Goal: Task Accomplishment & Management: Use online tool/utility

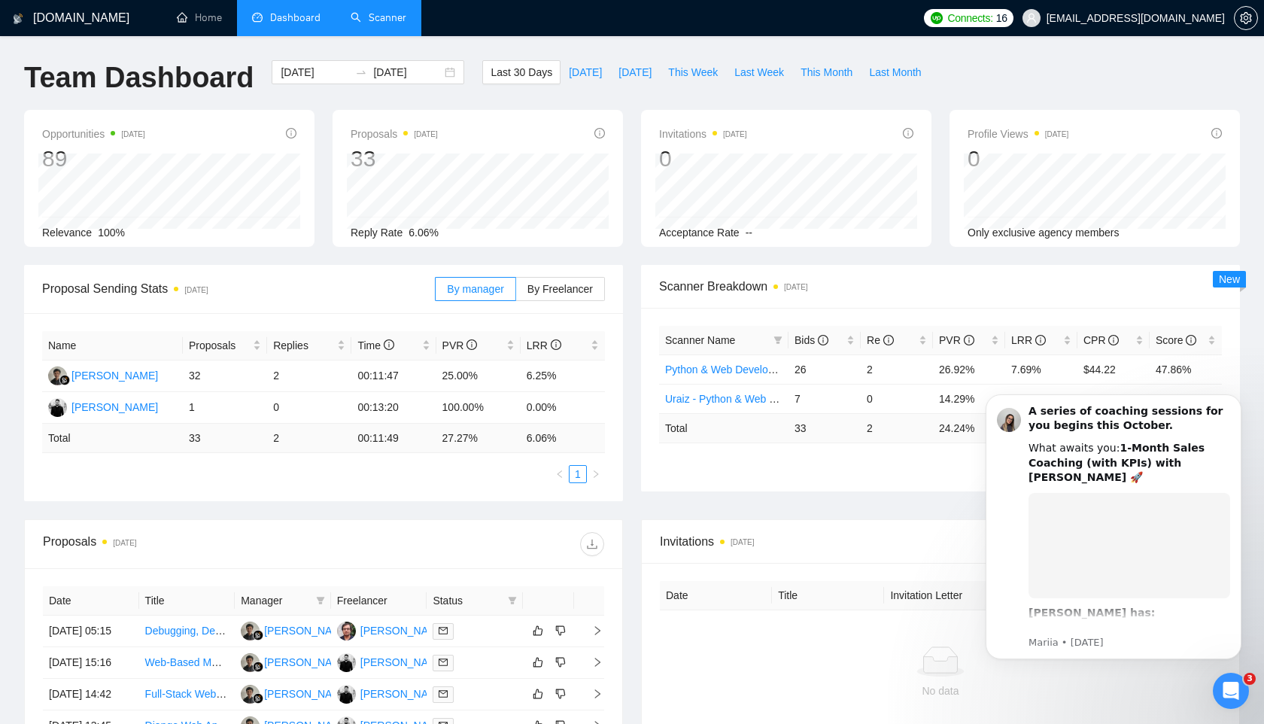
click at [399, 15] on link "Scanner" at bounding box center [379, 17] width 56 height 13
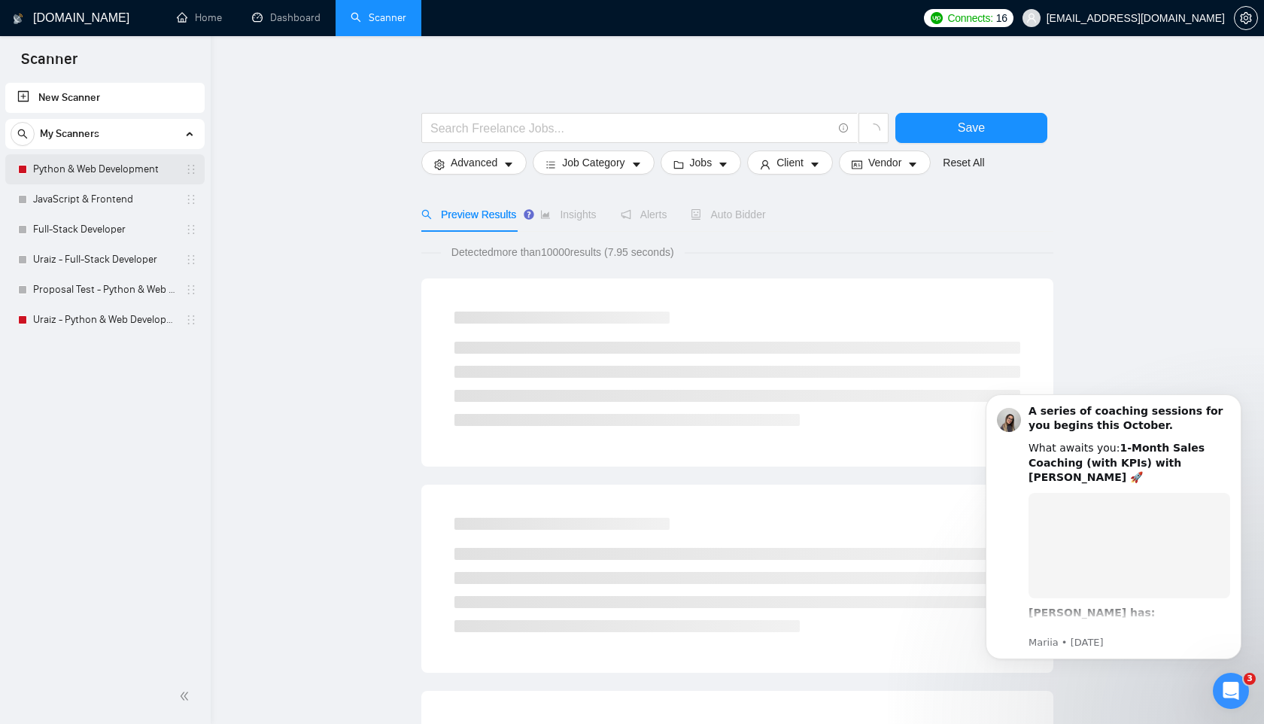
click at [101, 172] on link "Python & Web Development" at bounding box center [104, 169] width 143 height 30
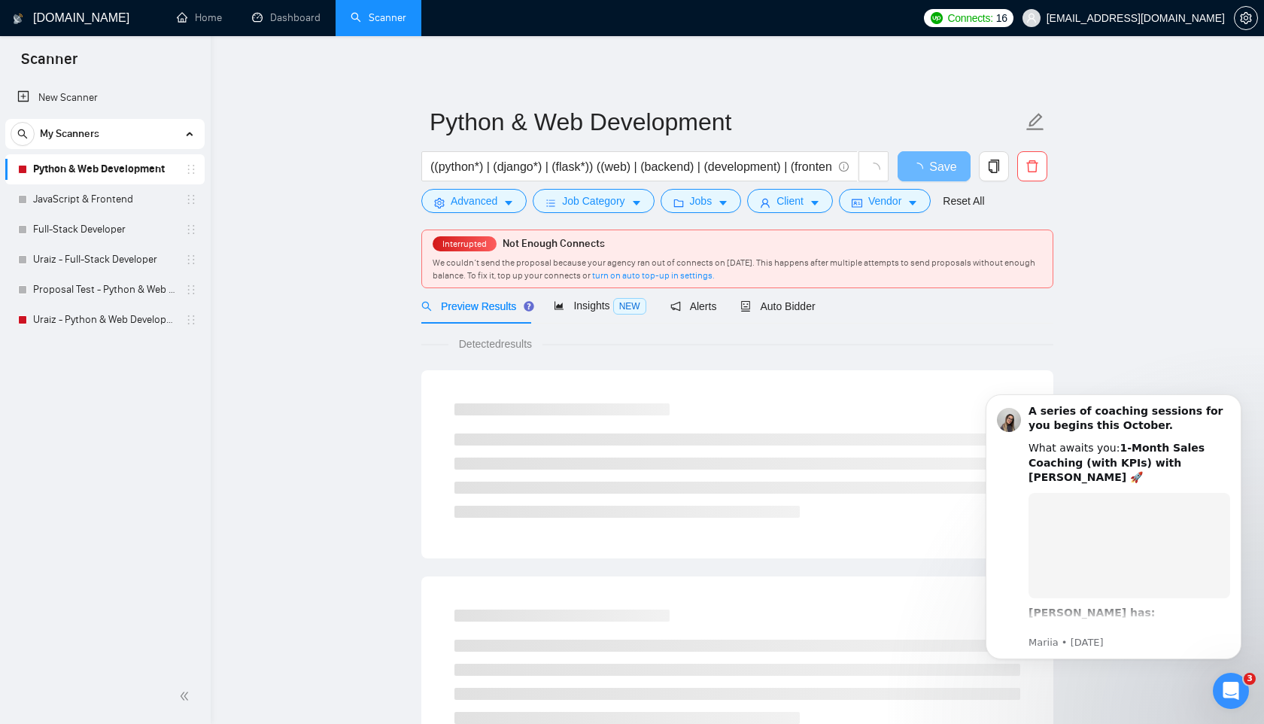
click at [1157, 305] on main "Python & Web Development ((python*) | (django*) | (flask*)) ((web) | (backend) …" at bounding box center [737, 721] width 1005 height 1323
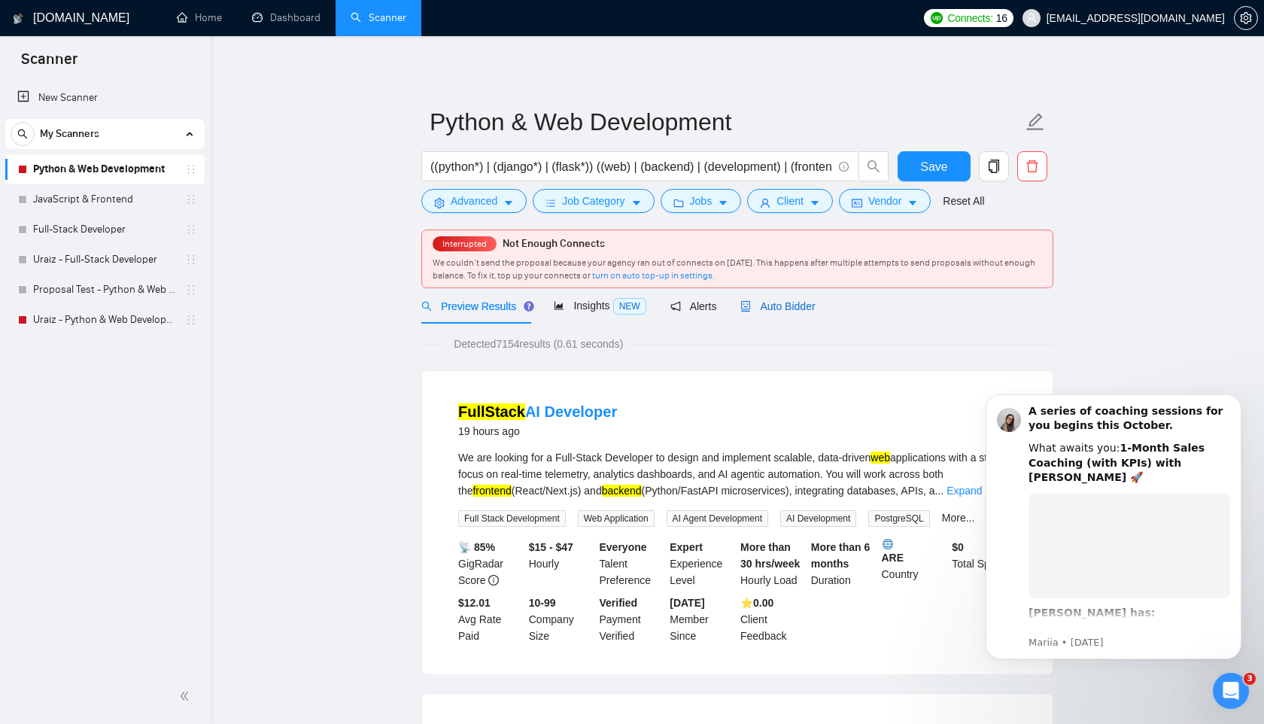
click at [782, 305] on span "Auto Bidder" at bounding box center [777, 306] width 74 height 12
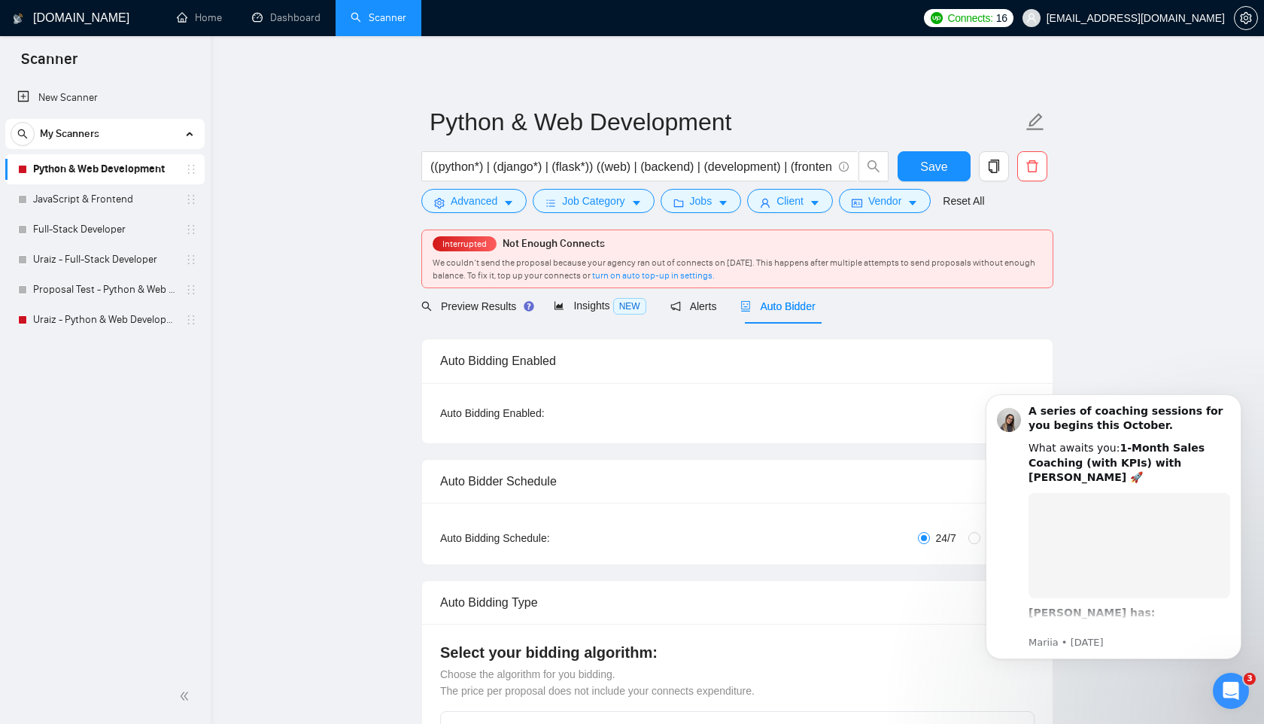
radio input "false"
radio input "true"
checkbox input "true"
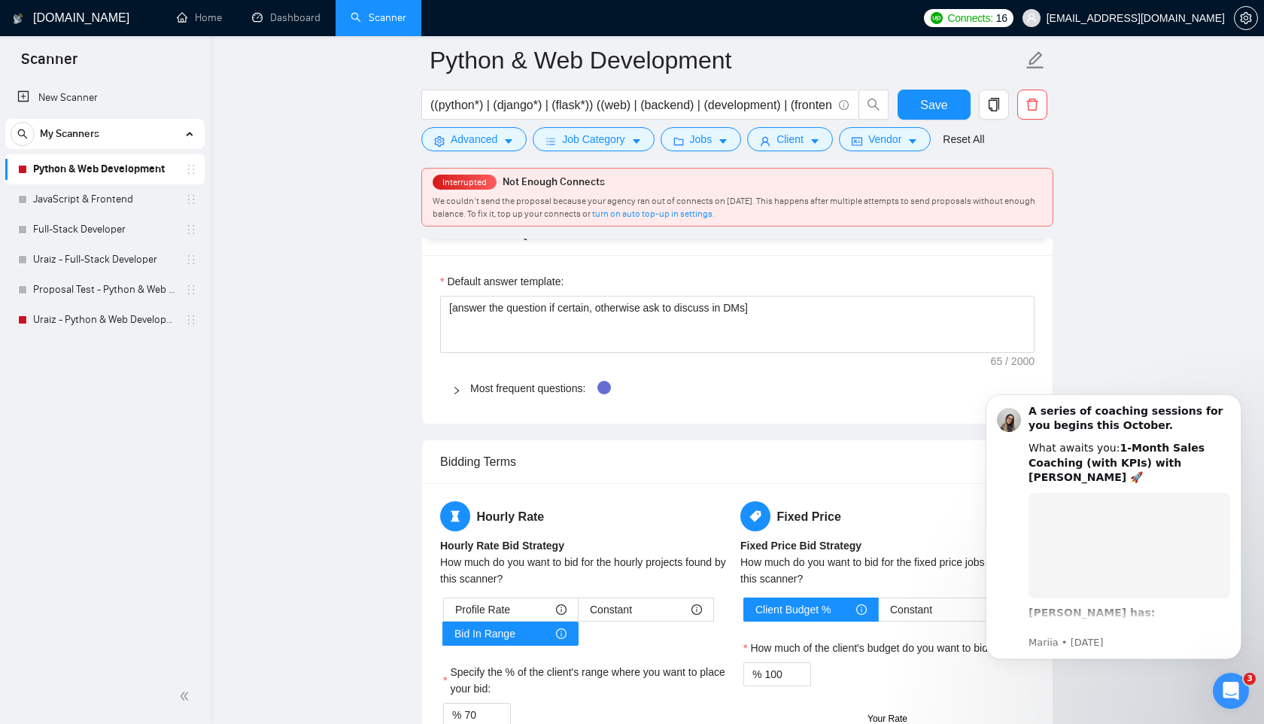
scroll to position [2406, 0]
click at [458, 397] on icon "right" at bounding box center [456, 392] width 9 height 9
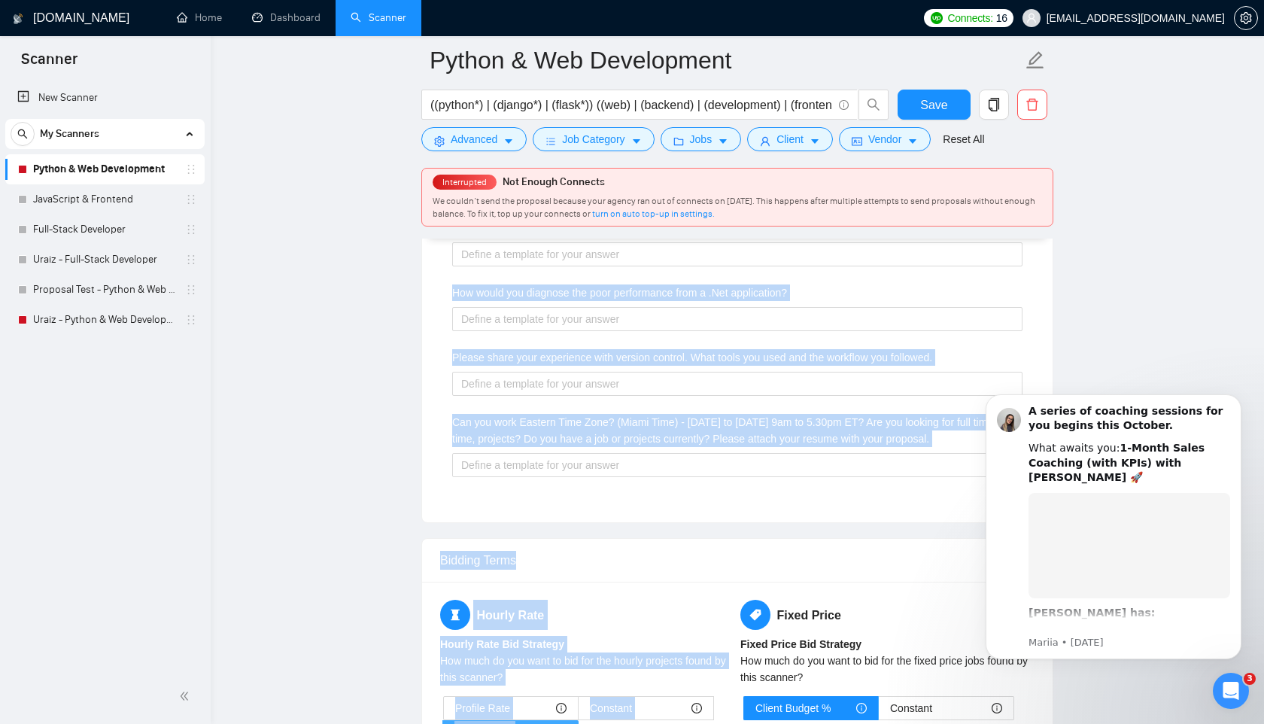
scroll to position [3050, 0]
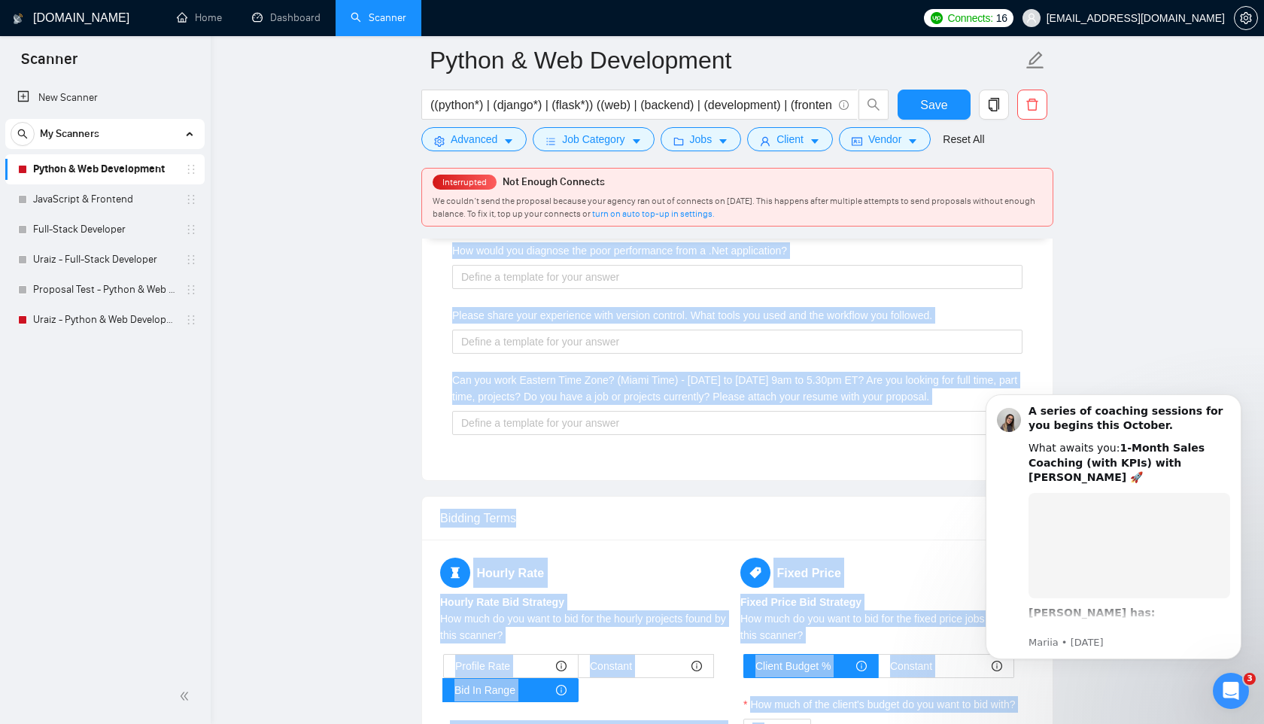
drag, startPoint x: 1403, startPoint y: 760, endPoint x: 976, endPoint y: 417, distance: 548.0
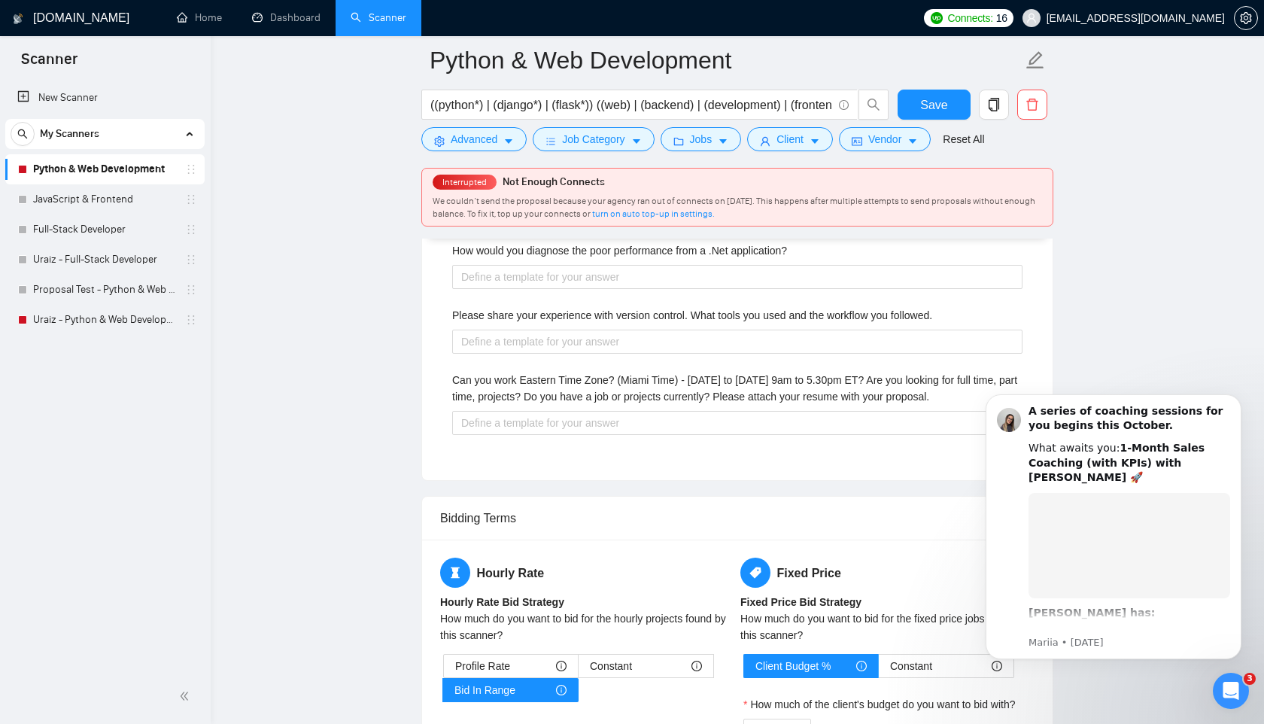
click at [976, 417] on body "A series of coaching sessions for you begins this October. What awaits you: 1-M…" at bounding box center [1113, 545] width 289 height 329
drag, startPoint x: 976, startPoint y: 417, endPoint x: 1599, endPoint y: 756, distance: 709.4
click at [963, 381] on html "A series of coaching sessions for you begins this October. What awaits you: 1-M…" at bounding box center [1113, 545] width 301 height 341
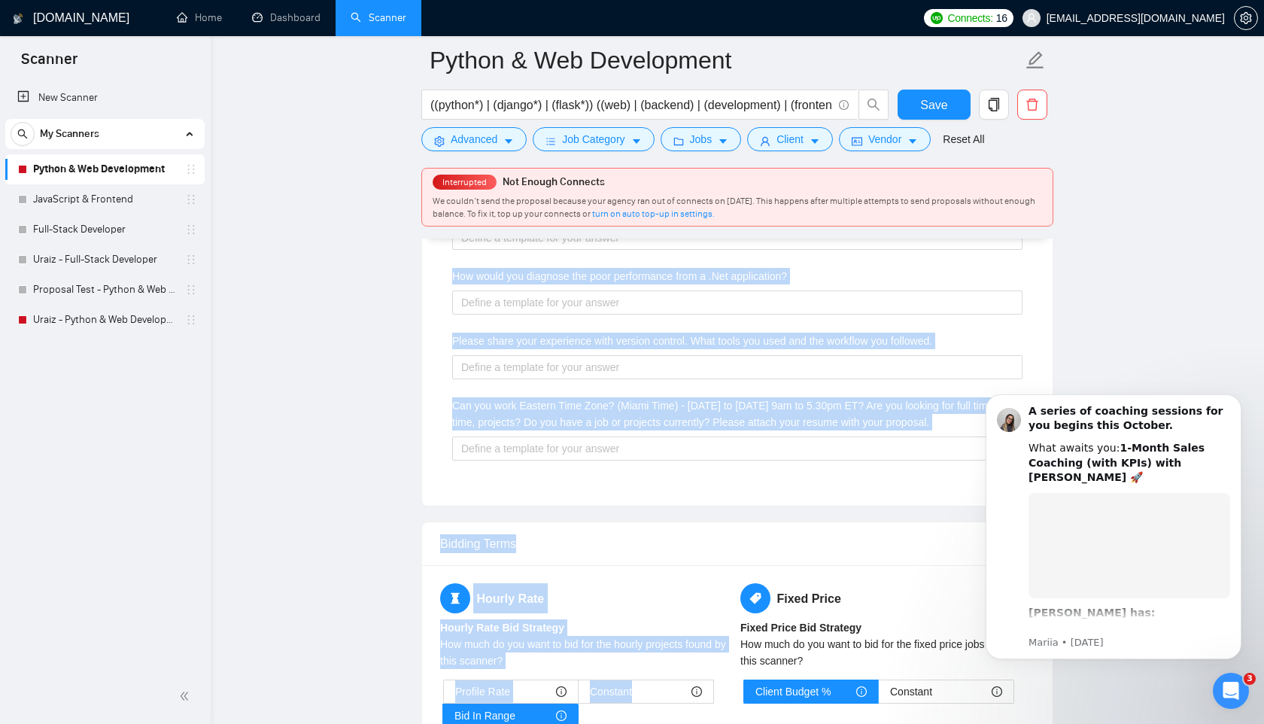
scroll to position [3065, 0]
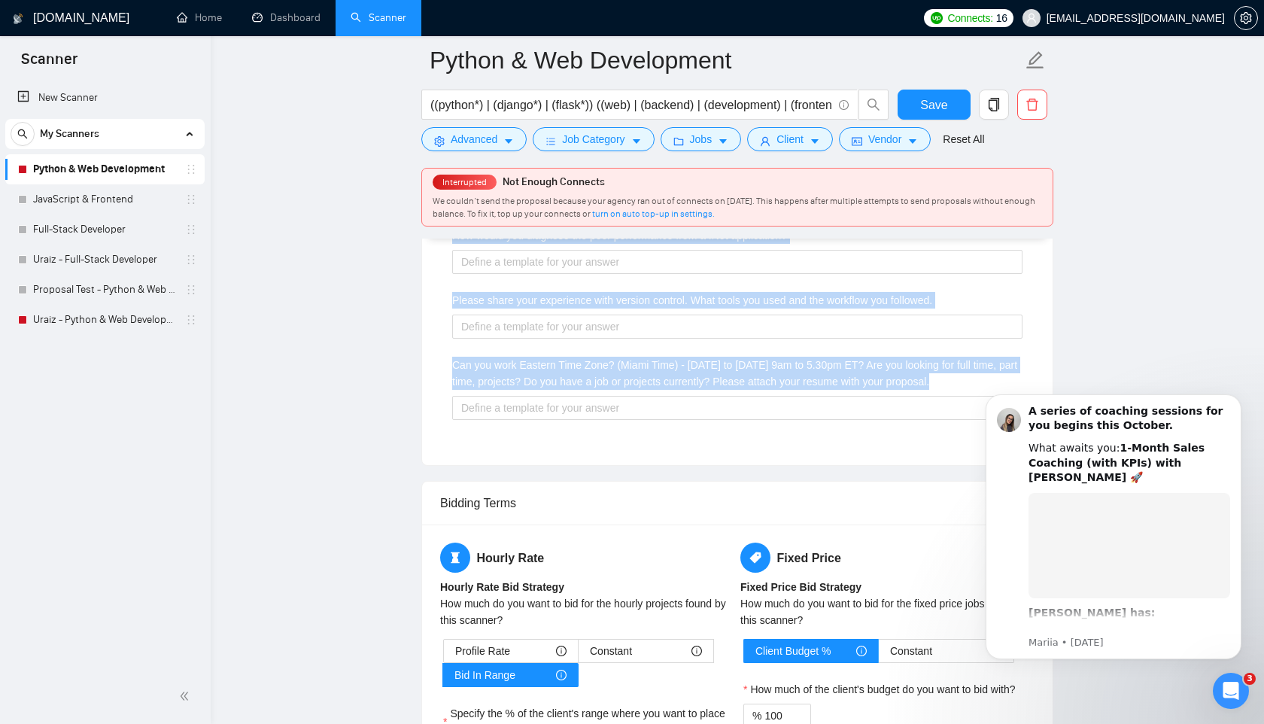
drag, startPoint x: 439, startPoint y: 424, endPoint x: 969, endPoint y: 407, distance: 530.0
copy form "Lorem Ipsumd Sitamet Conse adipis elitsedd: [Ei tem inci utl e dolorema aliquae…"
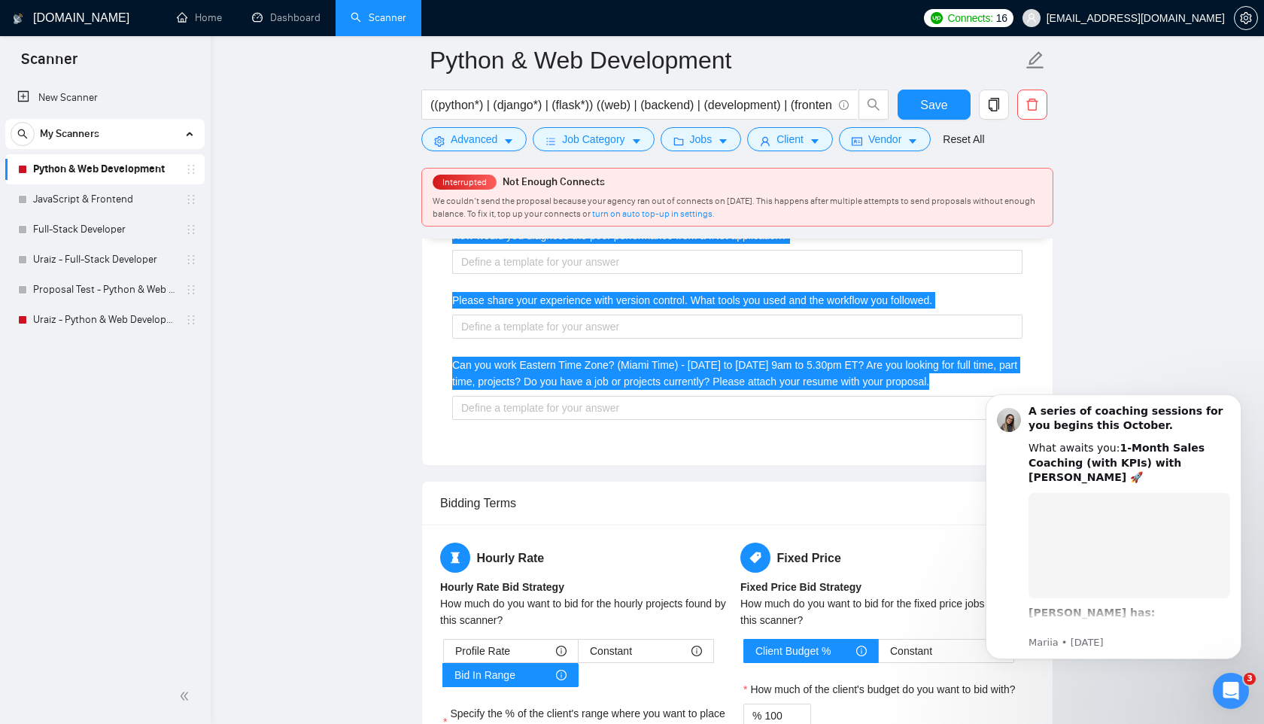
click at [530, 300] on div "Describe your recent experience with similar projects Include a link to your Gi…" at bounding box center [737, 98] width 594 height 698
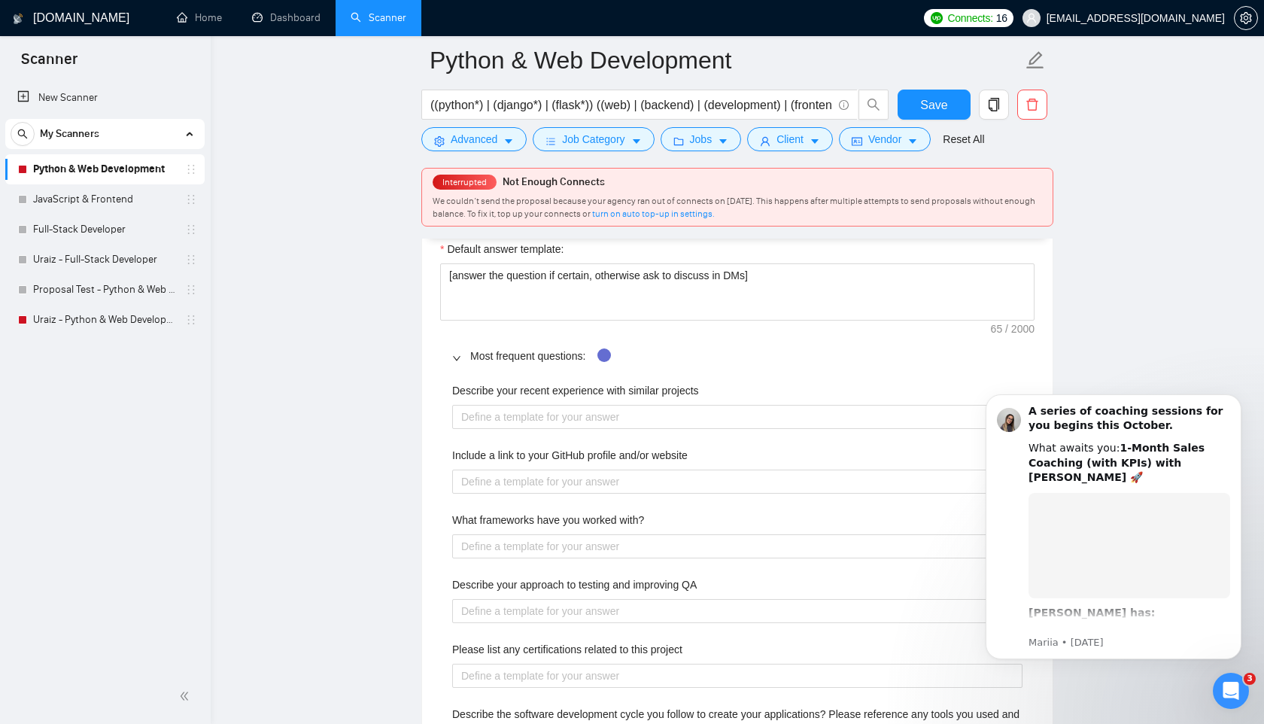
scroll to position [2434, 0]
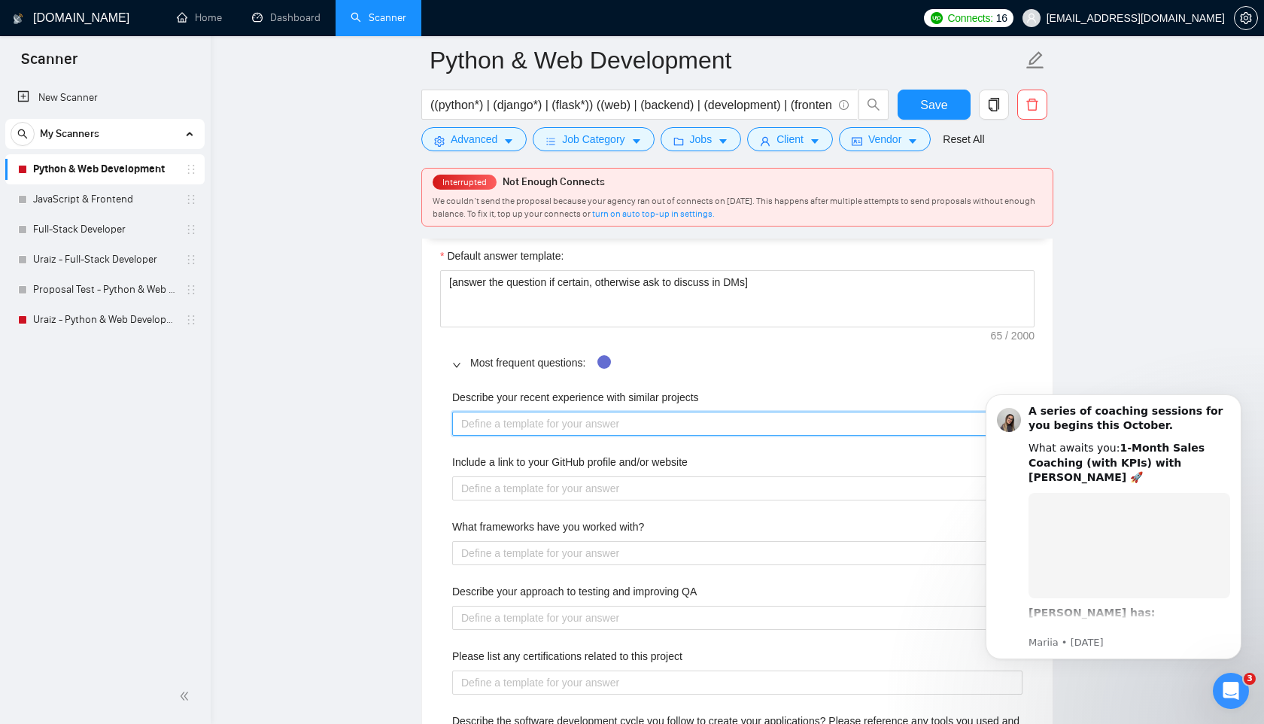
click at [559, 436] on projects "Describe your recent experience with similar projects" at bounding box center [737, 424] width 570 height 24
paste projects "I’ve led several end-to-end software development projects, including full-stack…"
type projects "I’ve led several end-to-end software development projects, including full-stack…"
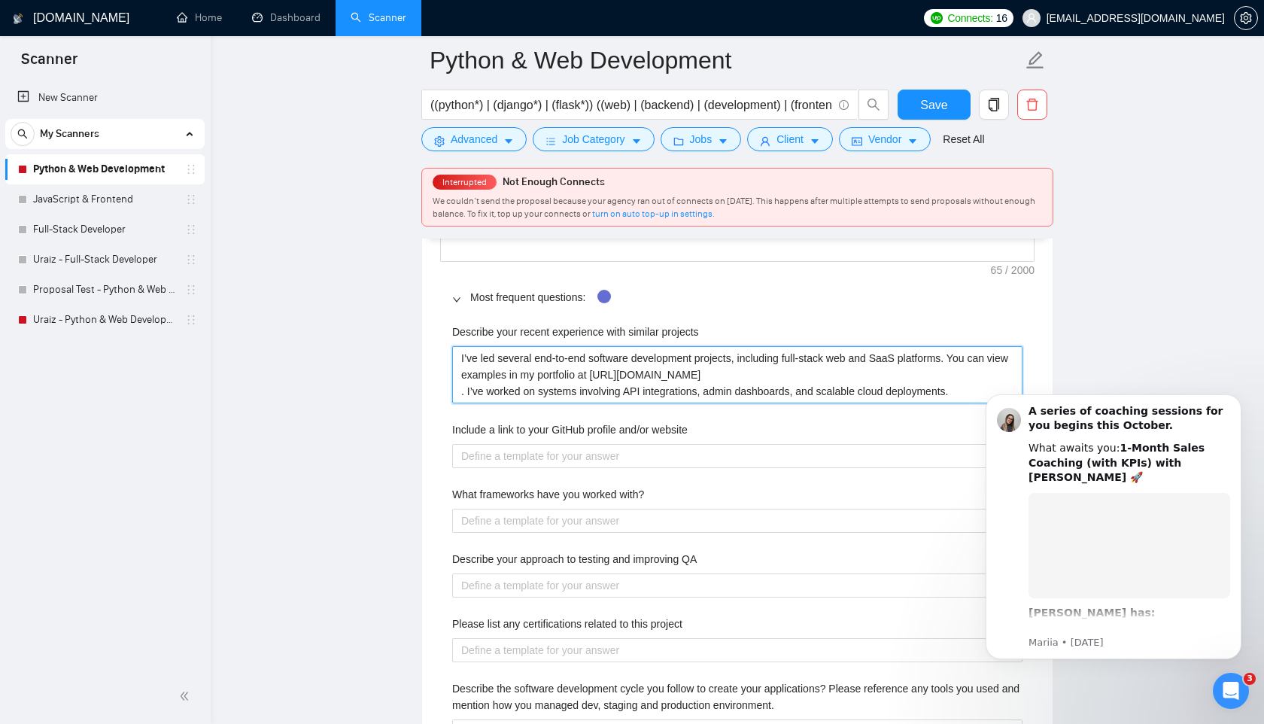
scroll to position [2520, 0]
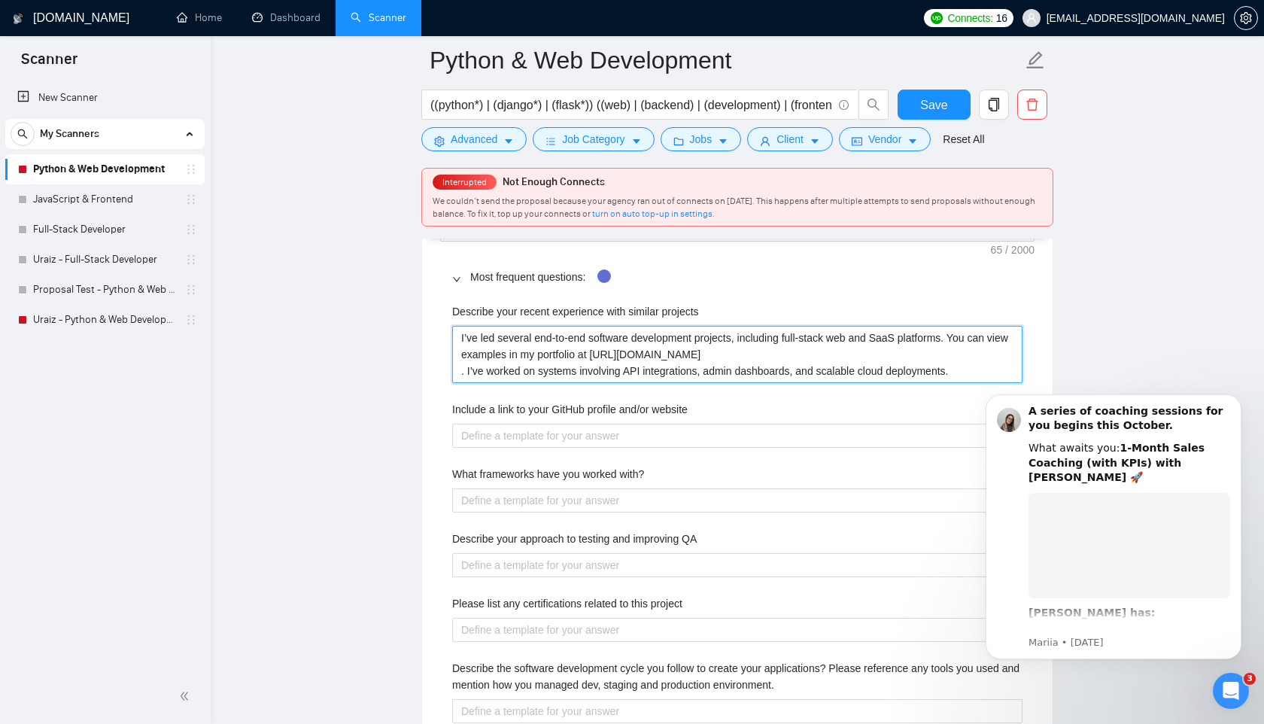
click at [462, 383] on projects "I’ve led several end-to-end software development projects, including full-stack…" at bounding box center [737, 354] width 570 height 57
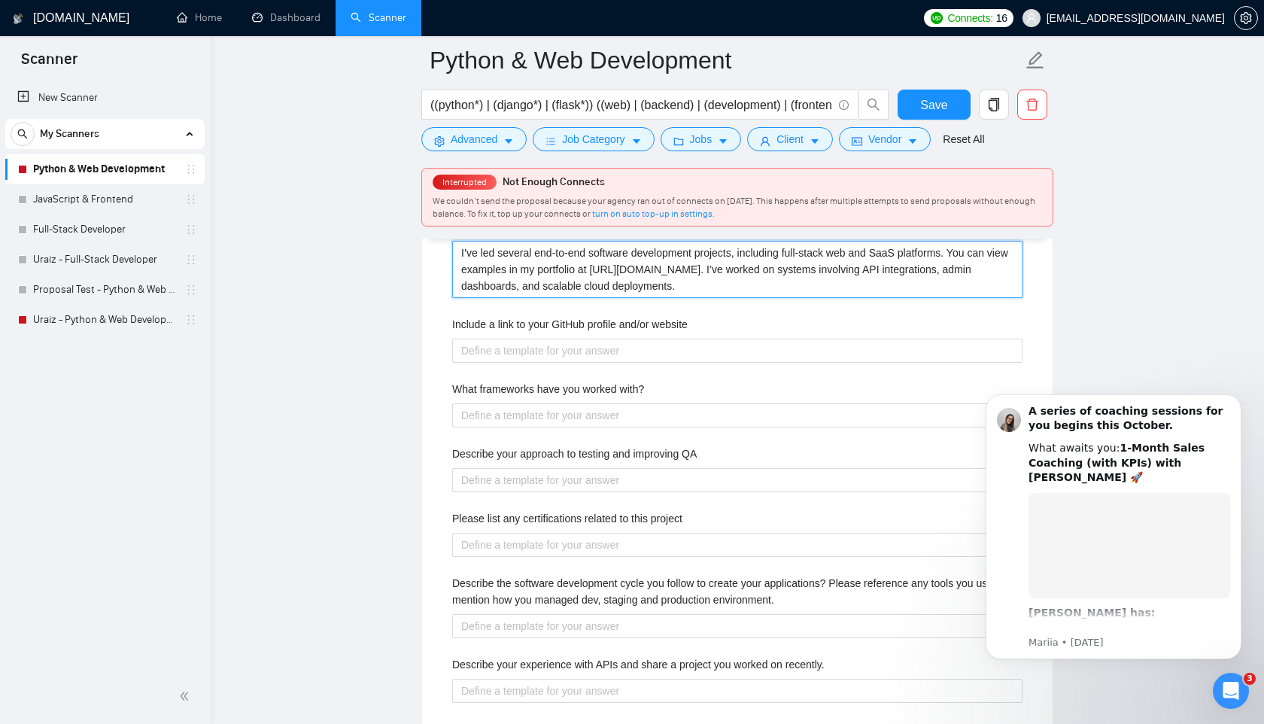
scroll to position [2607, 0]
drag, startPoint x: 618, startPoint y: 288, endPoint x: 640, endPoint y: 287, distance: 21.9
click at [640, 287] on projects "I’ve led several end-to-end software development projects, including full-stack…" at bounding box center [737, 267] width 570 height 57
drag, startPoint x: 621, startPoint y: 288, endPoint x: 754, endPoint y: 288, distance: 133.2
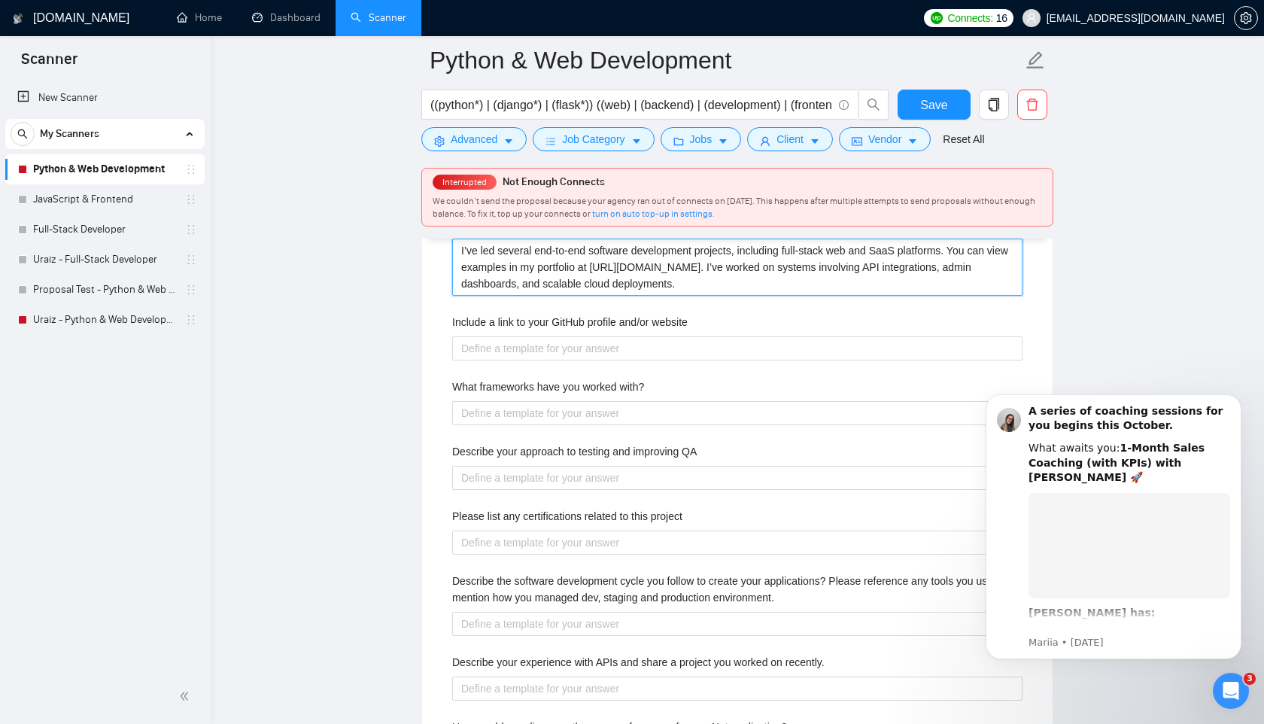
click at [754, 288] on projects "I’ve led several end-to-end software development projects, including full-stack…" at bounding box center [737, 267] width 570 height 57
type projects "I’ve led several end-to-end software development projects, including full-stack…"
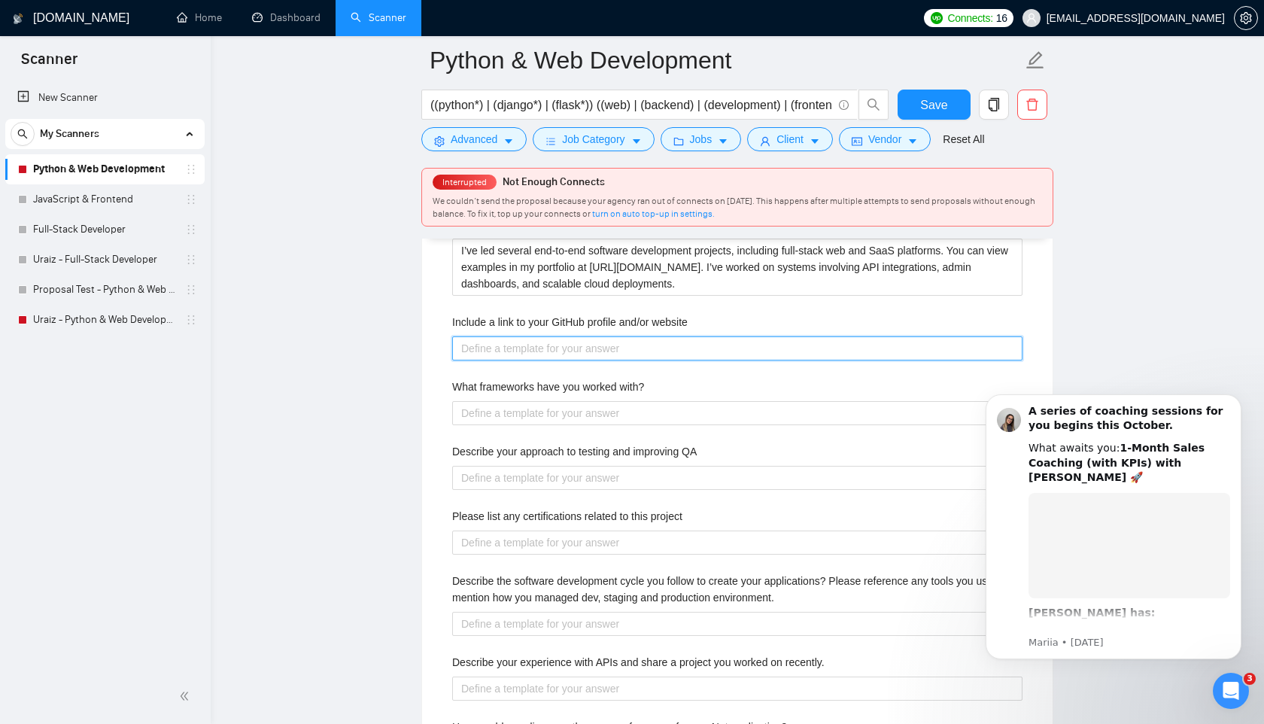
click at [600, 360] on website "Include a link to your GitHub profile and/or website" at bounding box center [737, 348] width 570 height 24
paste website "[URL][DOMAIN_NAME]"
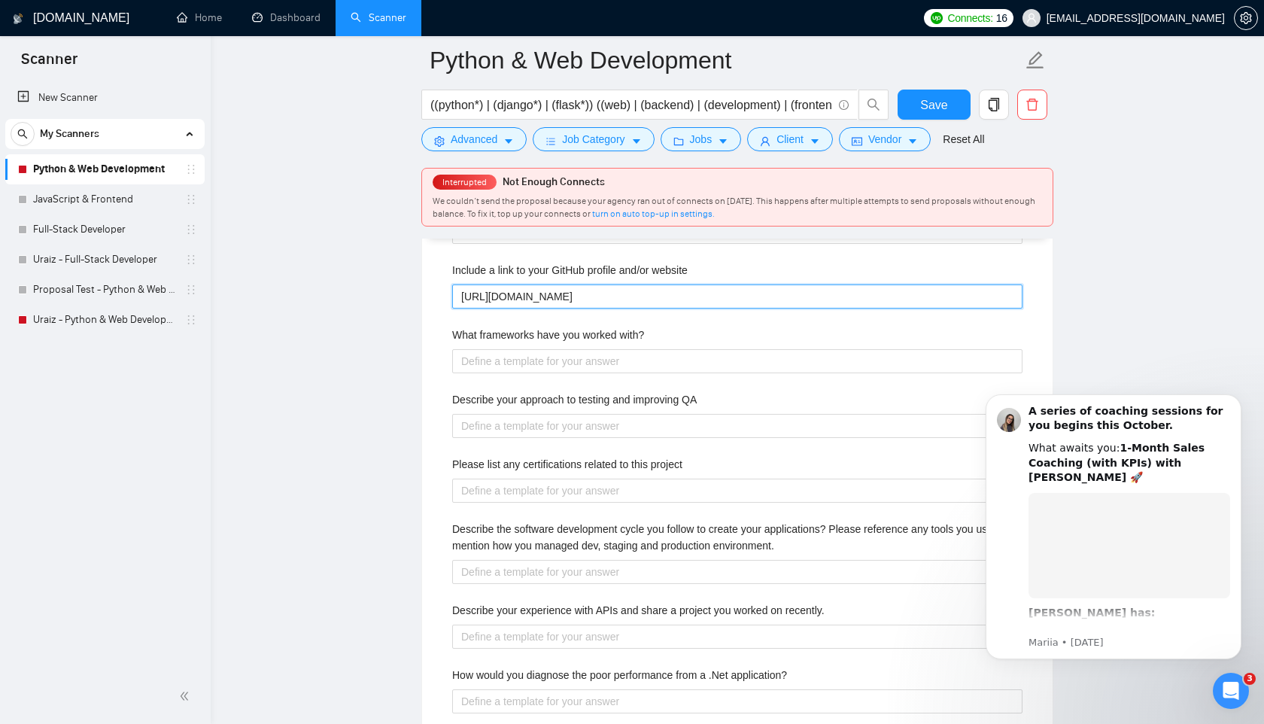
scroll to position [2663, 0]
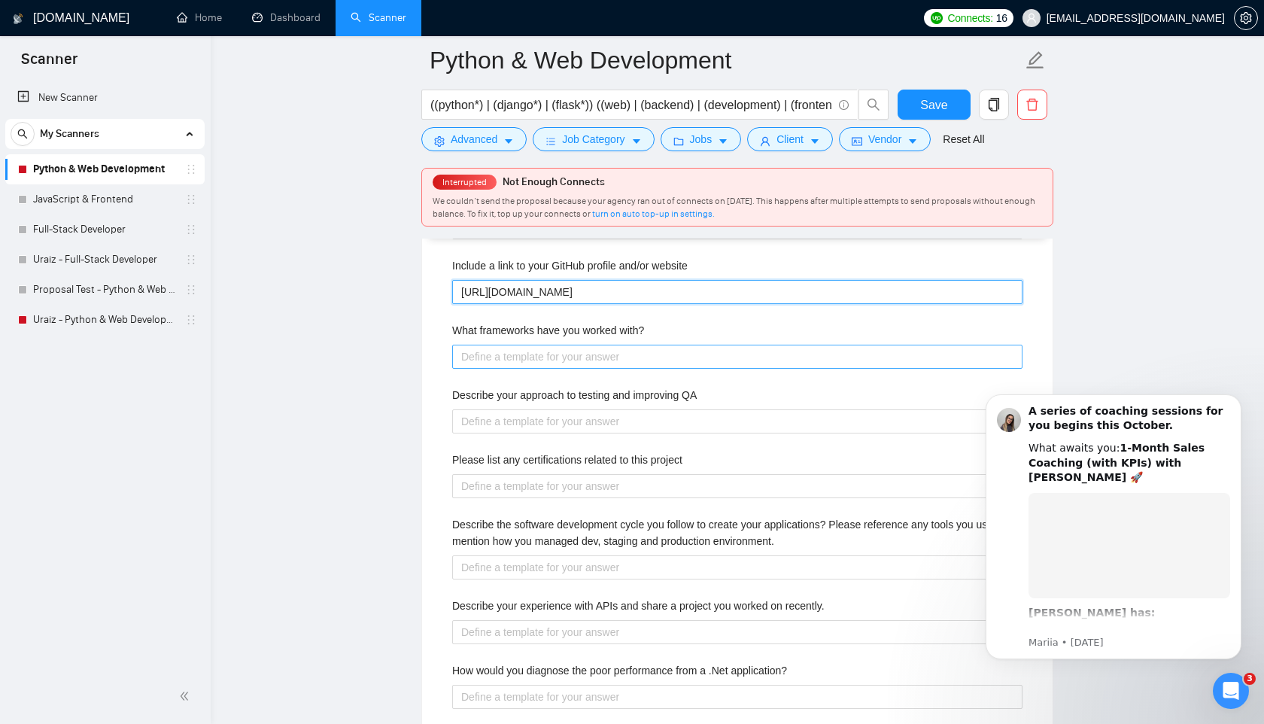
type website "[URL][DOMAIN_NAME]"
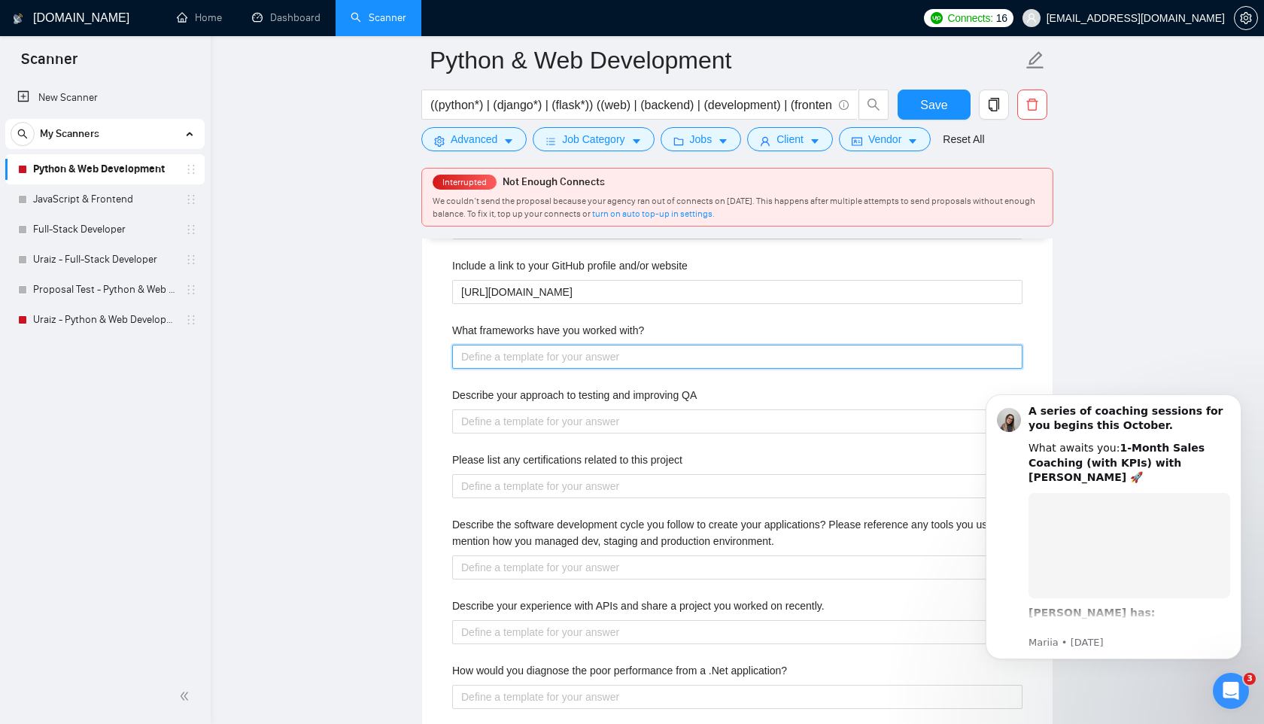
click at [600, 369] on with\? "What frameworks have you worked with?" at bounding box center [737, 357] width 570 height 24
paste with\? "We’ve worked extensively with React, Next.js, Node.js, [PERSON_NAME], Laravel, …"
type with\? "We’ve worked extensively with React, Next.js, Node.js, [PERSON_NAME], Laravel, …"
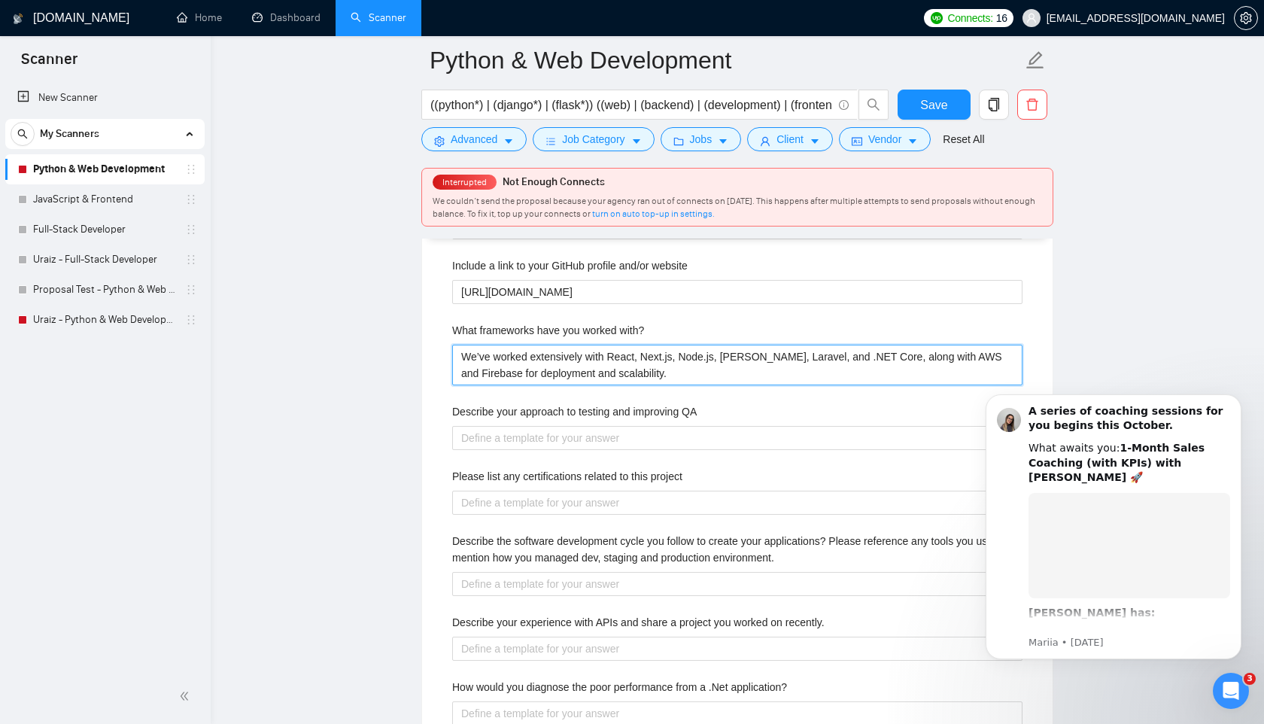
click at [789, 379] on with\? "We’ve worked extensively with React, Next.js, Node.js, [PERSON_NAME], Laravel, …" at bounding box center [737, 365] width 570 height 41
type with\? "We’ve worked extensively with React, Next.js, Node.js, [PERSON_NAME],, and .NET…"
type with\? "We’ve worked extensively with React, Next.js, Node.js, [PERSON_NAME],P, and .NE…"
type with\? "We’ve worked extensively with React, Next.js, Node.js, [PERSON_NAME],Py, and .N…"
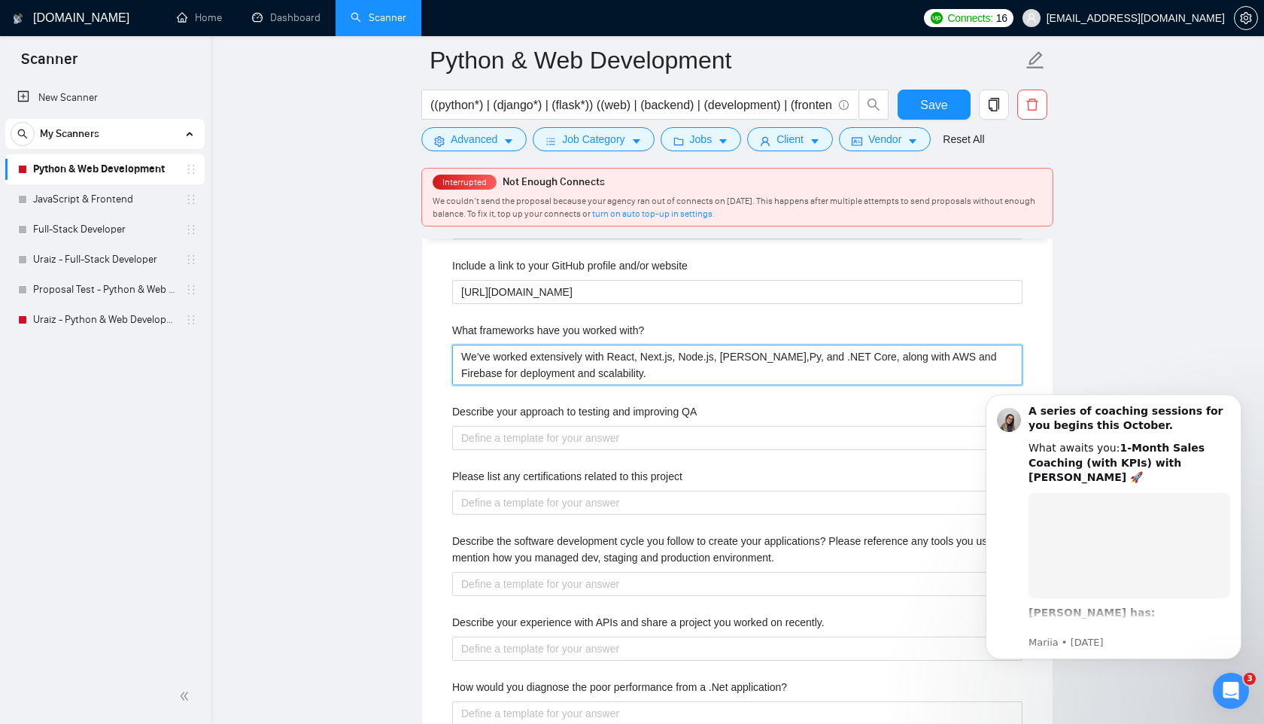
type with\? "We’ve worked extensively with React, Next.js, Node.js, [PERSON_NAME],Pyt, and .…"
type with\? "We’ve worked extensively with React, Next.js, Node.js, [PERSON_NAME],Pyth, and …"
type with\? "We’ve worked extensively with React, Next.js, Node.js, [PERSON_NAME],Pytho, and…"
type with\? "We’ve worked extensively with React, Next.js, Node.js, [PERSON_NAME],Python, an…"
type with\? "We’ve worked extensively with React, Next.js, Node.js, [PERSON_NAME], Python, a…"
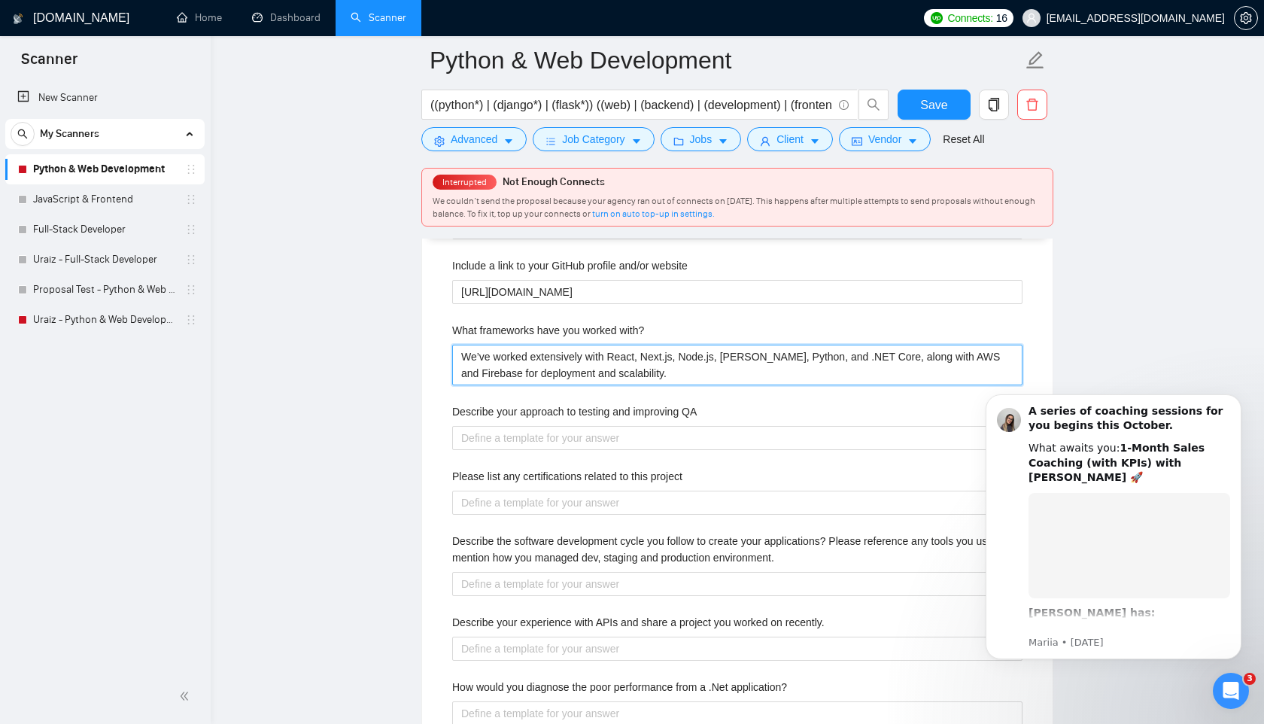
drag, startPoint x: 809, startPoint y: 381, endPoint x: 883, endPoint y: 382, distance: 74.5
click at [883, 382] on with\? "We’ve worked extensively with React, Next.js, Node.js, [PERSON_NAME], Python, a…" at bounding box center [737, 365] width 570 height 41
type with\? "We’ve worked extensively with React, Next.js, Node.js, [PERSON_NAME], Python, a…"
type with\? "We’ve worked extensively with React, Next.js, Node.js, [PERSON_NAME], Python,al…"
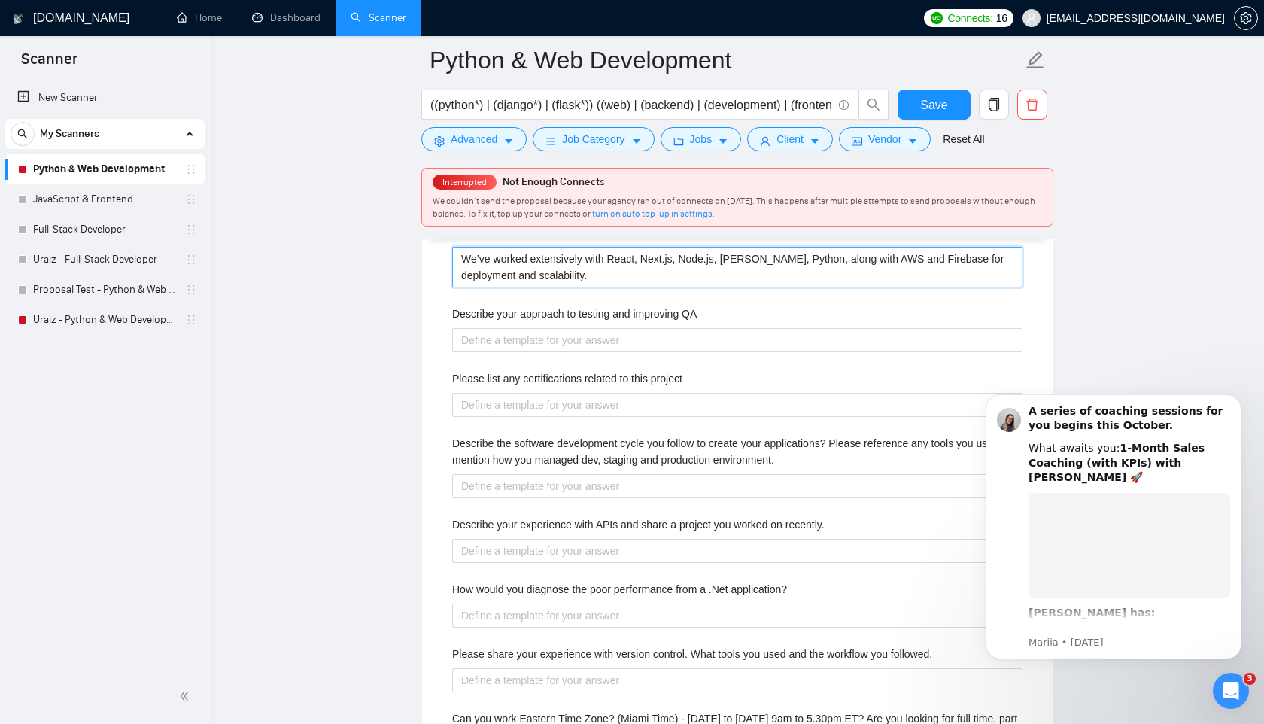
scroll to position [2764, 0]
type with\? "We’ve worked extensively with React, Next.js, Node.js, [PERSON_NAME], Python, a…"
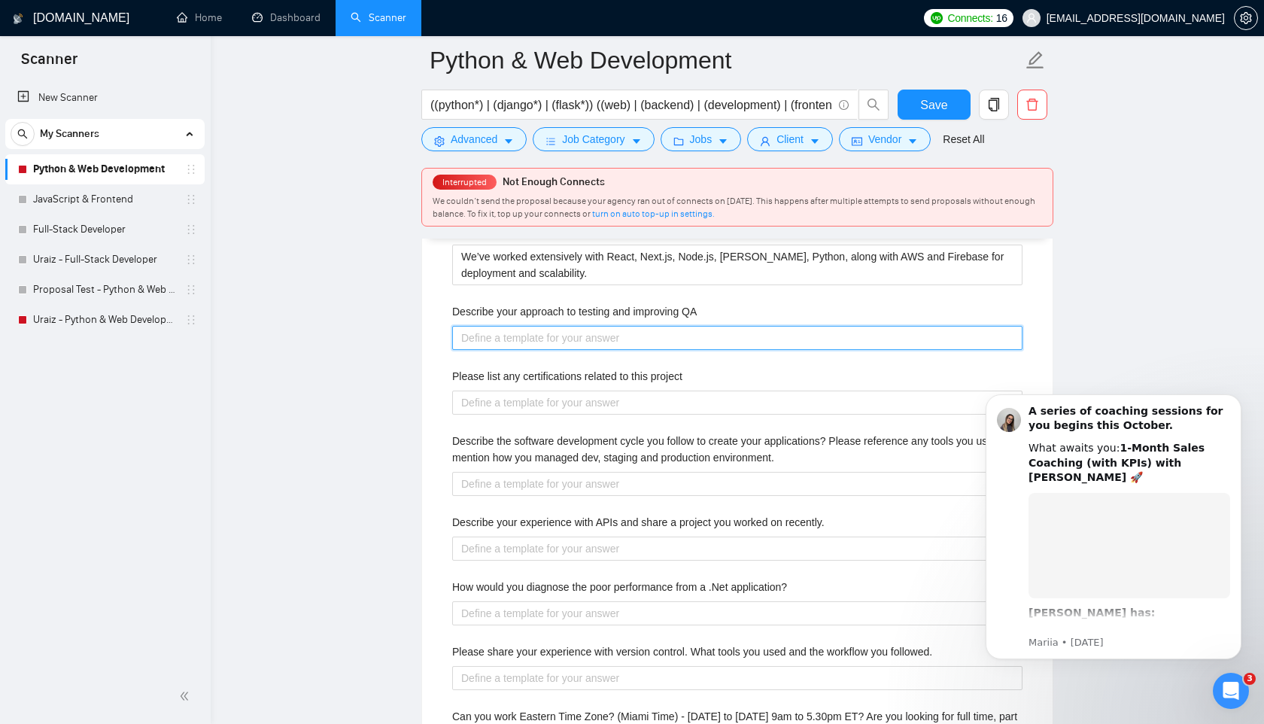
click at [682, 350] on QA "Describe your approach to testing and improving QA" at bounding box center [737, 338] width 570 height 24
paste QA "Our QA approach includes unit testing, integration testing, and automated regre…"
type QA "Our QA approach includes unit testing, integration testing, and automated regre…"
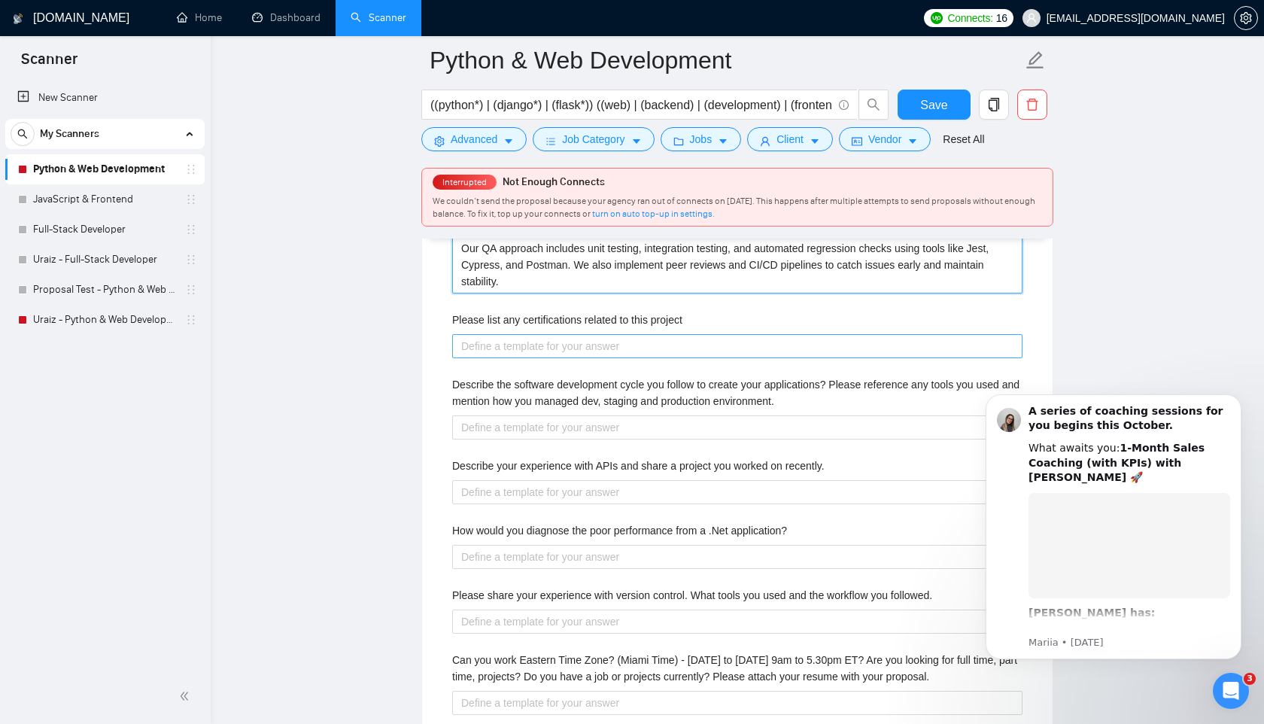
scroll to position [2870, 0]
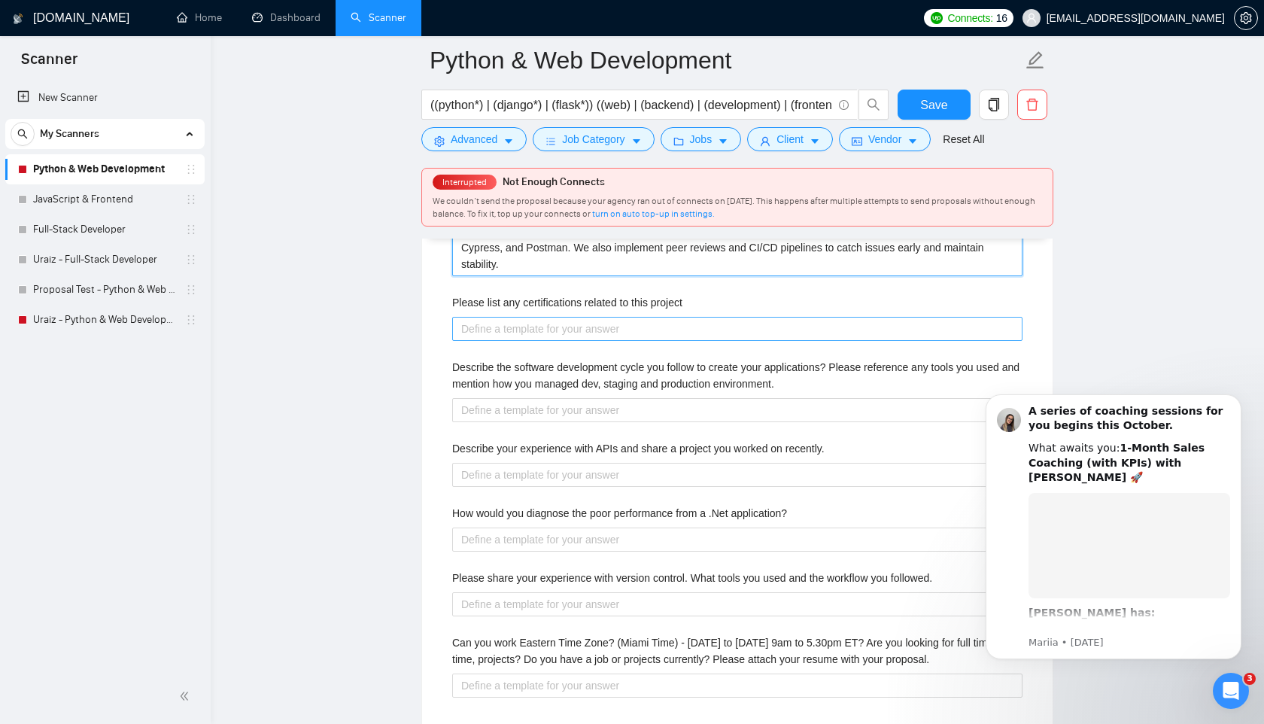
type QA "Our QA approach includes unit testing, integration testing, and automated regre…"
click at [576, 341] on project "Please list any certifications related to this project" at bounding box center [737, 329] width 570 height 24
paste project "We follow an Agile development cycle: Planning: Requirements breakdown in Jira …"
type project "We follow an Agile development cycle: Planning: Requirements breakdown in Jira …"
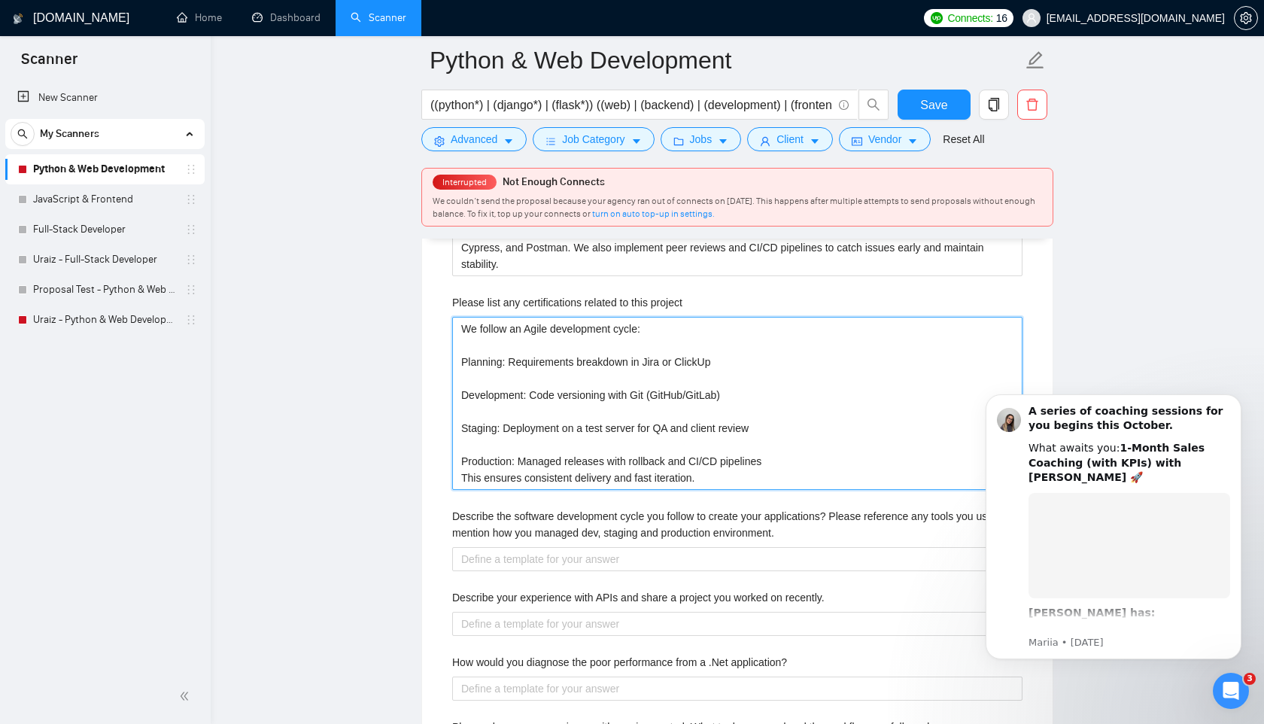
click at [486, 404] on project "We follow an Agile development cycle: Planning: Requirements breakdown in Jira …" at bounding box center [737, 403] width 570 height 173
type project "We follow an Agile development cycle: Planning: Requirements breakdown in Jira …"
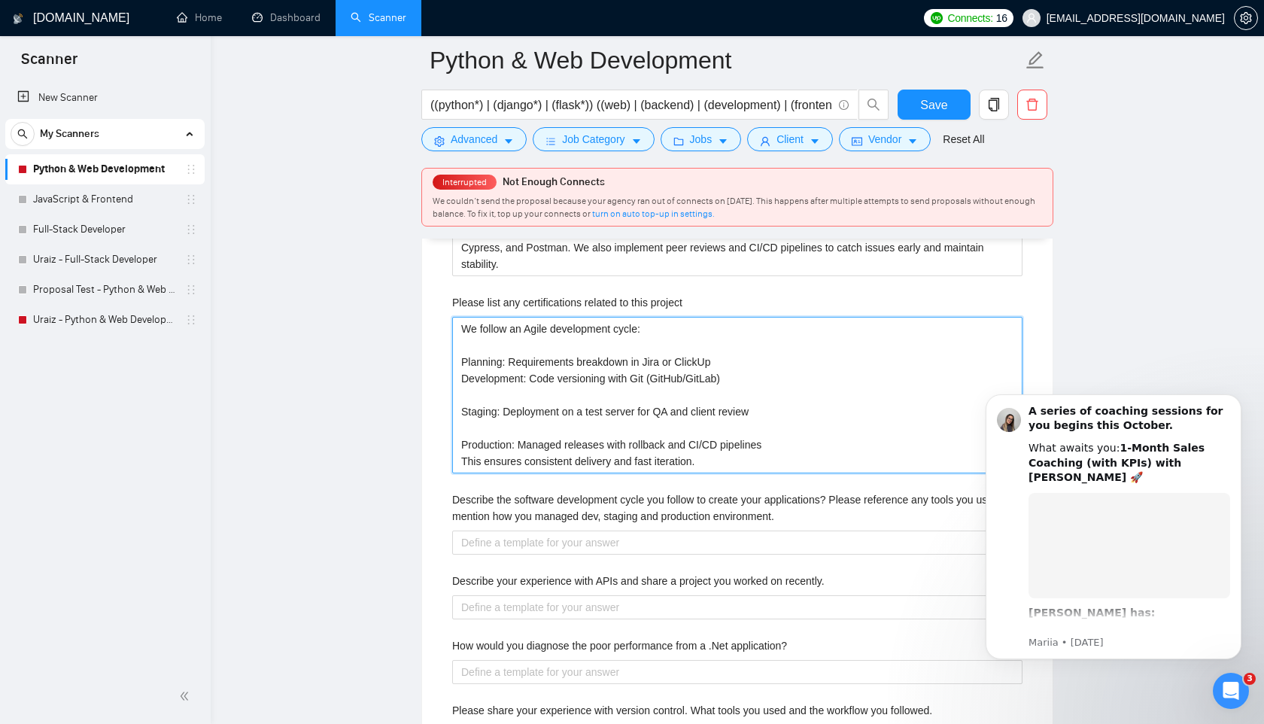
type project "We follow an Agile development cycle: Planning: Requirements breakdown in Jira …"
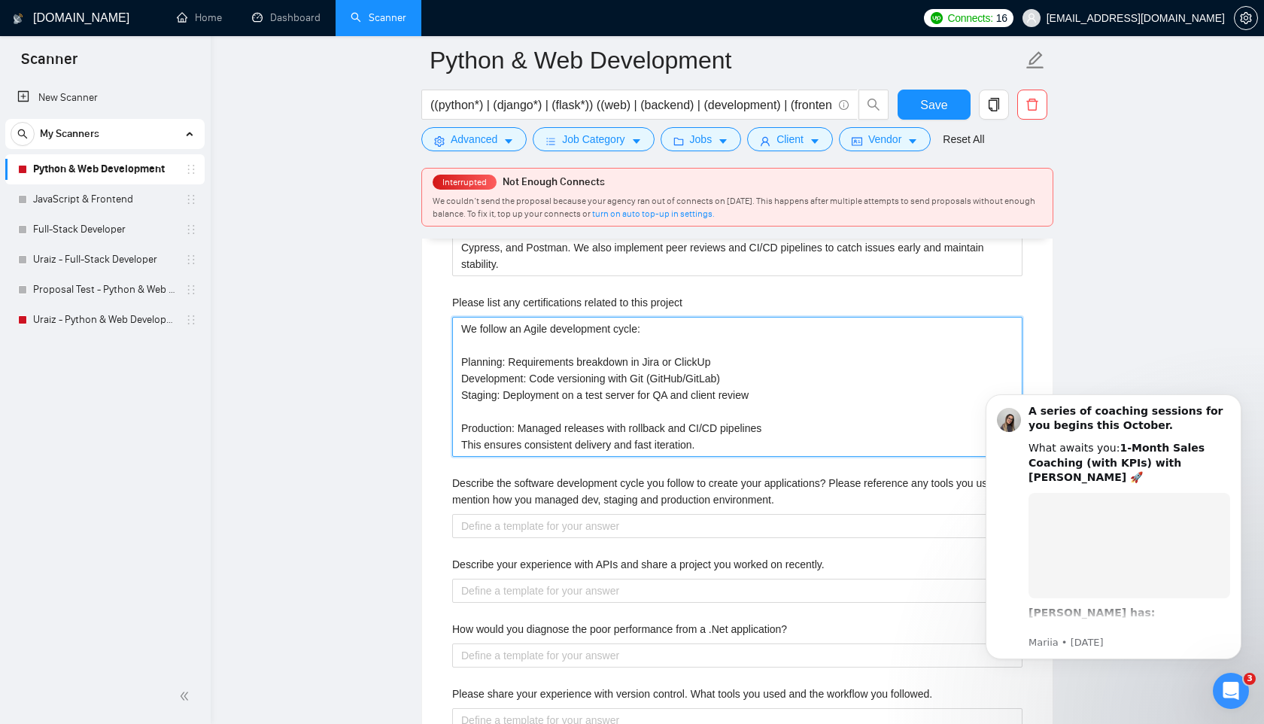
type project "We follow an Agile development cycle: Planning: Requirements breakdown in Jira …"
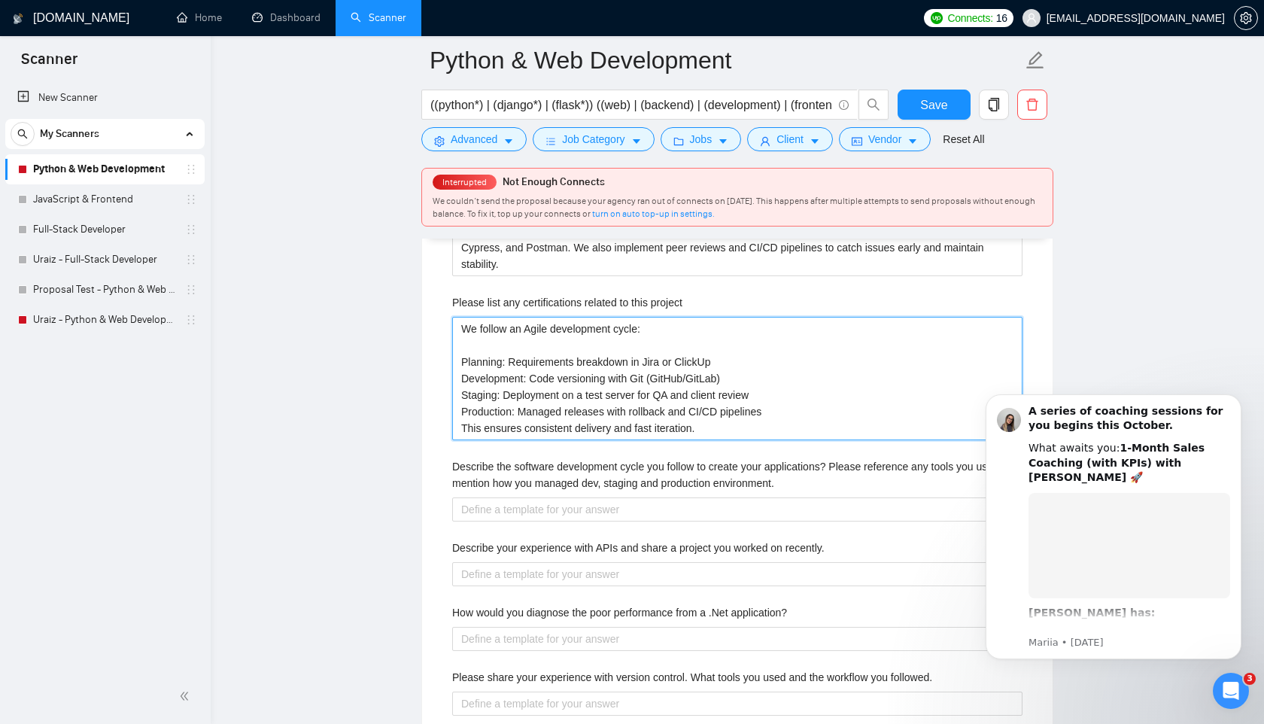
drag, startPoint x: 771, startPoint y: 436, endPoint x: 443, endPoint y: 357, distance: 337.6
click at [443, 357] on div "Describe your recent experience with similar projects I’ve led several end-to-e…" at bounding box center [737, 384] width 594 height 880
type project "We follow an Agile development cycle: Planning: Requirements breakdown in Jira …"
paste project "• Planning: Requirements breakdown in Jira or ClickUp • Development: Code versi…"
type project "We follow an Agile development cycle: • Planning: Requirements breakdown in Jir…"
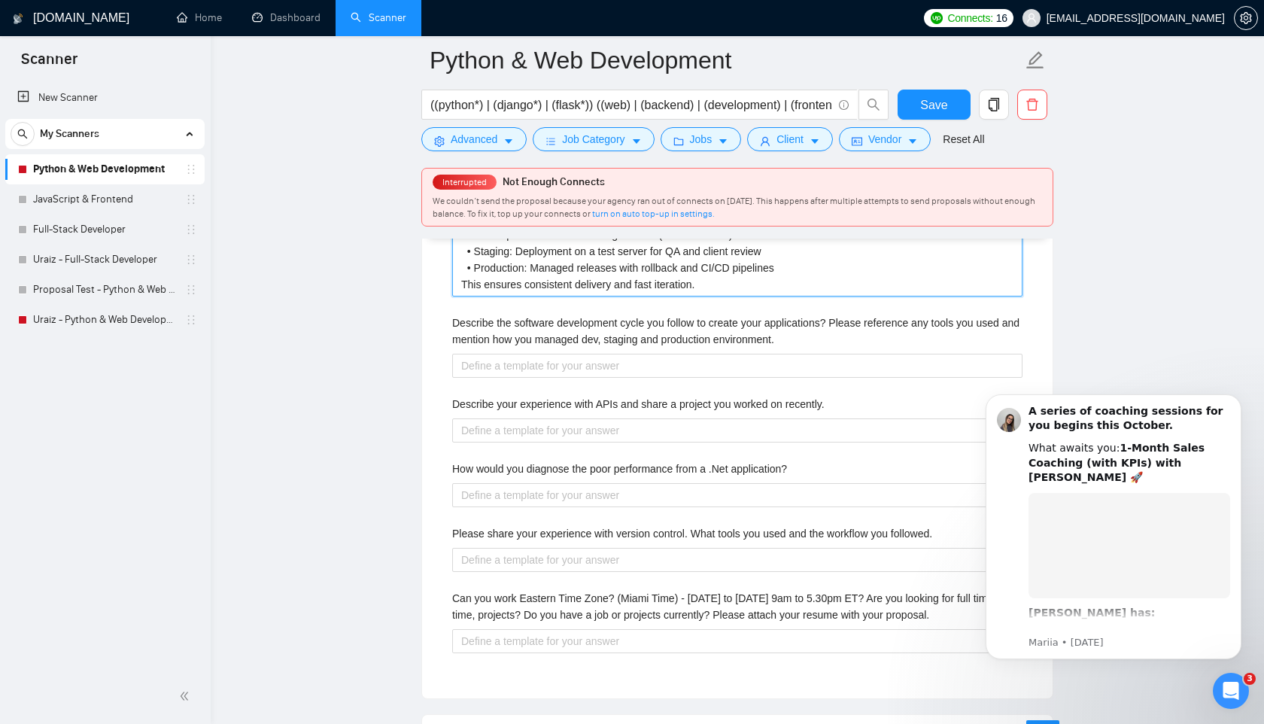
scroll to position [3013, 0]
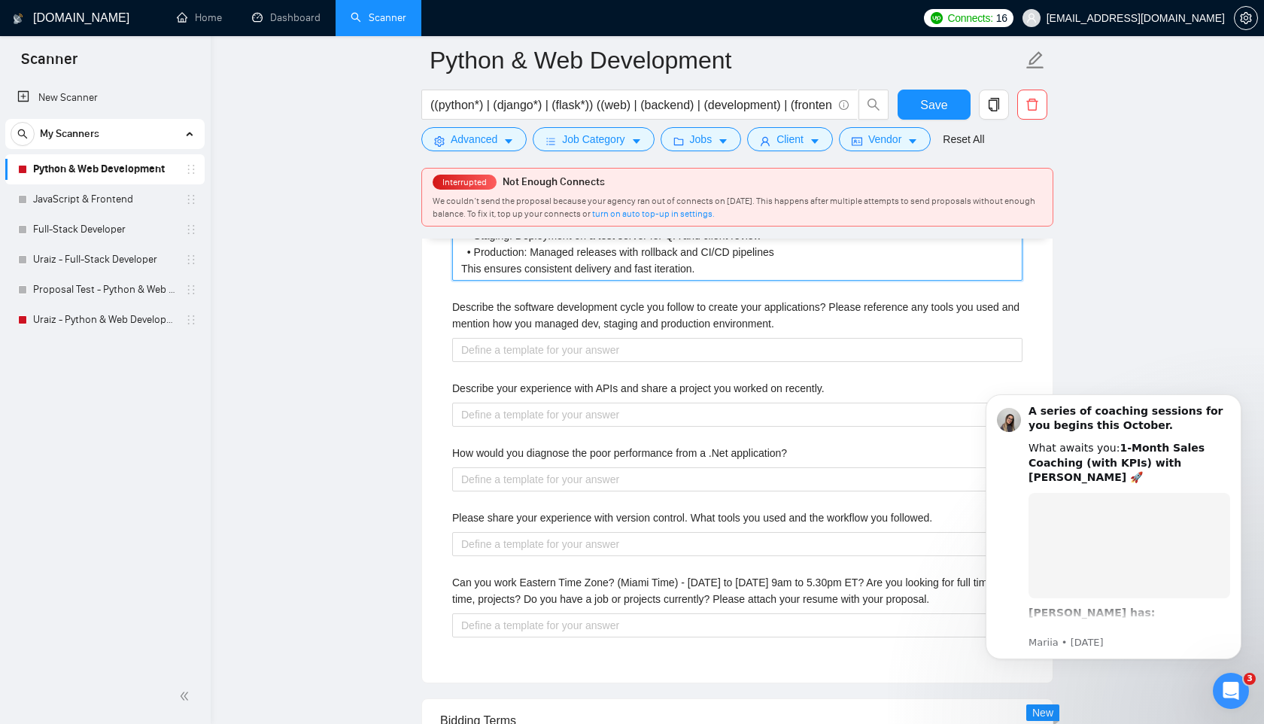
type project "We follow an Agile development cycle: • Planning: Requirements breakdown in Jir…"
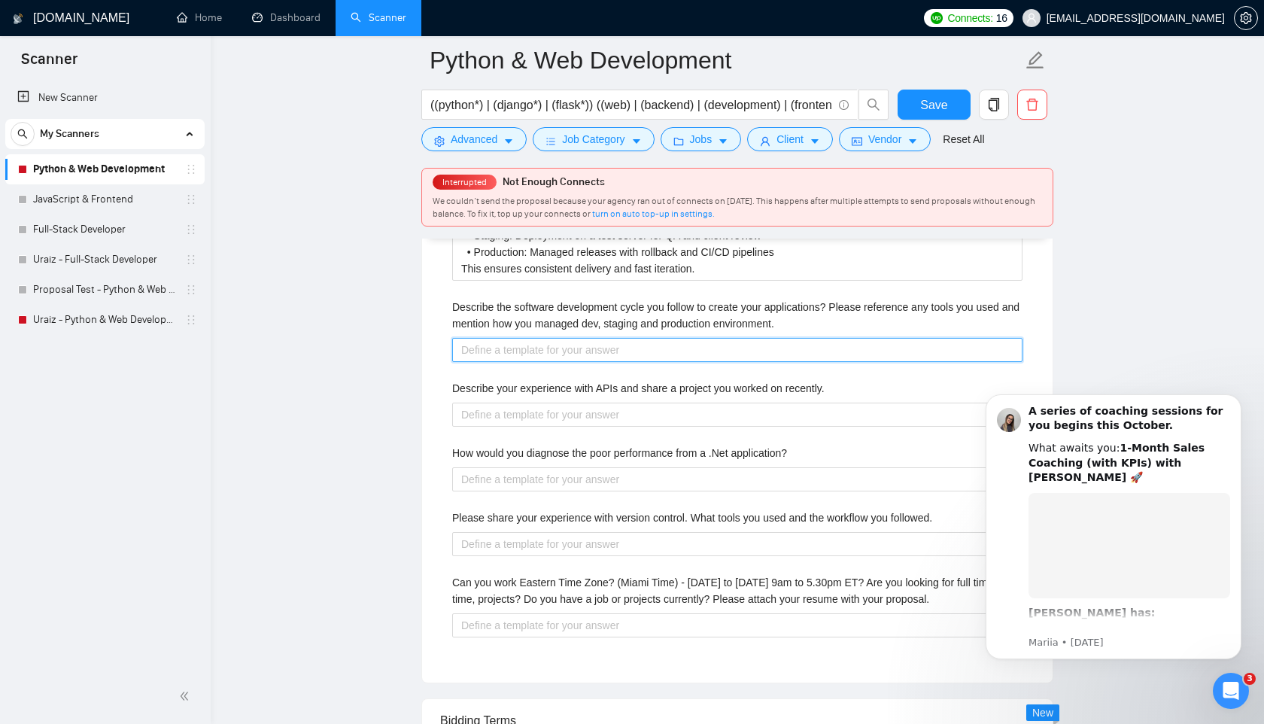
click at [662, 362] on environment\ "Describe the software development cycle you follow to create your applications?…" at bounding box center [737, 350] width 570 height 24
paste environment\ "We’ve developed and integrated REST and GraphQL APIs for products involving pay…"
type environment\ "We’ve developed and integrated REST and GraphQL APIs for products involving pay…"
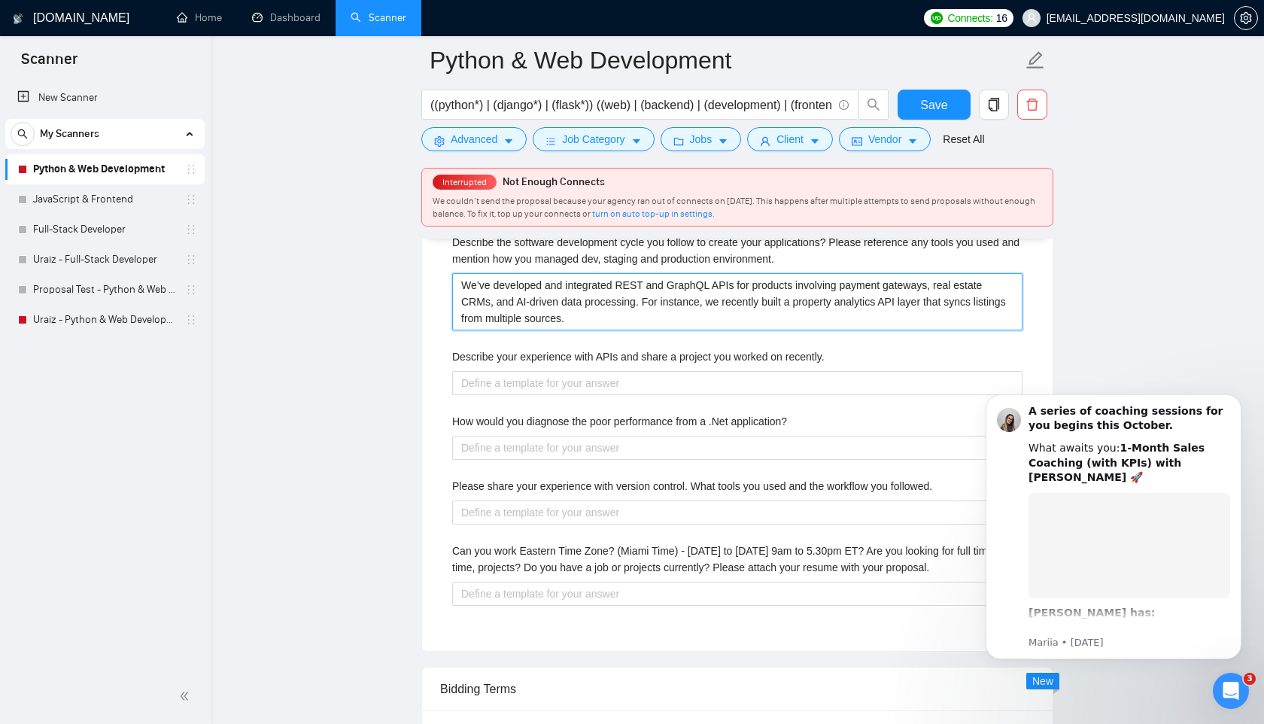
scroll to position [3077, 0]
type environment\ "We’ve developed and integrated REST and GraphQL APIs for products involving pay…"
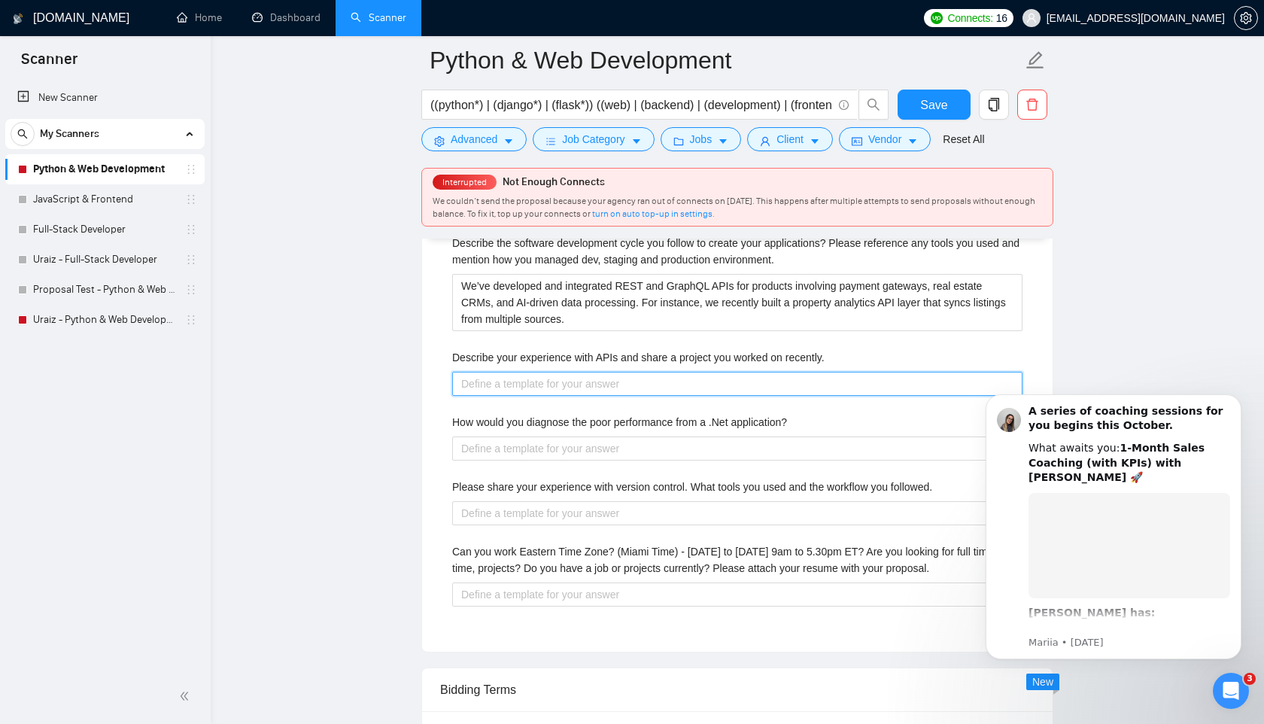
click at [681, 396] on recently\ "Describe your experience with APIs and share a project you worked on recently." at bounding box center [737, 384] width 570 height 24
paste recently\ "We’ve developed and integrated REST and GraphQL APIs for products involving pay…"
type recently\ "We’ve developed and integrated REST and GraphQL APIs for products involving pay…"
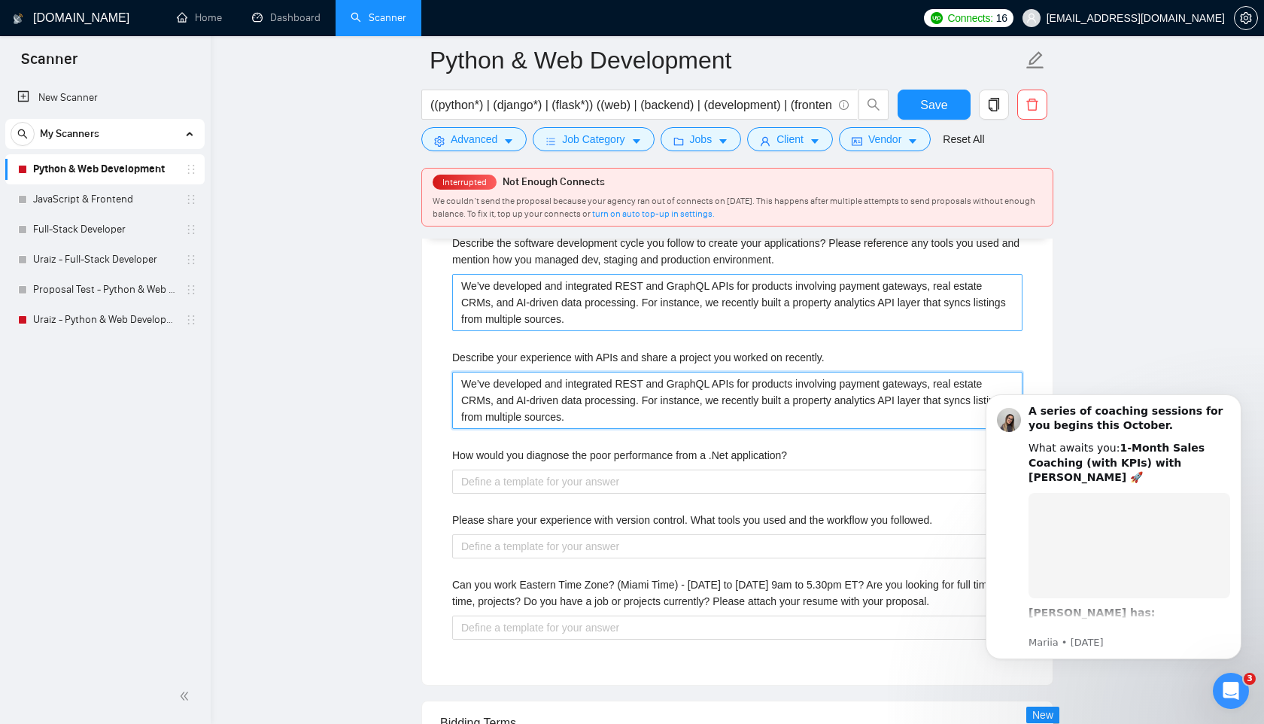
type recently\ "We’ve developed and integrated REST and GraphQL APIs for products involving pay…"
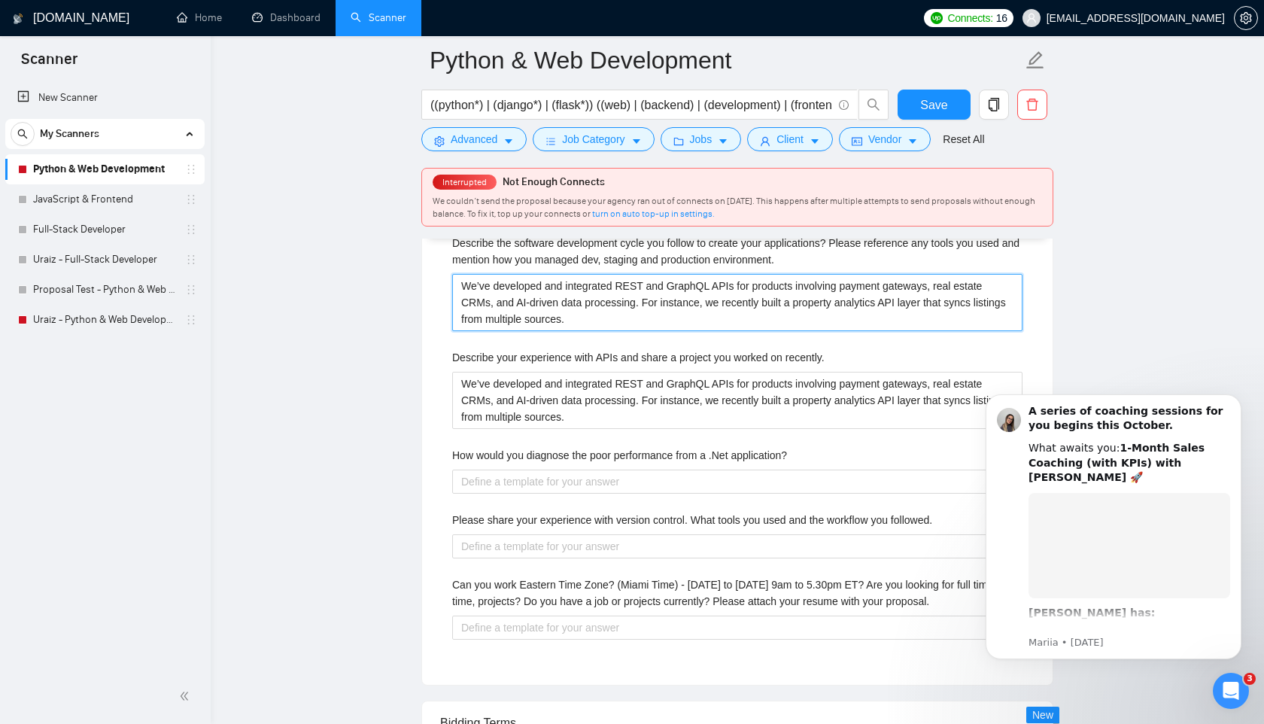
drag, startPoint x: 624, startPoint y: 339, endPoint x: 417, endPoint y: 305, distance: 210.4
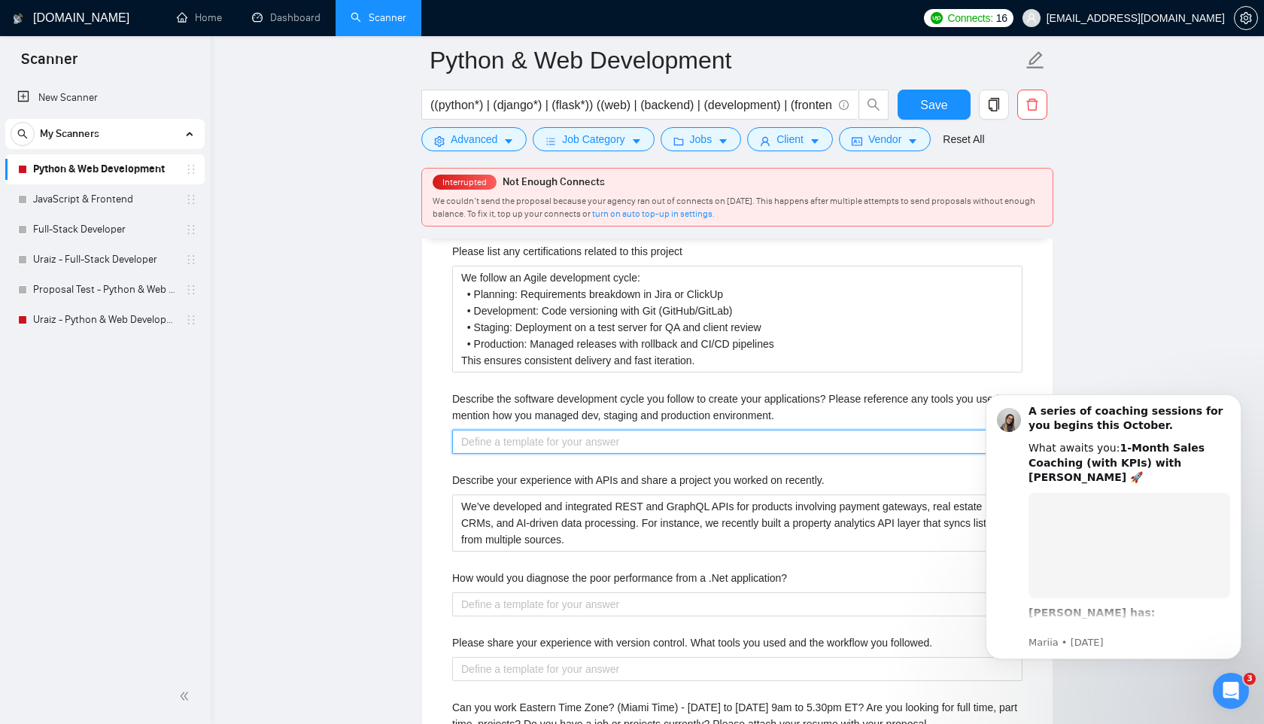
scroll to position [2916, 0]
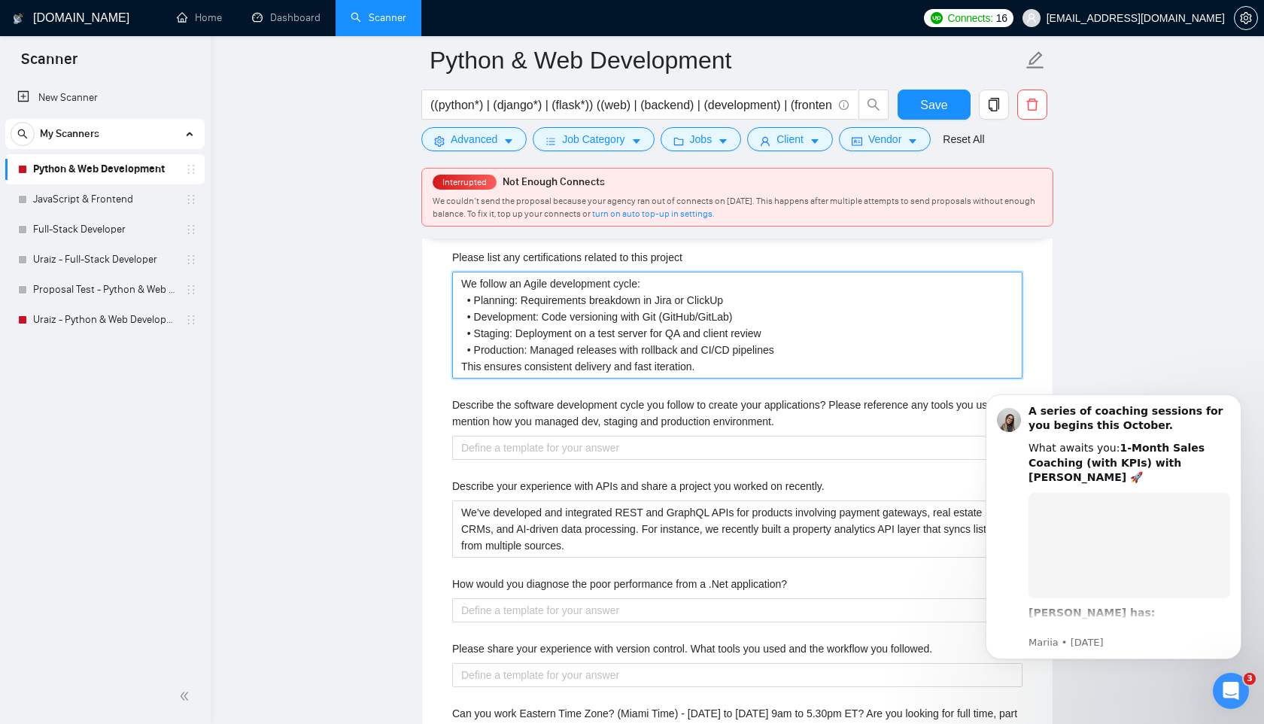
drag, startPoint x: 709, startPoint y: 389, endPoint x: 424, endPoint y: 294, distance: 300.5
click at [424, 294] on div "Default answer template: [answer the question if certain, otherwise ask to disc…" at bounding box center [737, 280] width 631 height 1065
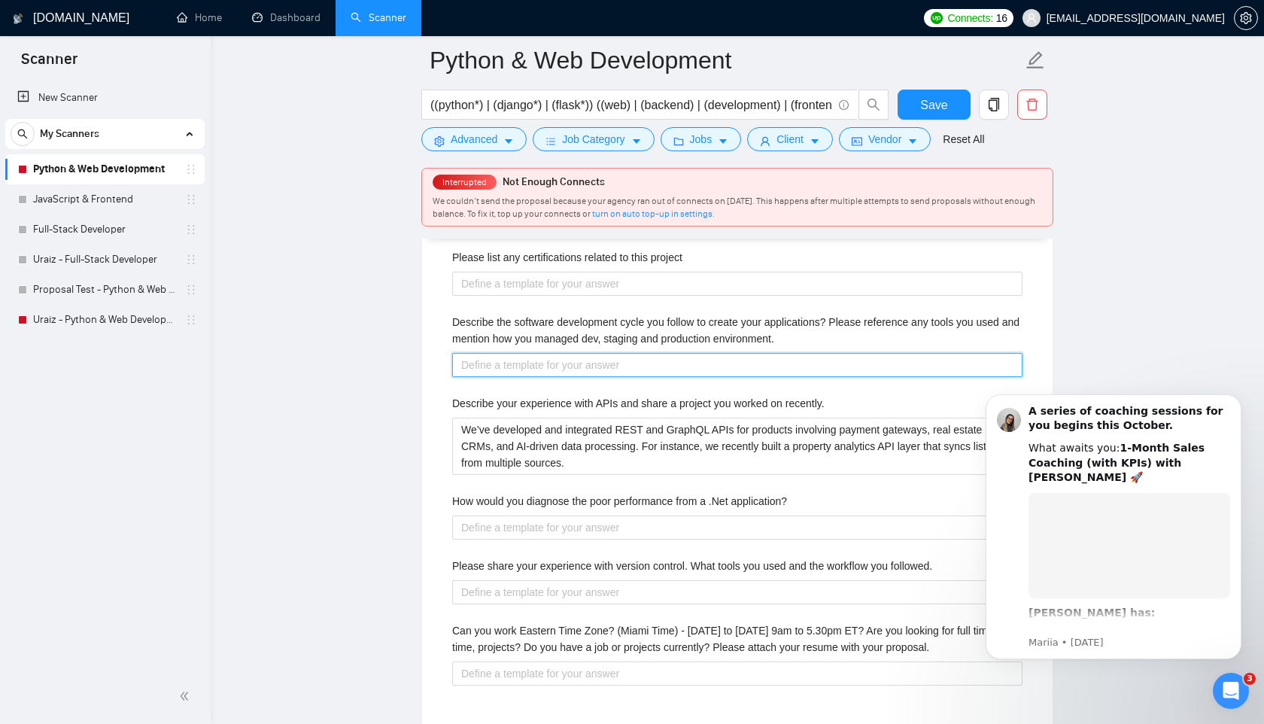
click at [561, 377] on environment\ "Describe the software development cycle you follow to create your applications?…" at bounding box center [737, 365] width 570 height 24
paste environment\ "We follow an Agile development cycle: • Planning: Requirements breakdown in Jir…"
type environment\ "We follow an Agile development cycle: • Planning: Requirements breakdown in Jir…"
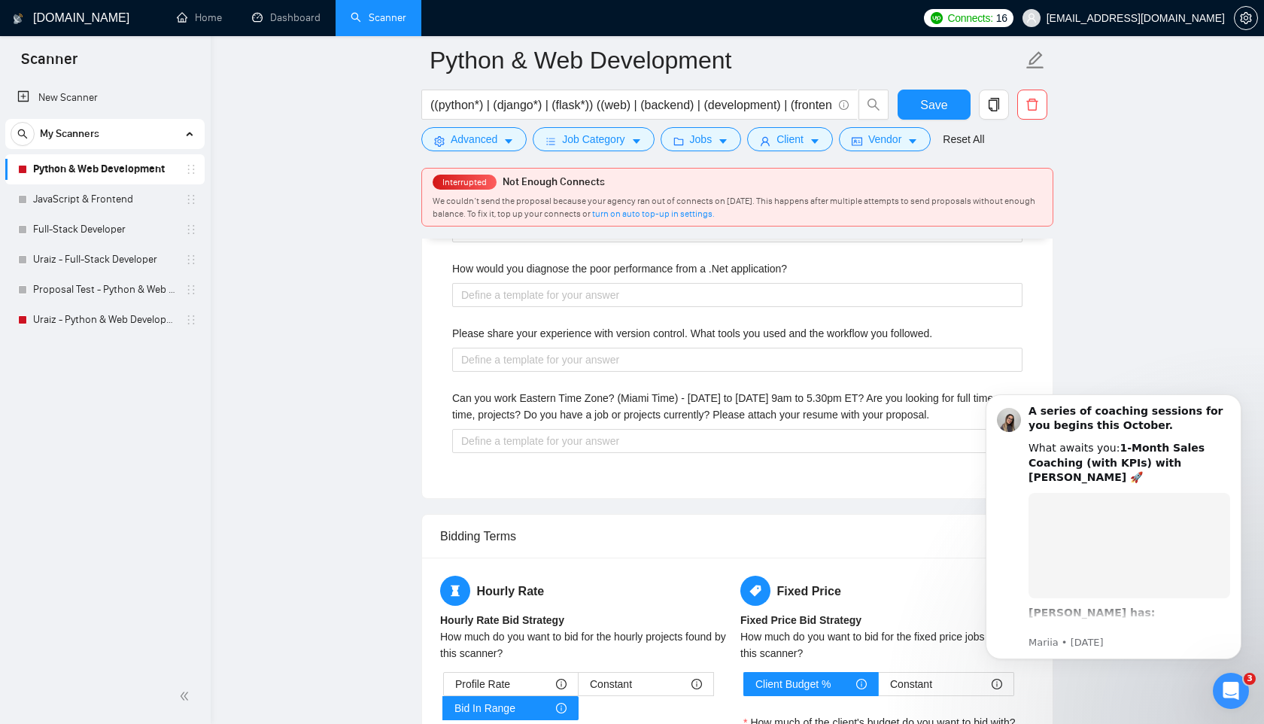
scroll to position [3237, 0]
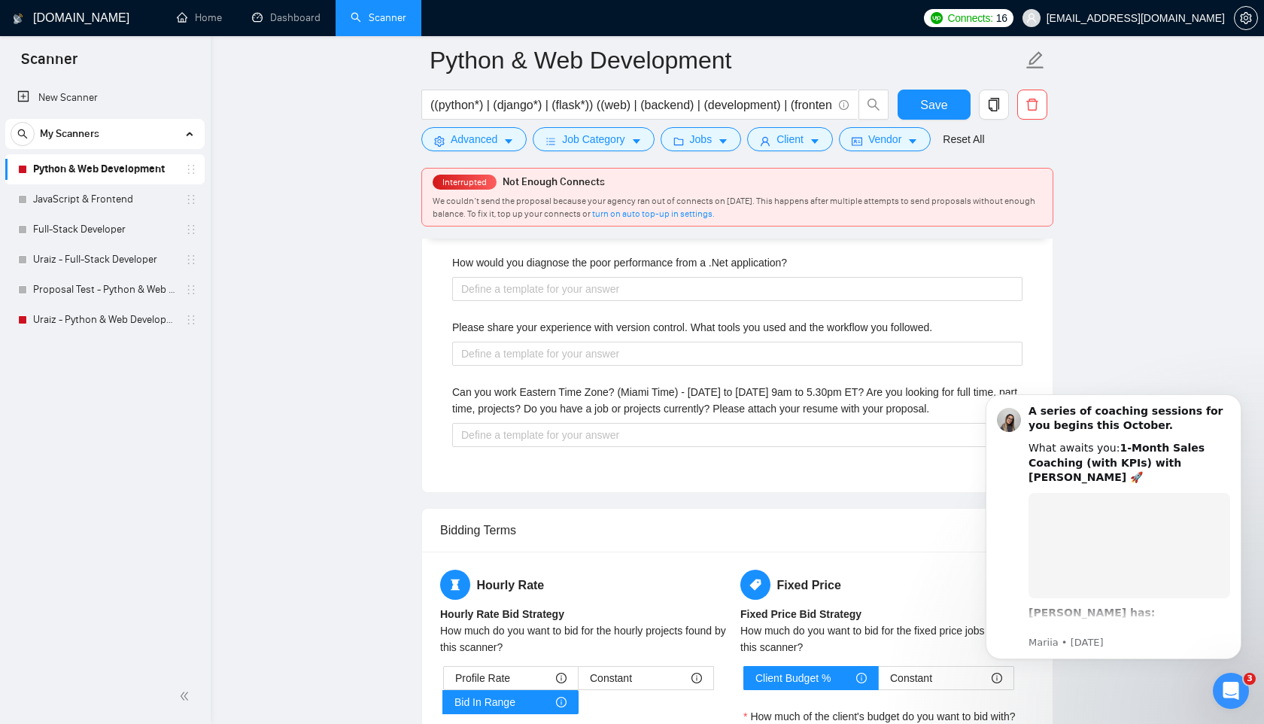
type environment\ "We follow an Agile development cycle: • Planning: Requirements breakdown in Jir…"
click at [603, 301] on application\? "How would you diagnose the poor performance from a .Net application?" at bounding box center [737, 289] width 570 height 24
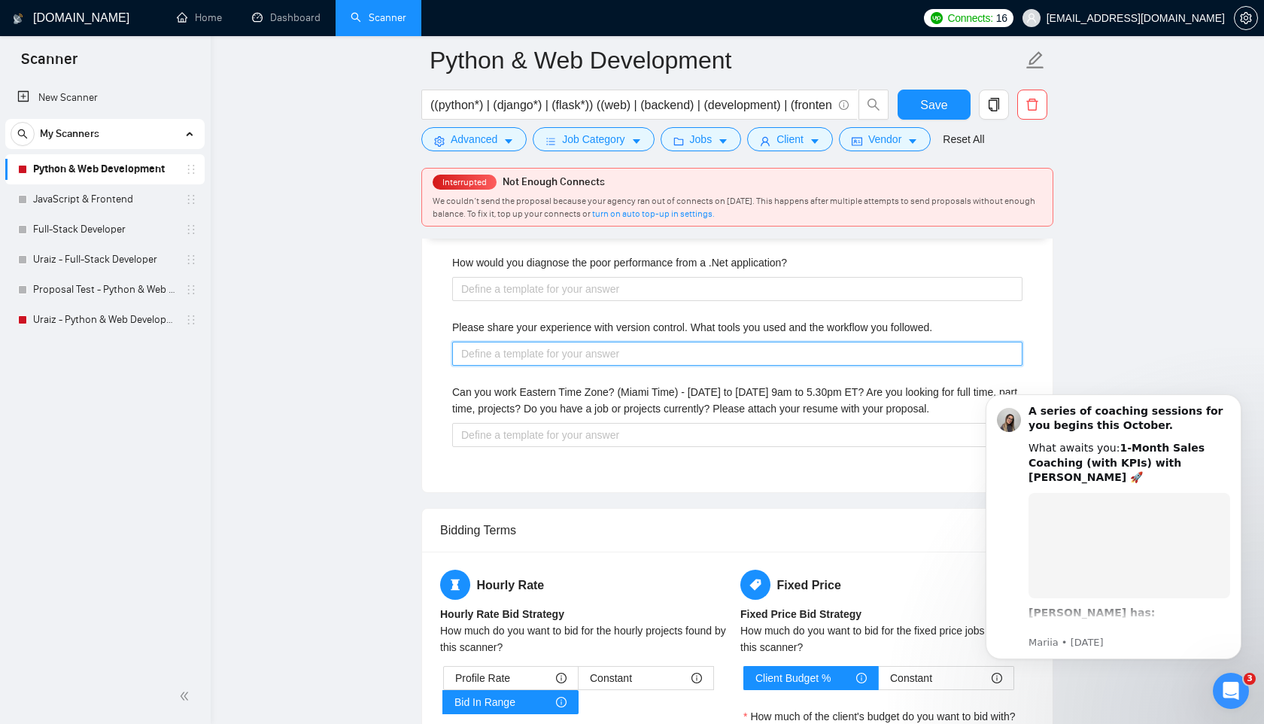
click at [598, 366] on followed\ "Please share your experience with version control. What tools you used and the …" at bounding box center [737, 354] width 570 height 24
paste followed\ "We use Git with a GitFlow branching strategy, ensuring proper PR reviews, testi…"
type followed\ "We use Git with a GitFlow branching strategy, ensuring proper PR reviews, testi…"
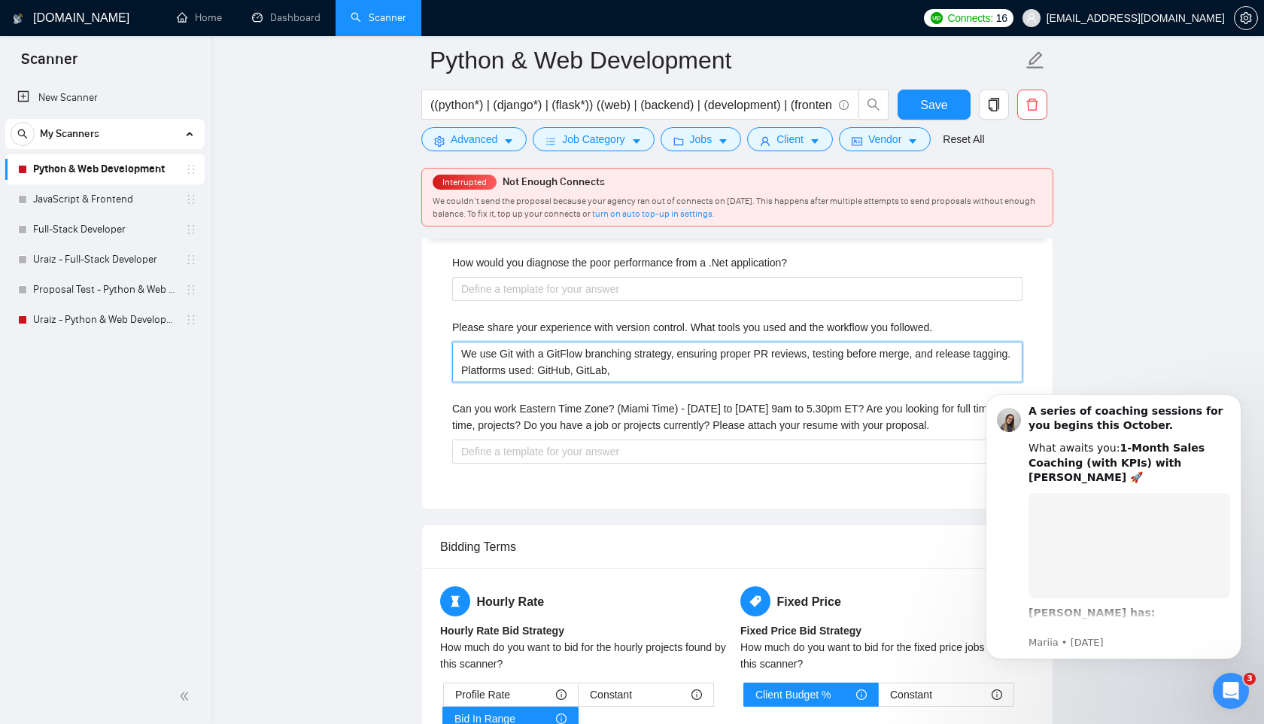
type followed\ "We use Git with a GitFlow branching strategy, ensuring proper PR reviews, testi…"
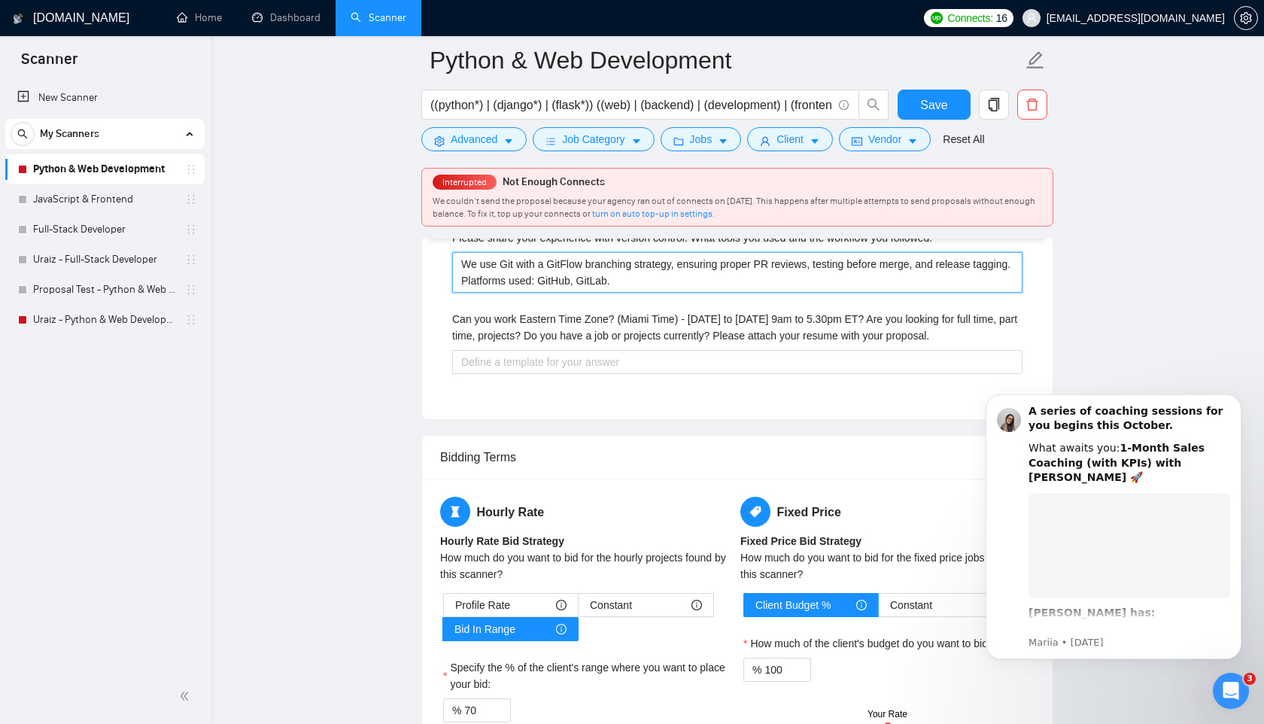
scroll to position [3341, 0]
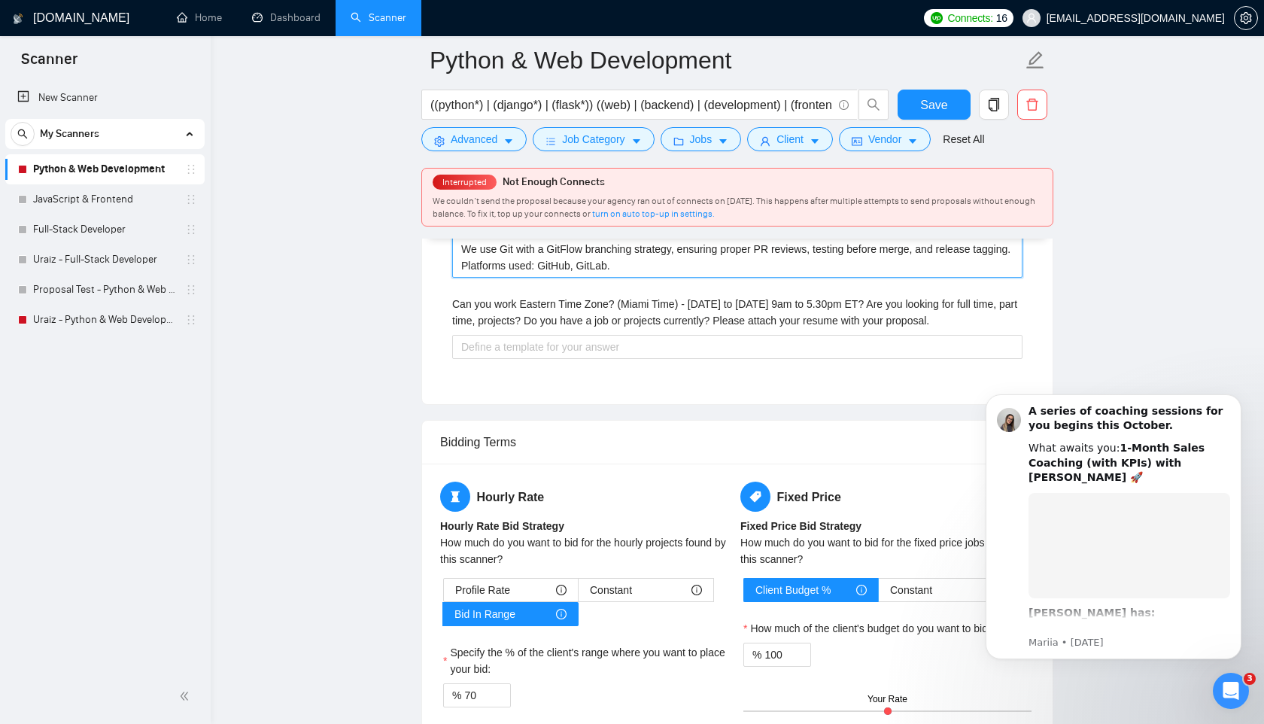
type followed\ "We use Git with a GitFlow branching strategy, ensuring proper PR reviews, testi…"
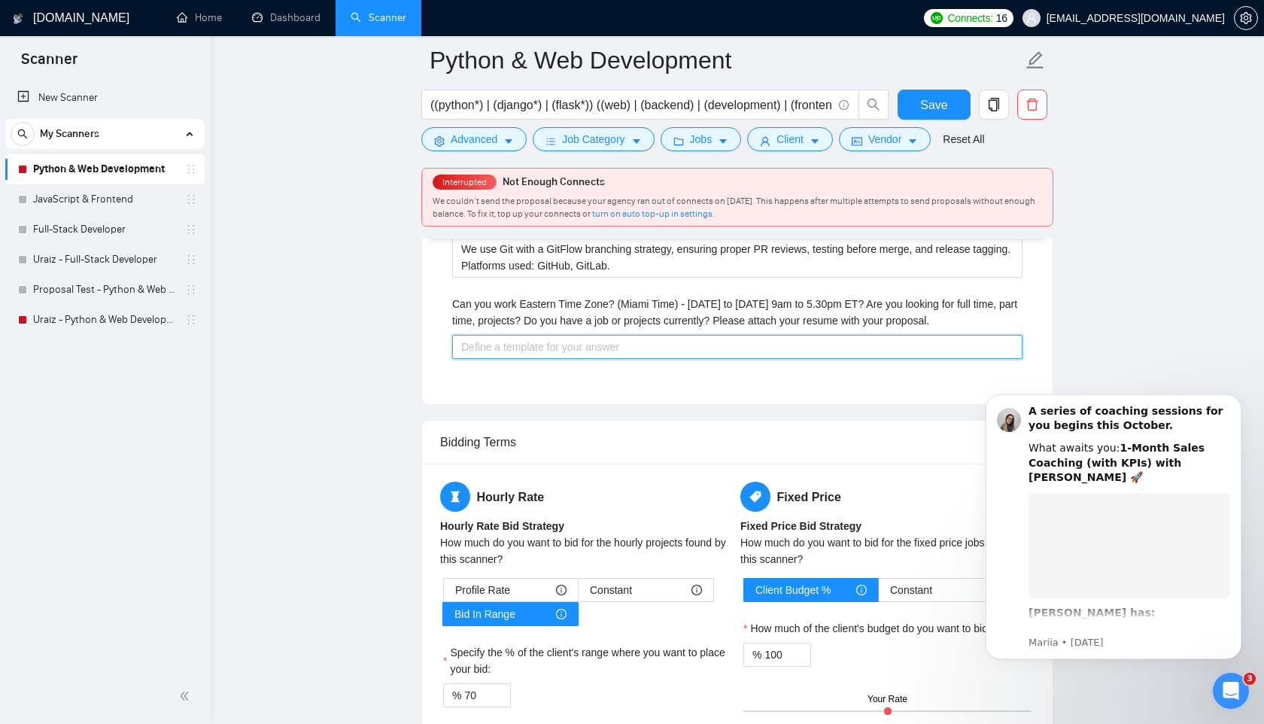
click at [561, 359] on proposal\ "Can you work Eastern Time Zone? (Miami Time) - [DATE] to [DATE] 9am to 5.30pm E…" at bounding box center [737, 347] width 570 height 24
paste proposal\ "Yes, I can align with Eastern Time hours as needed. I’m open to full-time, part…"
type proposal\ "Yes, I can align with Eastern Time hours as needed. I’m open to full-time, part…"
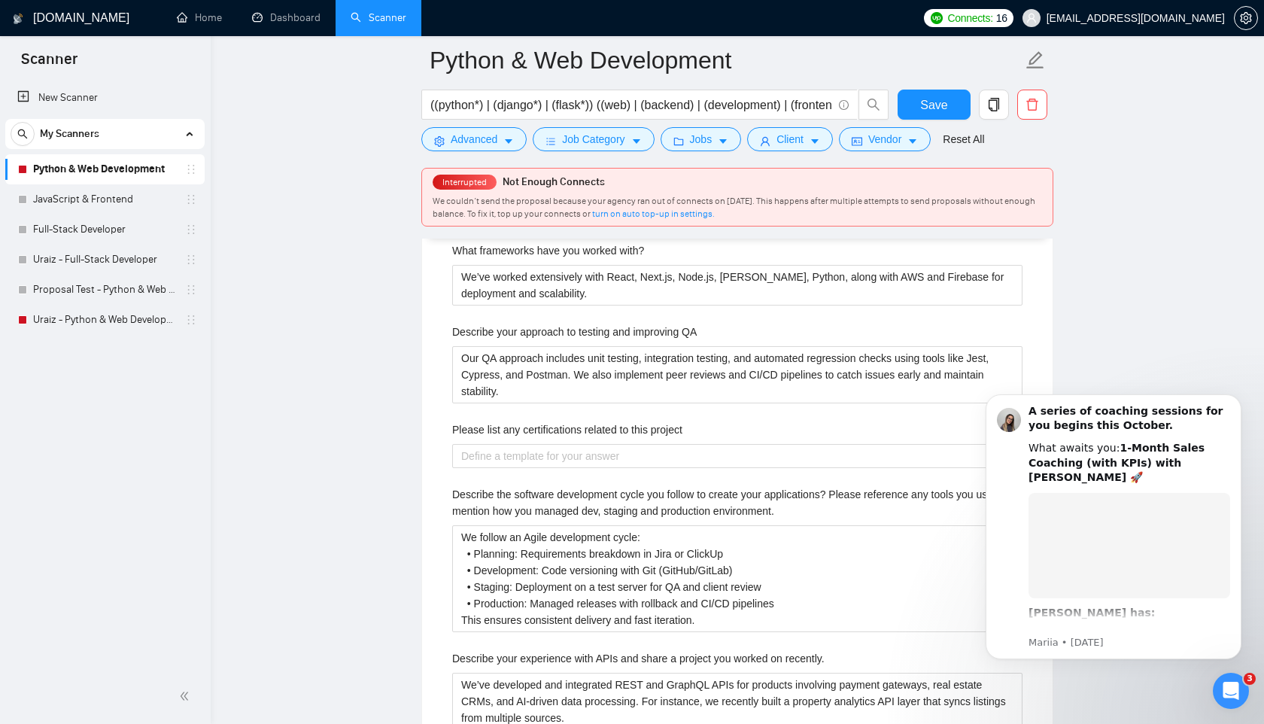
scroll to position [2740, 0]
type proposal\ "Yes, I can align with Eastern Time hours as needed. I’m open to full-time, part…"
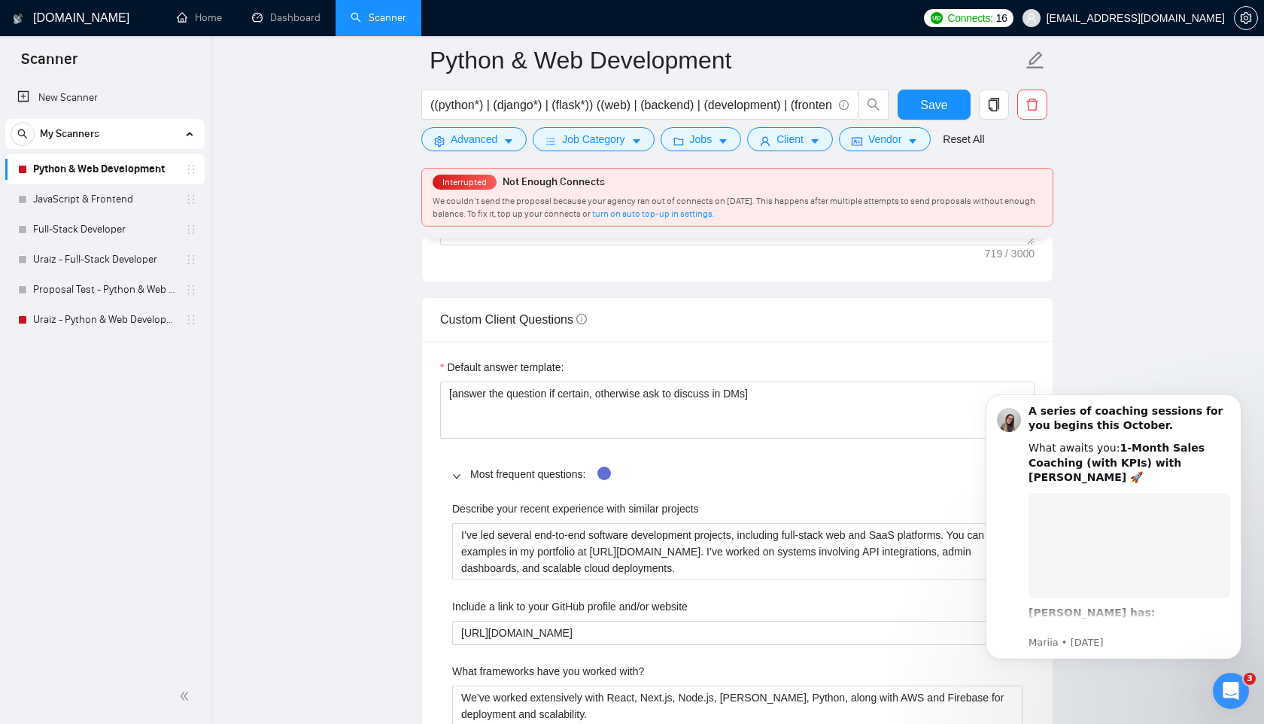
scroll to position [2319, 0]
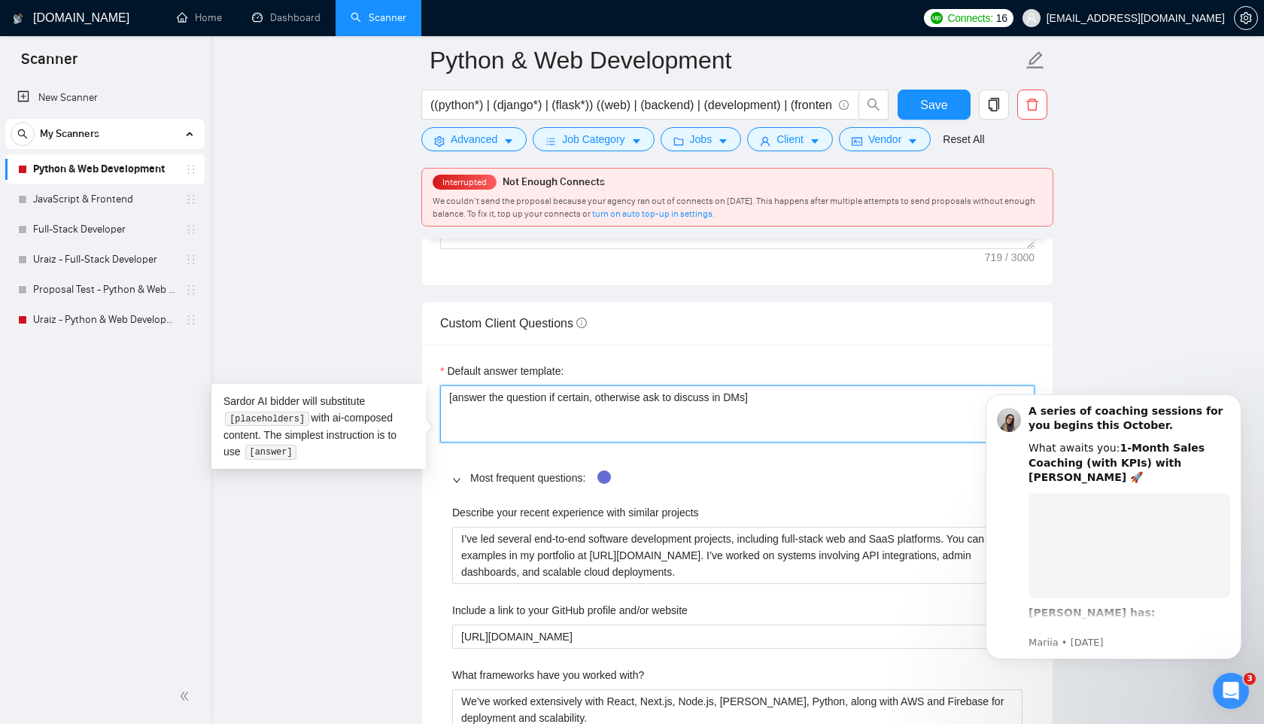
drag, startPoint x: 770, startPoint y: 421, endPoint x: 450, endPoint y: 414, distance: 319.9
click at [450, 414] on textarea "[answer the question if certain, otherwise ask to discuss in DMs]" at bounding box center [737, 413] width 594 height 57
paste textarea "CLIENT QUESTION]: {{client_question}} [IF CONFIDENT]: Here’s how I’d approach t…"
type textarea "[CLIENT QUESTION]: {{client_question}} [IF CONFIDENT]: Here’s how I’d approach …"
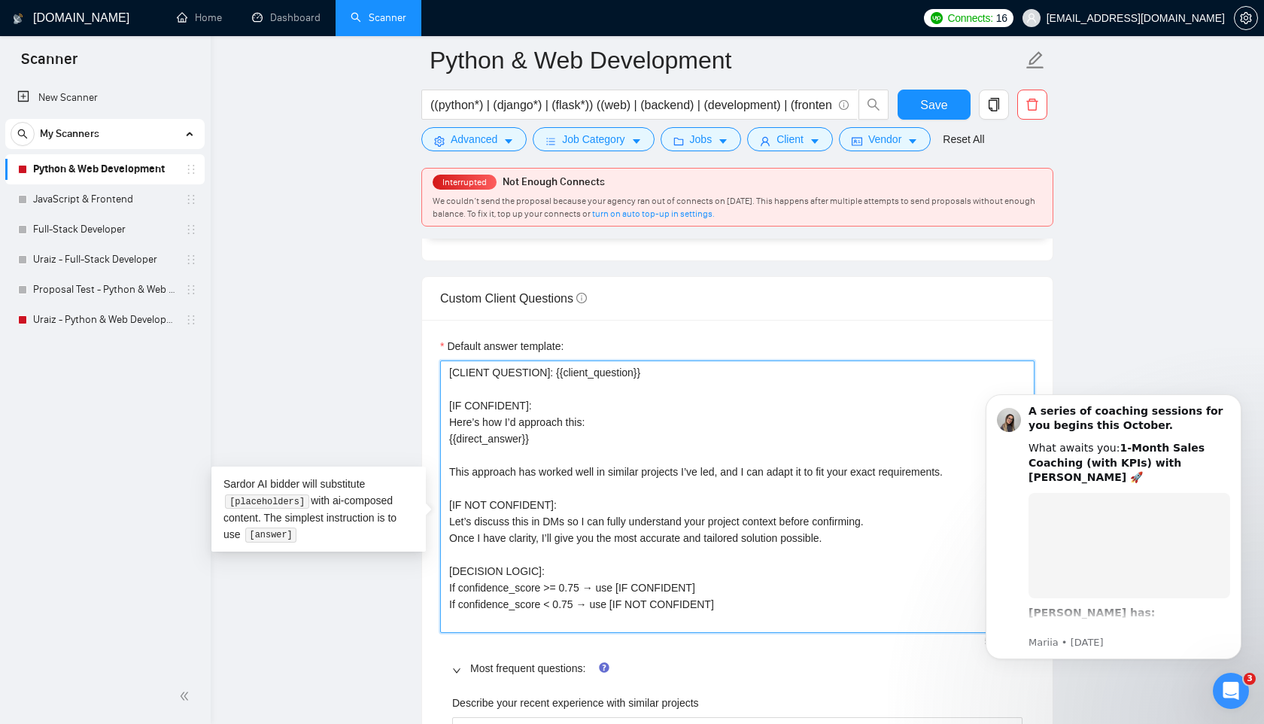
scroll to position [2347, 0]
type textarea "[CLIENT QUESTION]: {{client_question}} [IF CONFIDENT]: Here’s how I’d approach …"
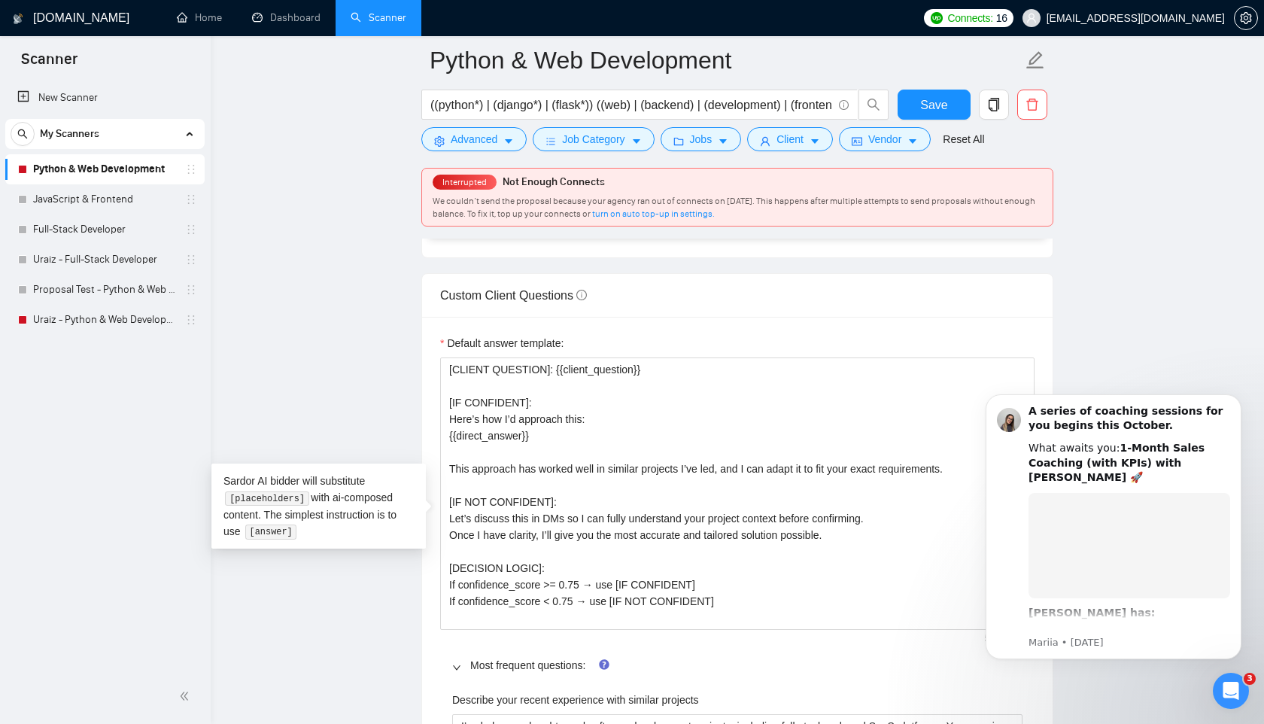
click at [318, 377] on main "Python & Web Development ((python*) | (django*) | (flask*)) ((web) | (backend) …" at bounding box center [737, 703] width 1005 height 5980
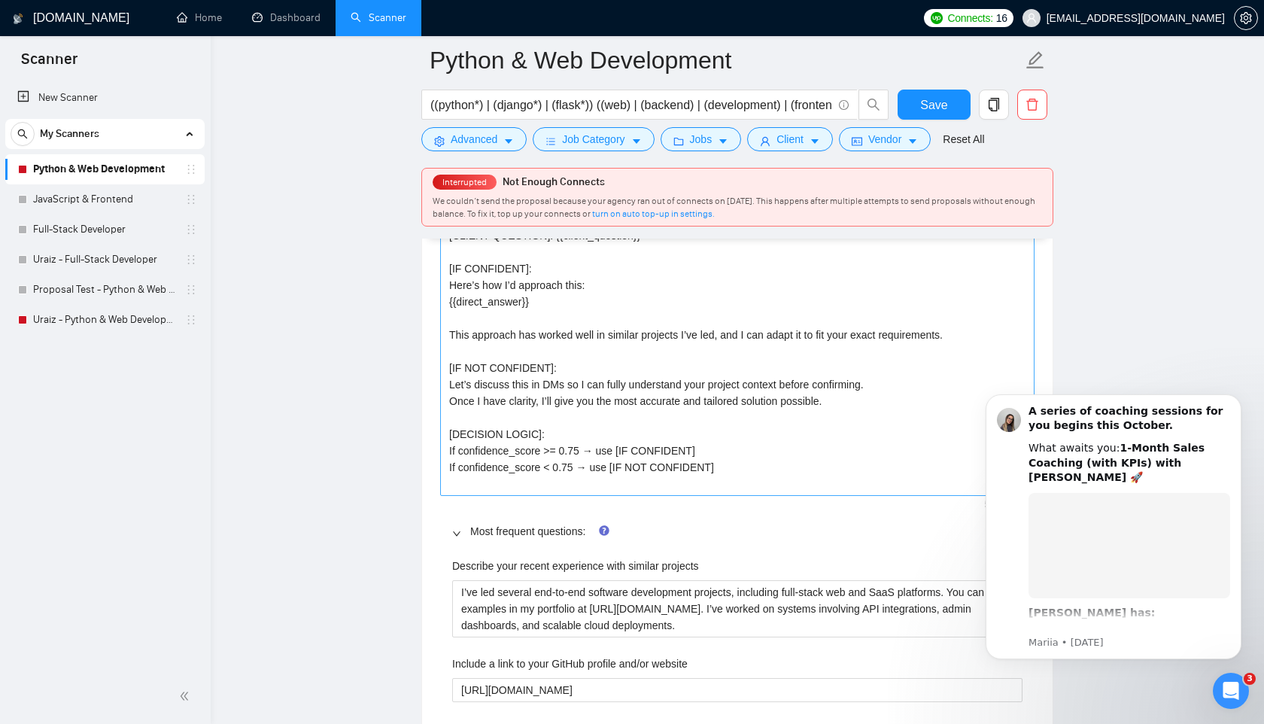
scroll to position [2482, 0]
click at [941, 102] on span "Save" at bounding box center [933, 105] width 27 height 19
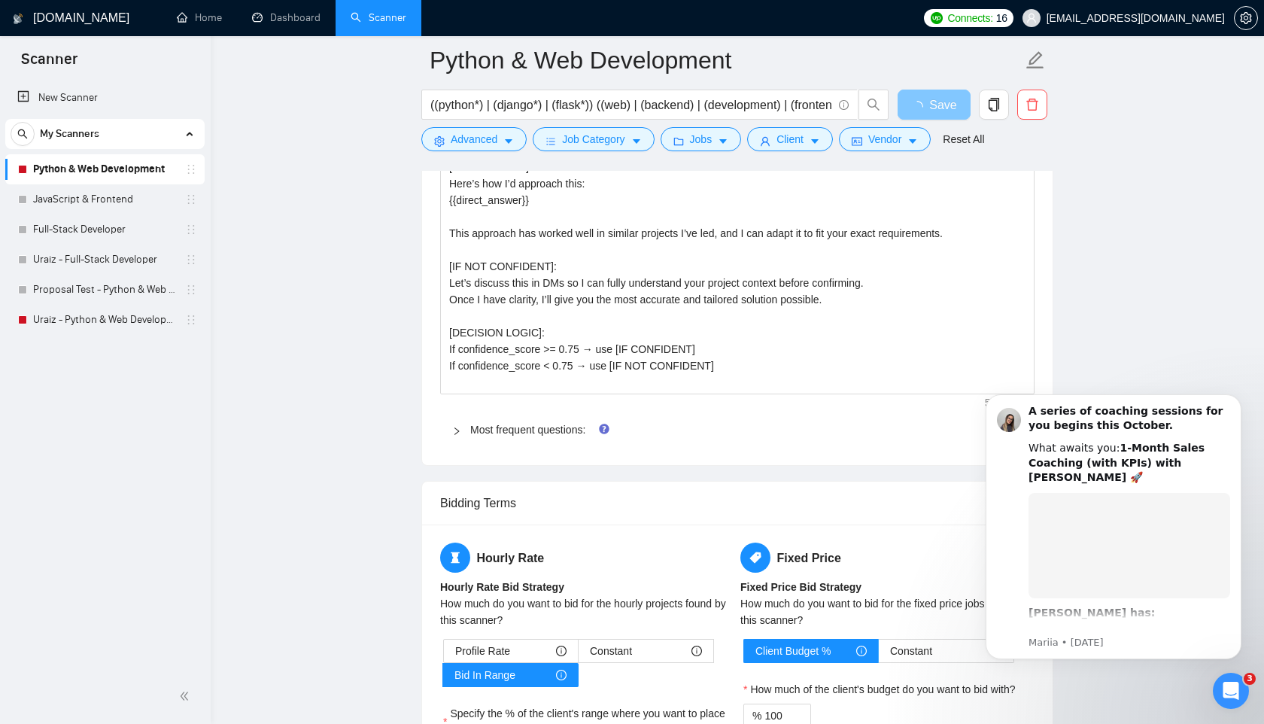
scroll to position [2283, 0]
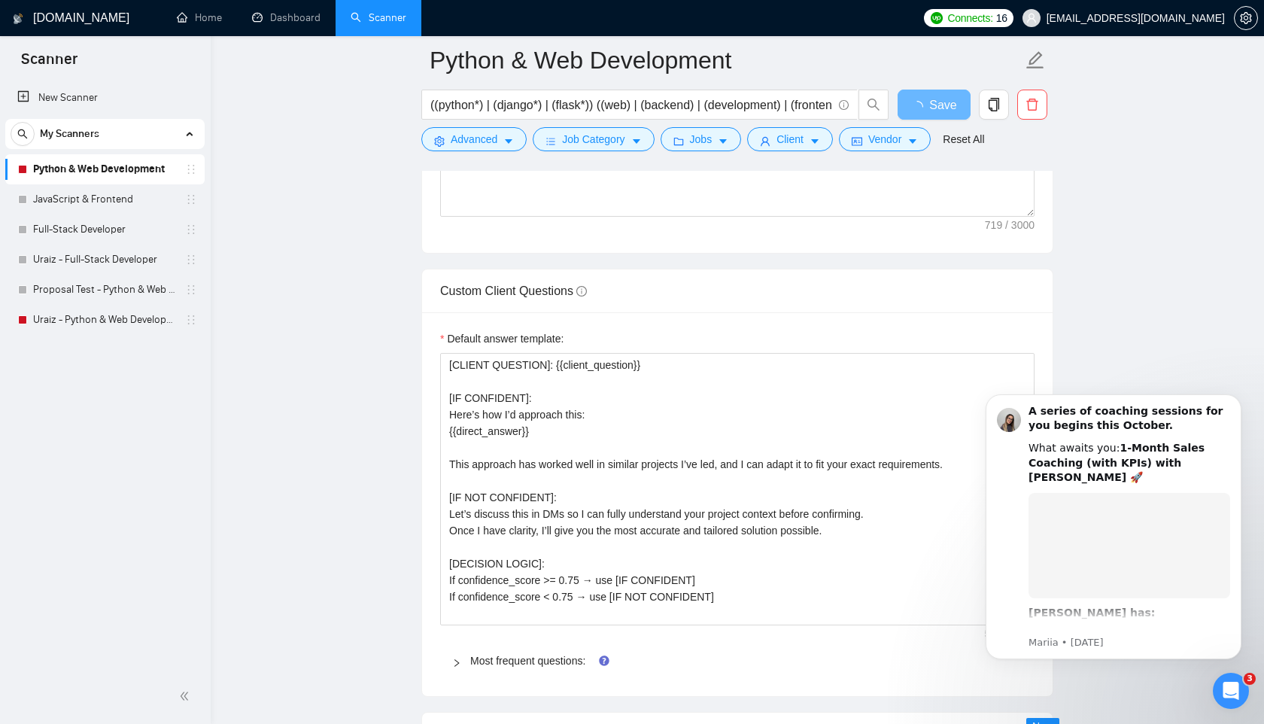
click at [1138, 352] on main "Python & Web Development ((python*) | (django*) | (flask*)) ((web) | (backend) …" at bounding box center [737, 268] width 1005 height 4982
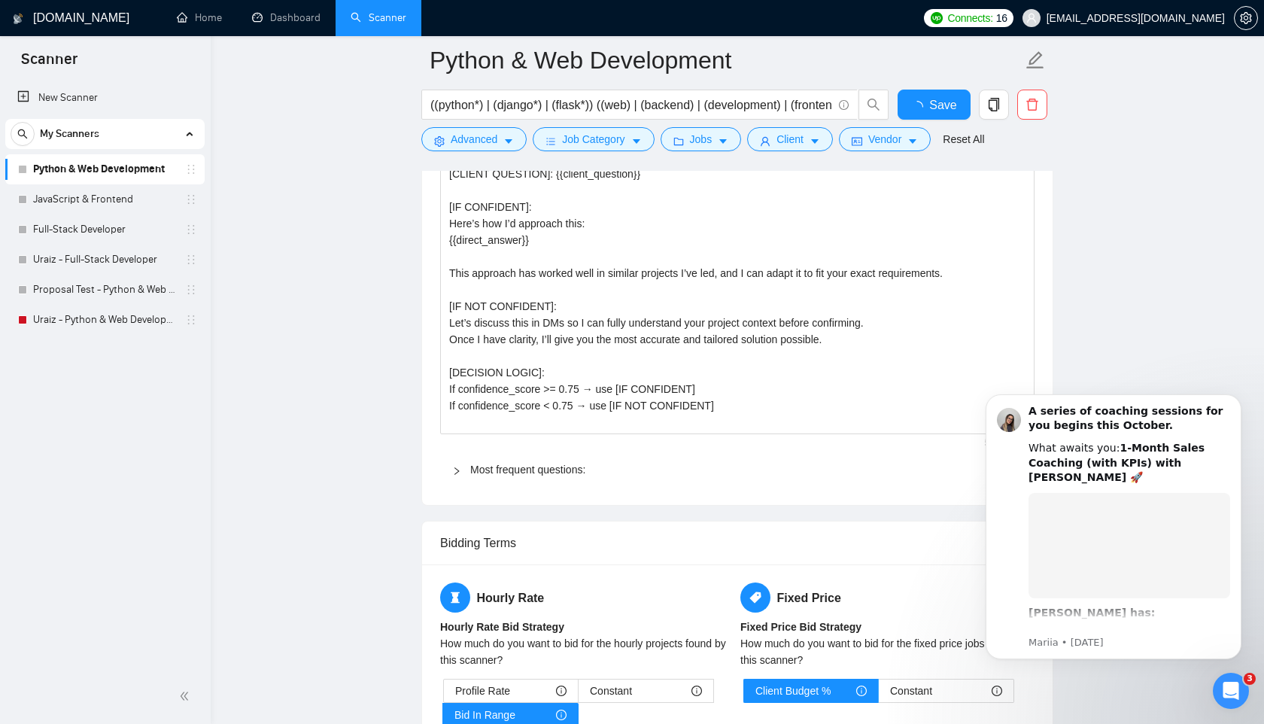
checkbox input "true"
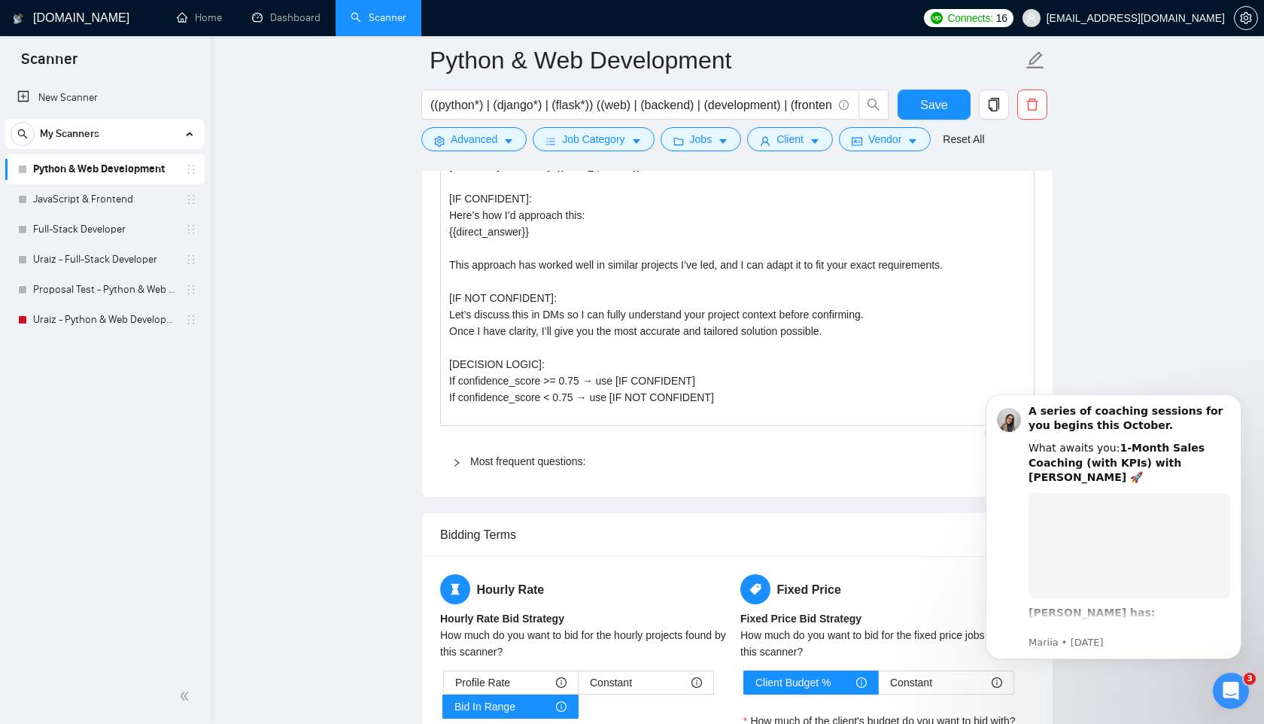
click at [1155, 333] on main "Python & Web Development ((python*) | (django*) | (flask*)) ((web) | (backend) …" at bounding box center [737, 168] width 1005 height 4782
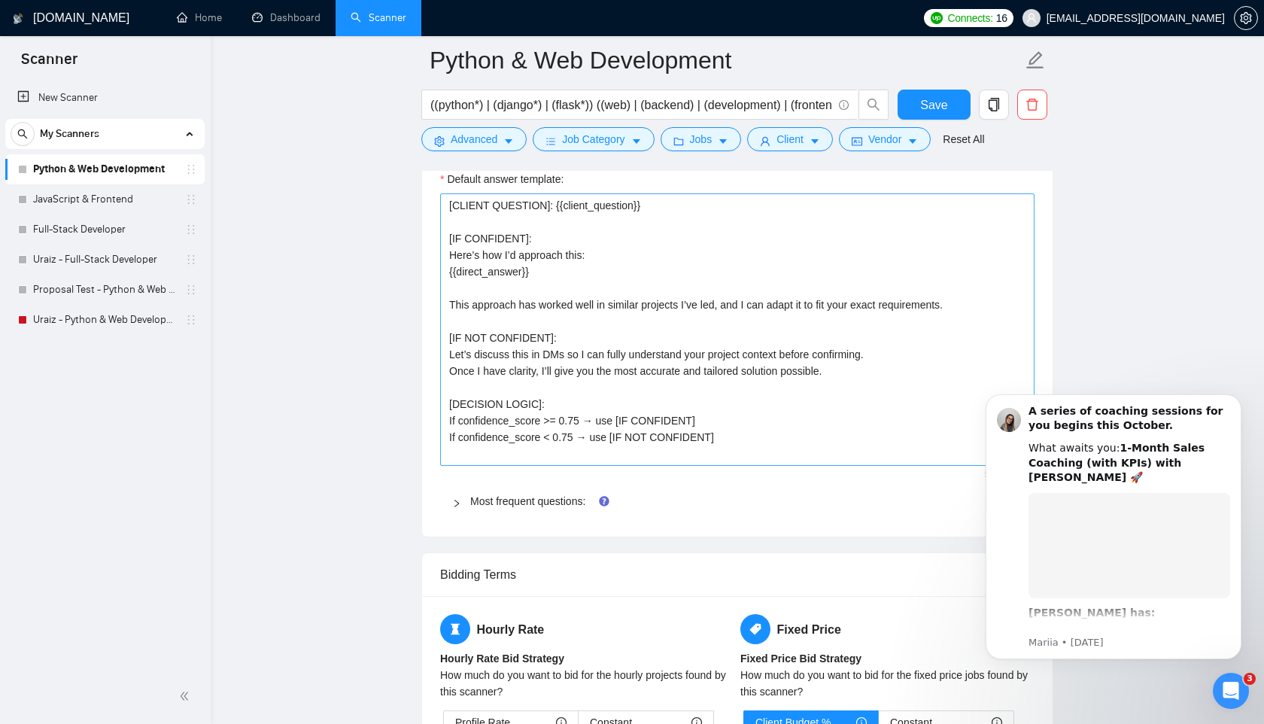
scroll to position [2463, 0]
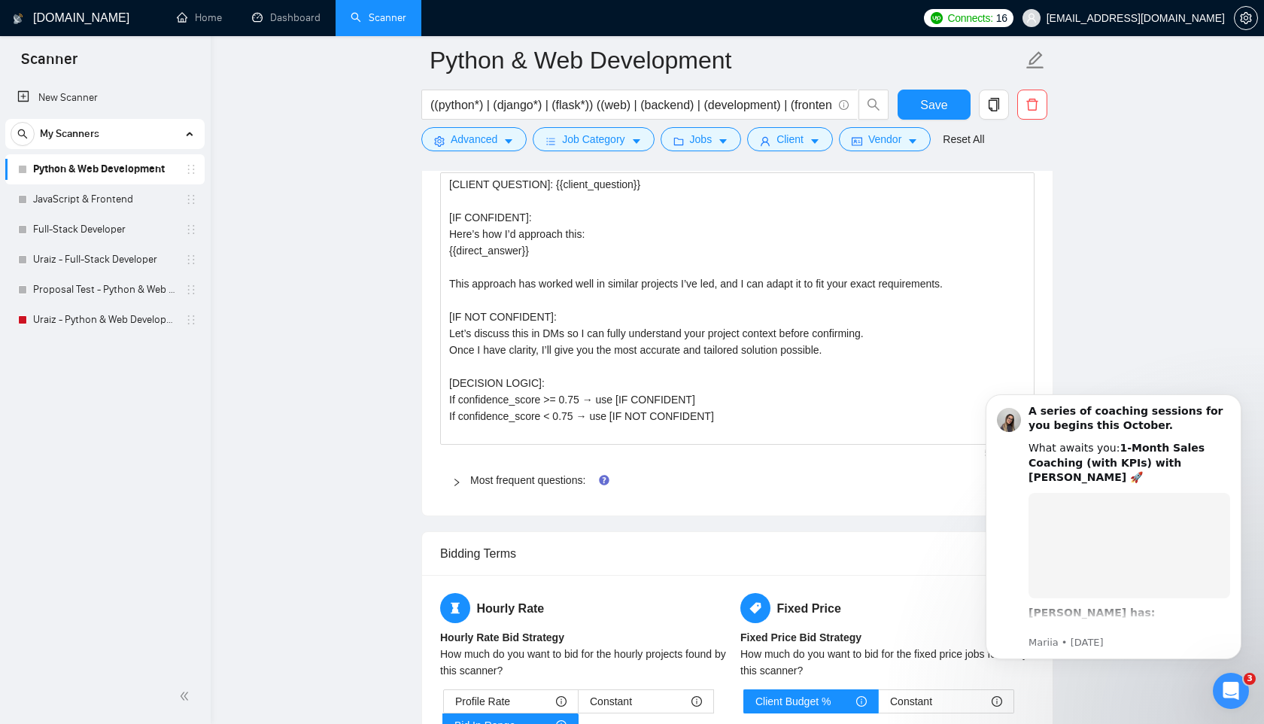
click at [1113, 326] on main "Python & Web Development ((python*) | (django*) | (flask*)) ((web) | (backend) …" at bounding box center [737, 88] width 1005 height 4982
click at [862, 401] on textarea "[CLIENT QUESTION]: {{client_question}} [IF CONFIDENT]: Here’s how I’d approach …" at bounding box center [737, 308] width 594 height 272
click at [367, 445] on main "Python & Web Development ((python*) | (django*) | (flask*)) ((web) | (backend) …" at bounding box center [737, 88] width 1005 height 4982
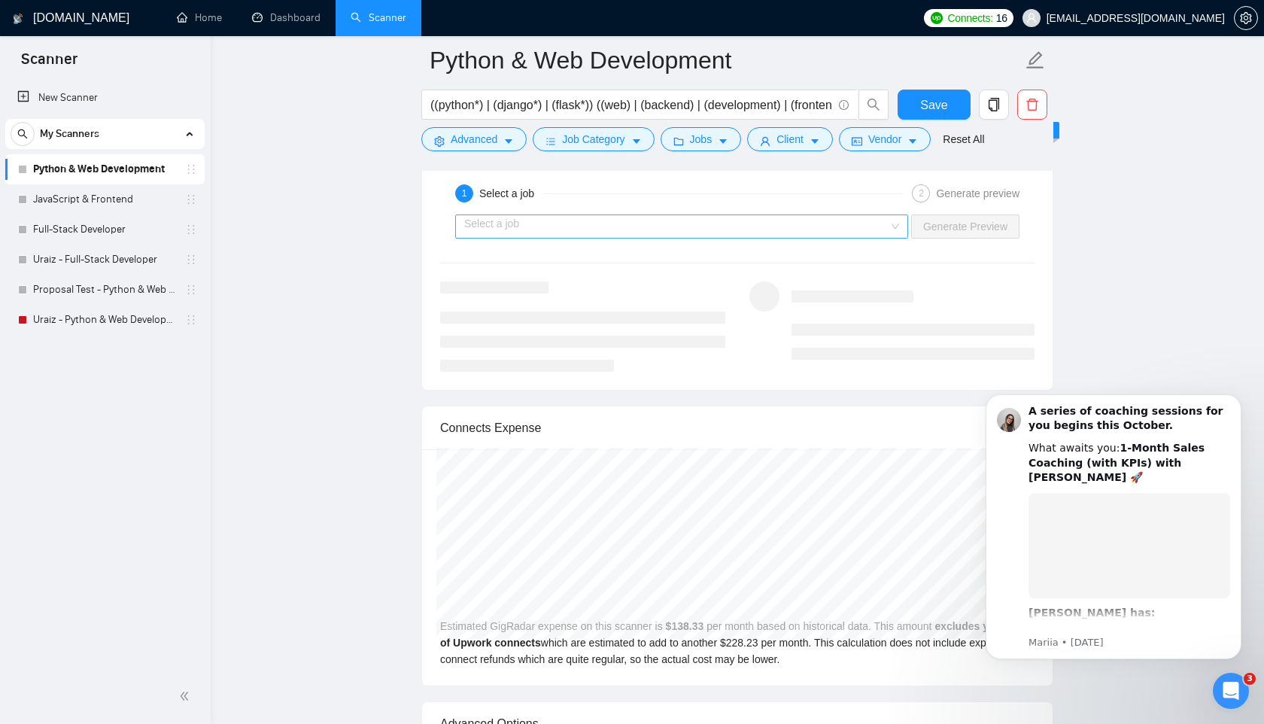
scroll to position [3393, 0]
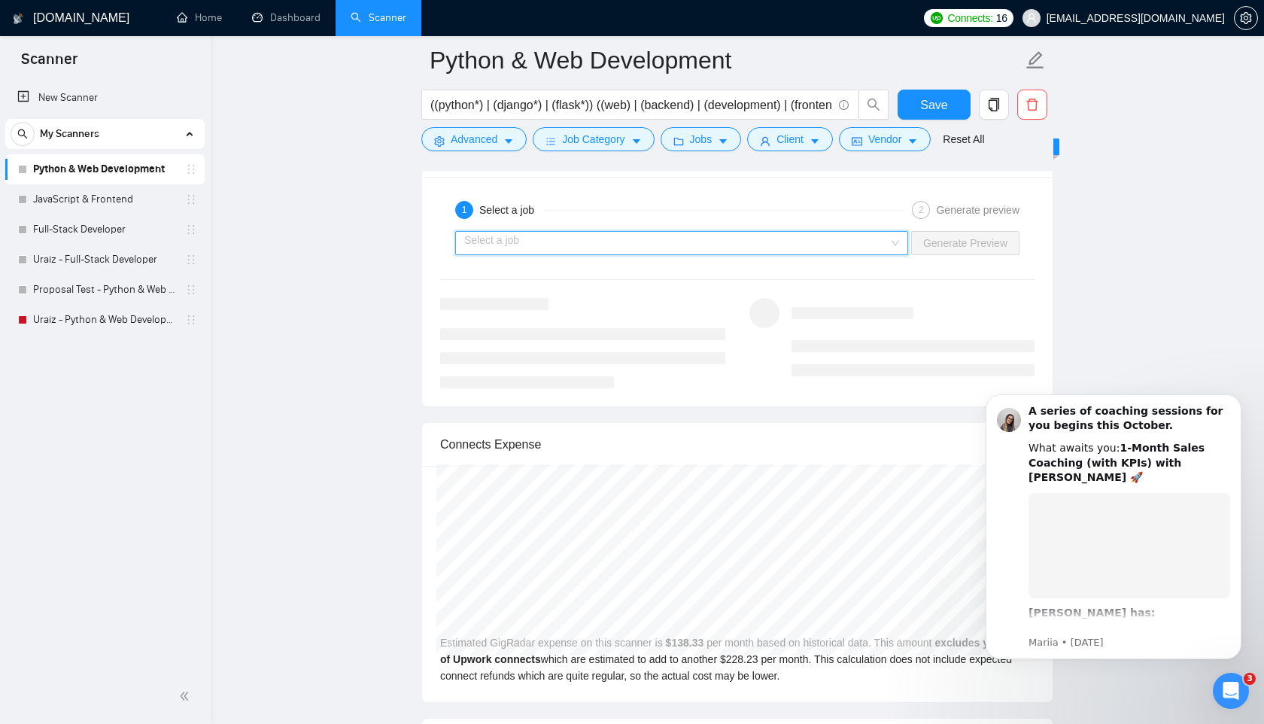
click at [881, 254] on input "search" at bounding box center [676, 243] width 424 height 23
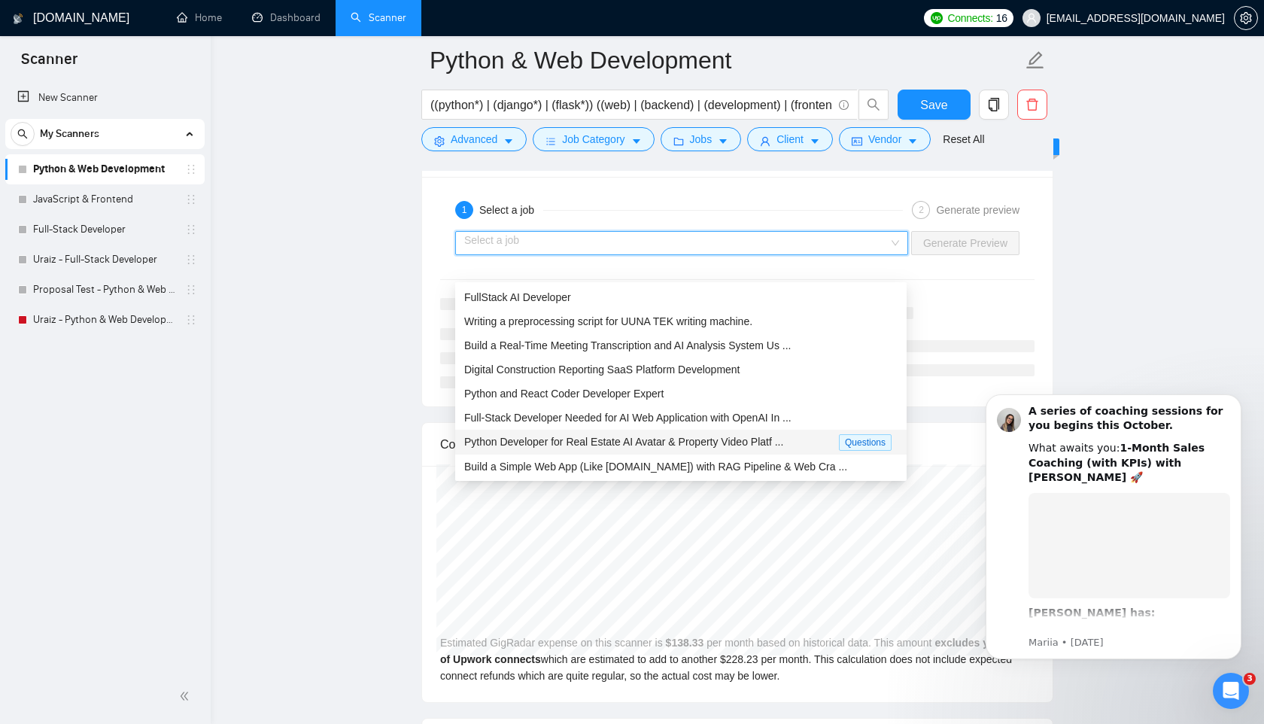
click at [761, 439] on span "Python Developer for Real Estate AI Avatar & Property Video Platf ..." at bounding box center [623, 442] width 319 height 12
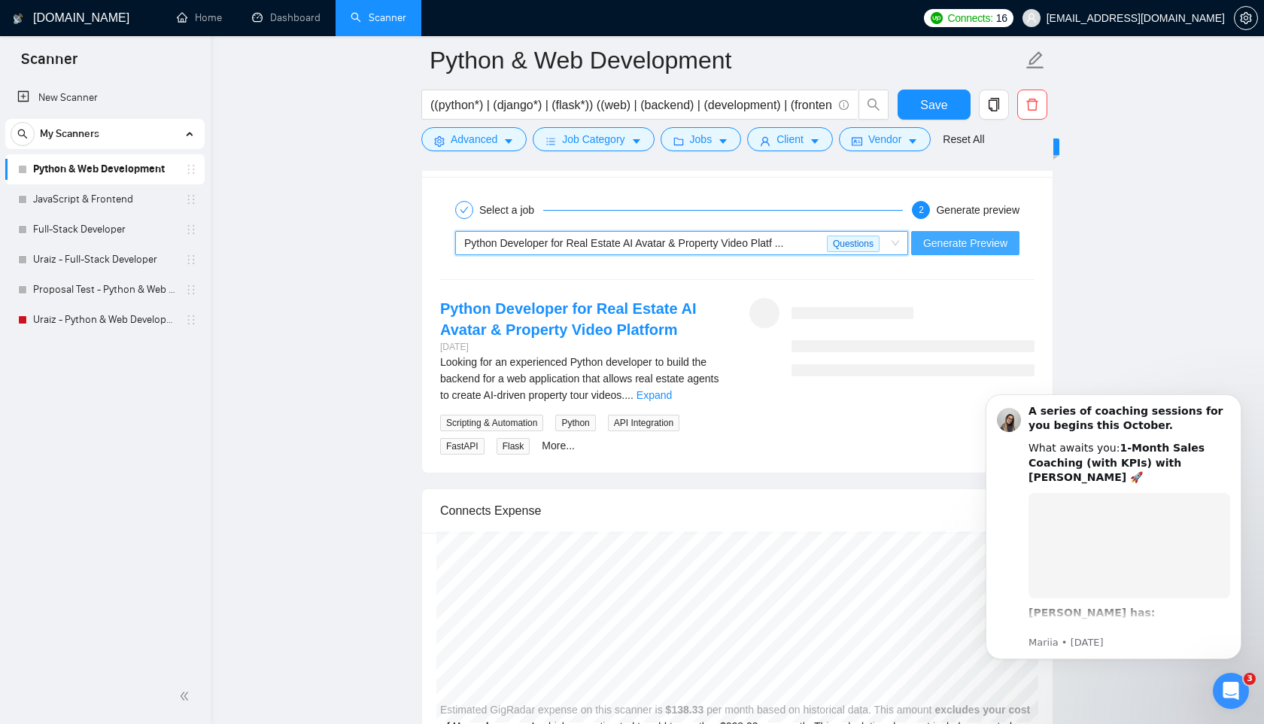
click at [968, 251] on span "Generate Preview" at bounding box center [965, 243] width 84 height 17
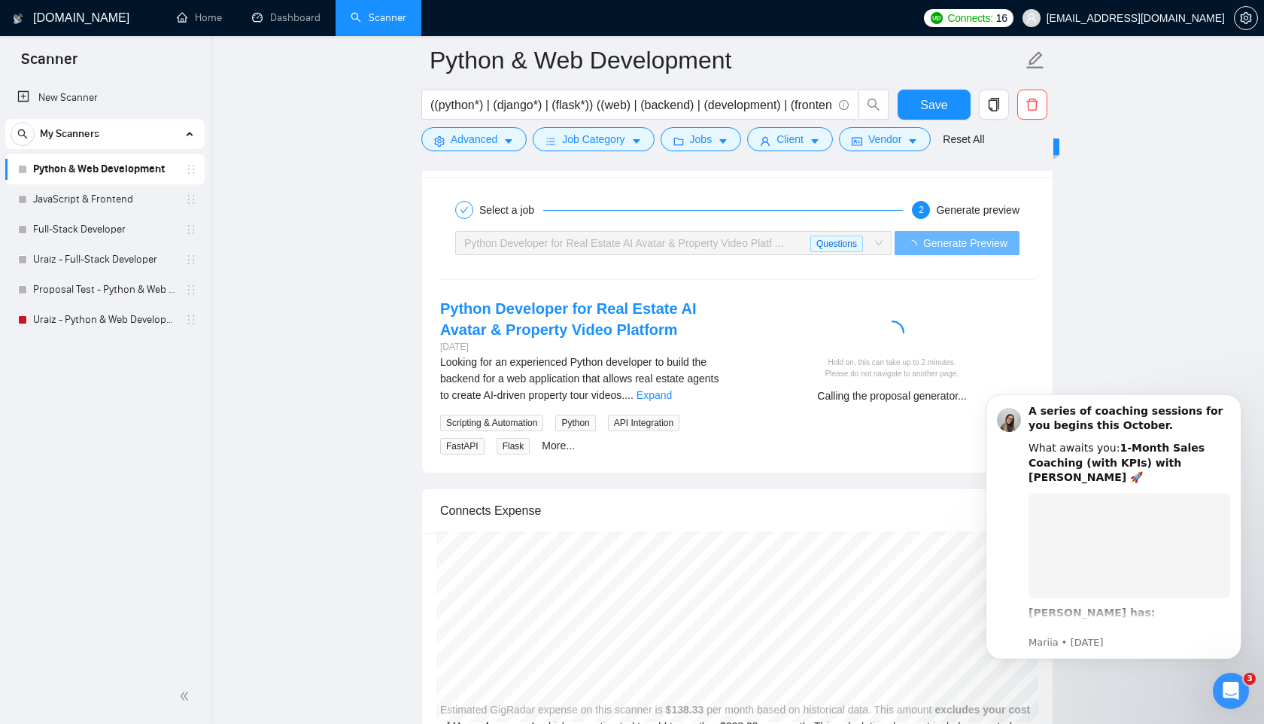
click at [723, 403] on div "Looking for an experienced Python developer to build the backend for a web appl…" at bounding box center [582, 379] width 285 height 50
click at [672, 401] on link "Expand" at bounding box center [654, 395] width 35 height 12
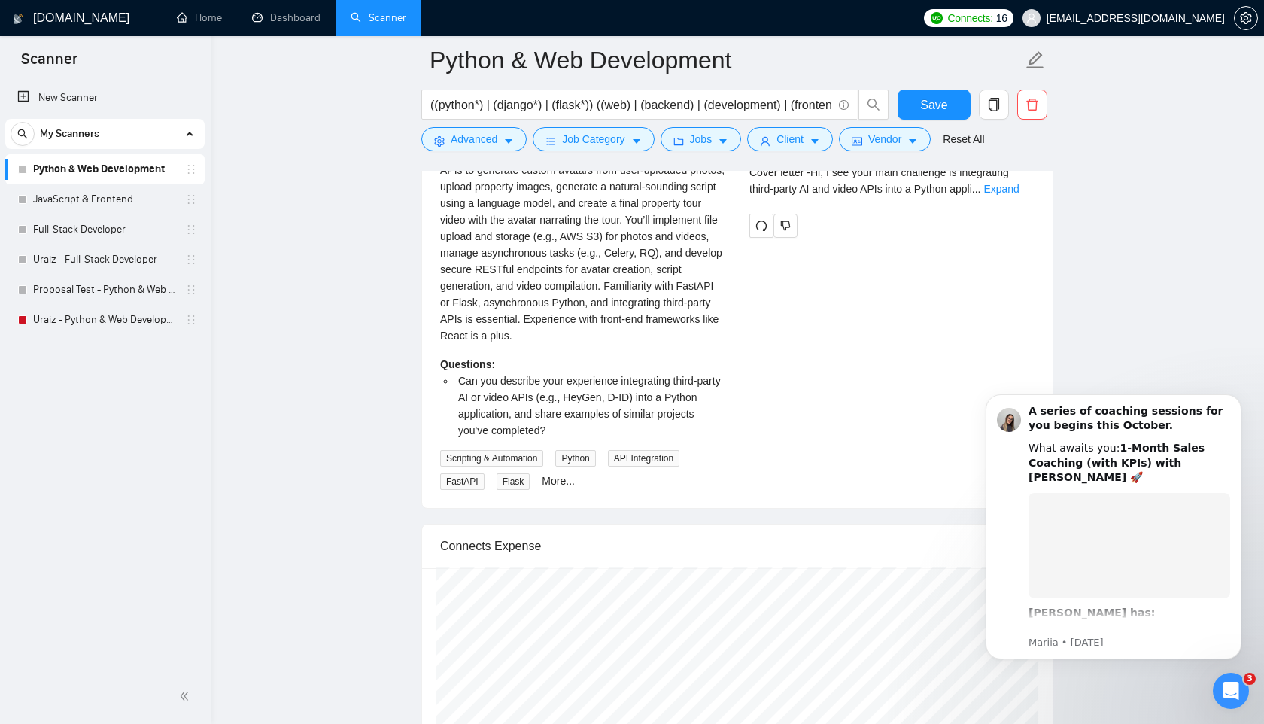
scroll to position [3672, 0]
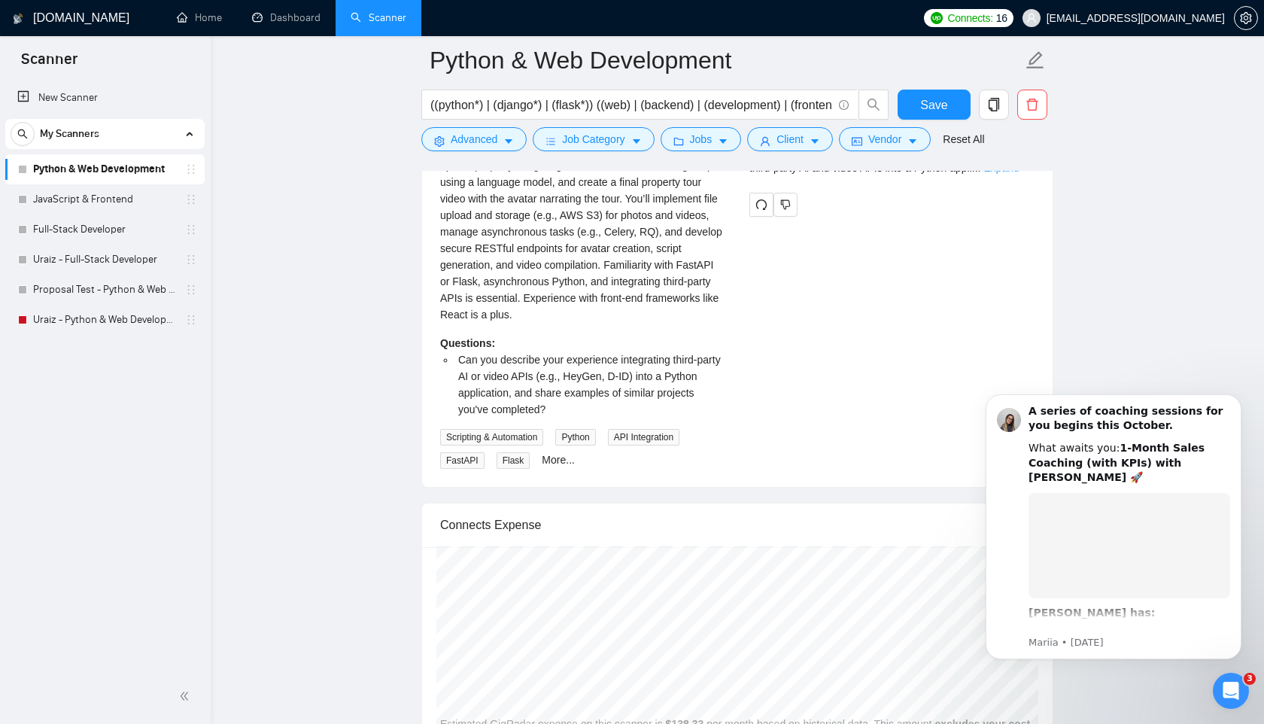
click at [1013, 174] on link "Expand" at bounding box center [1000, 168] width 35 height 12
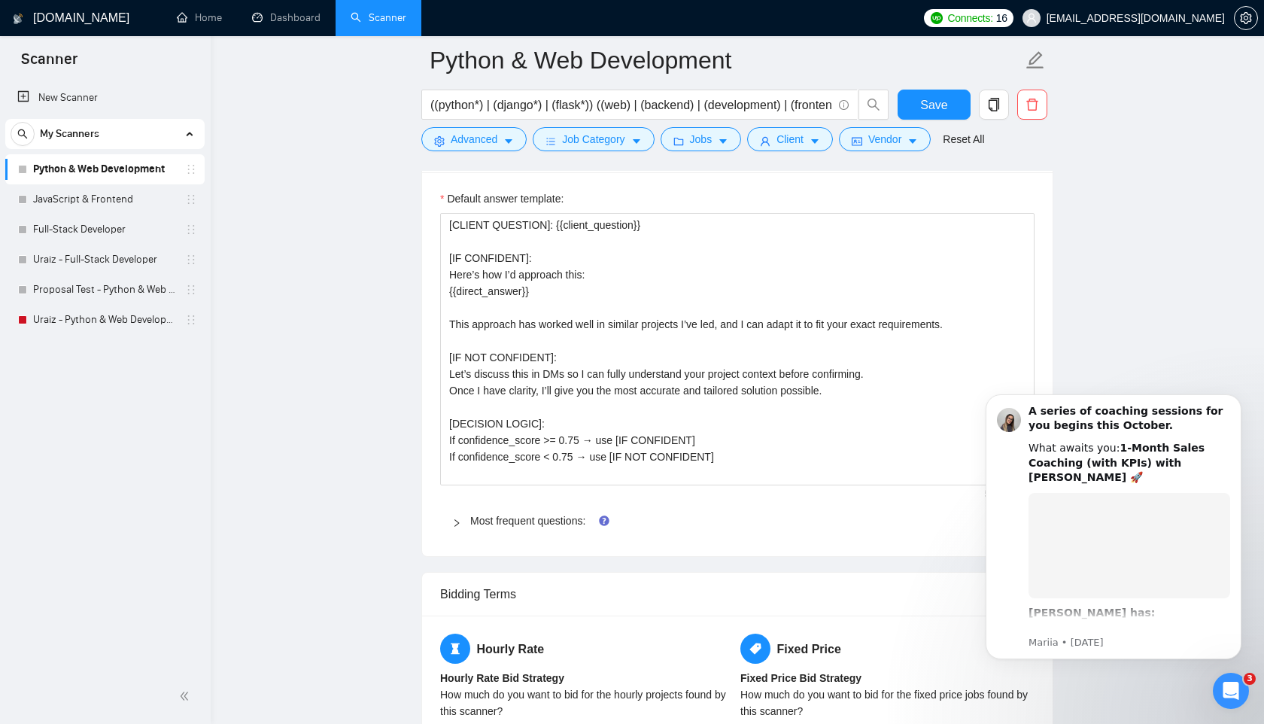
scroll to position [2523, 0]
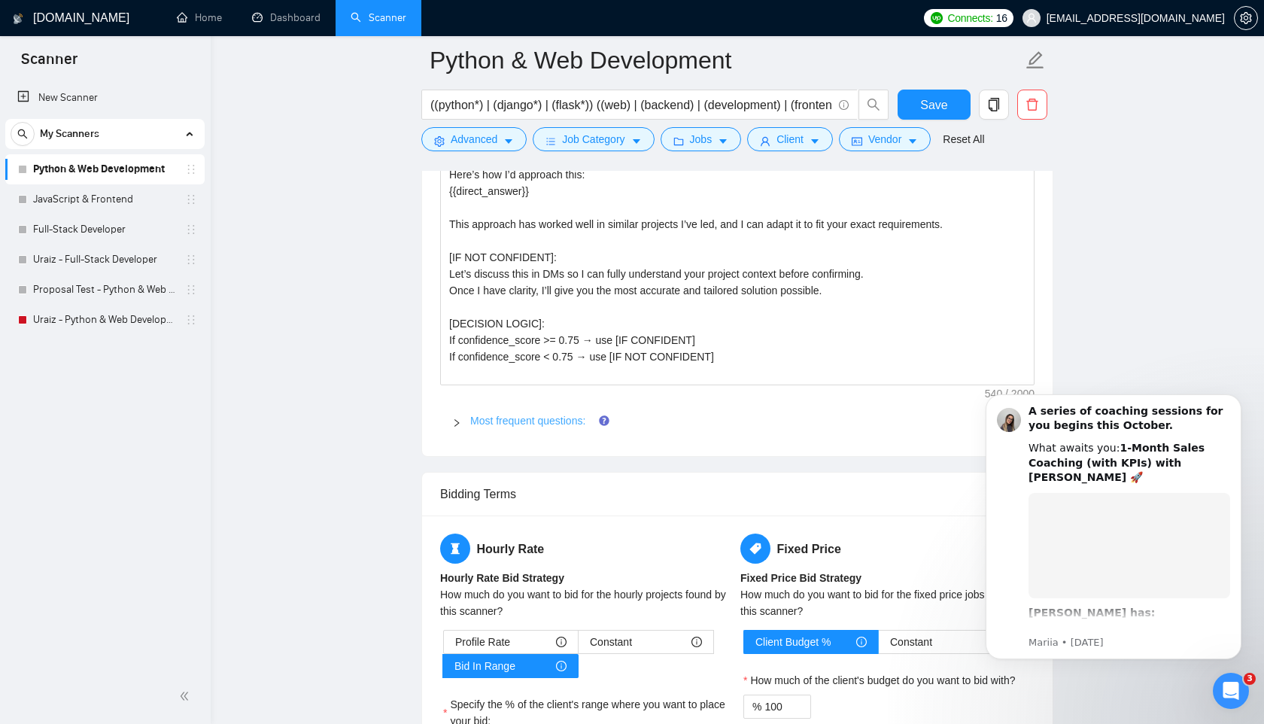
click at [512, 427] on link "Most frequent questions:" at bounding box center [527, 421] width 115 height 12
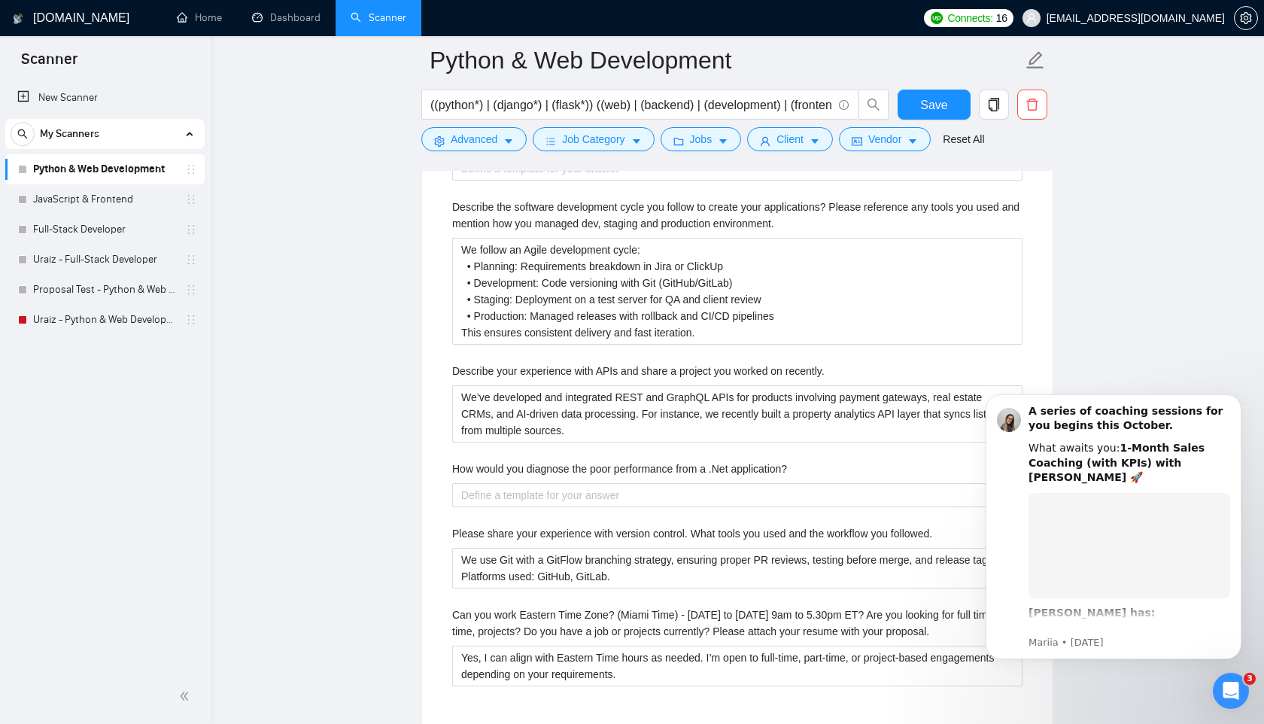
scroll to position [3287, 0]
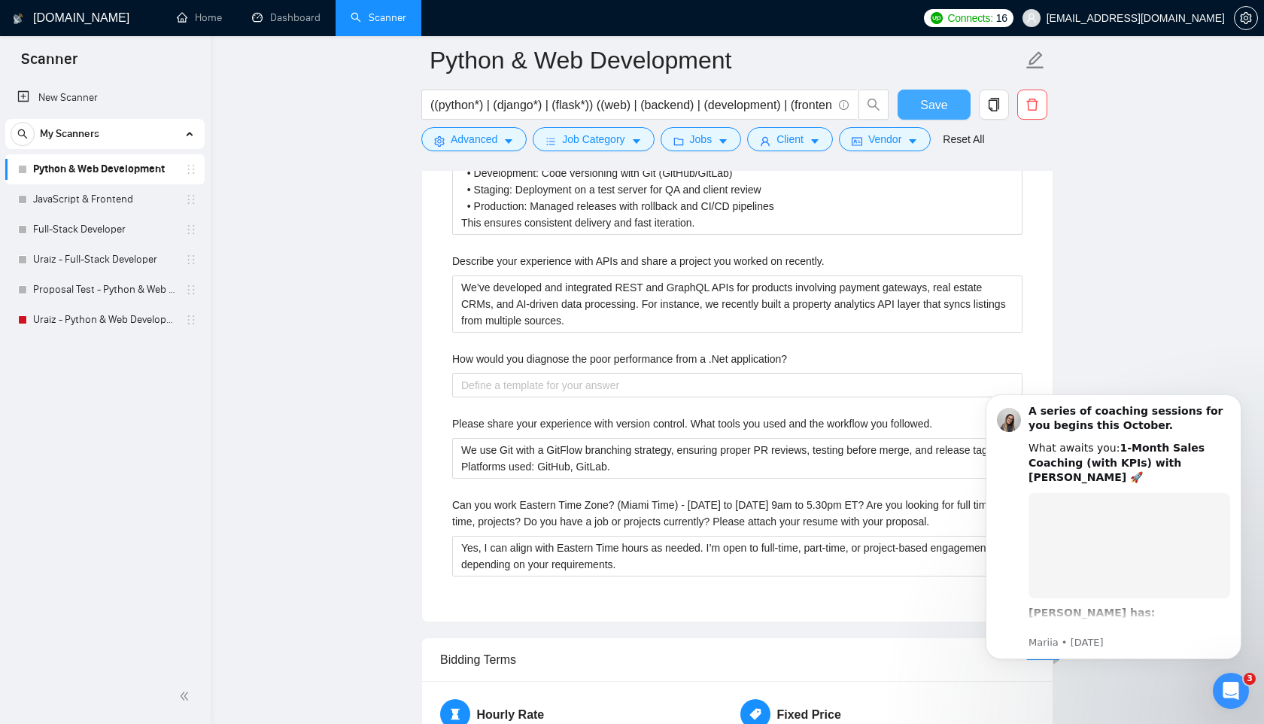
click at [938, 114] on span "Save" at bounding box center [933, 105] width 27 height 19
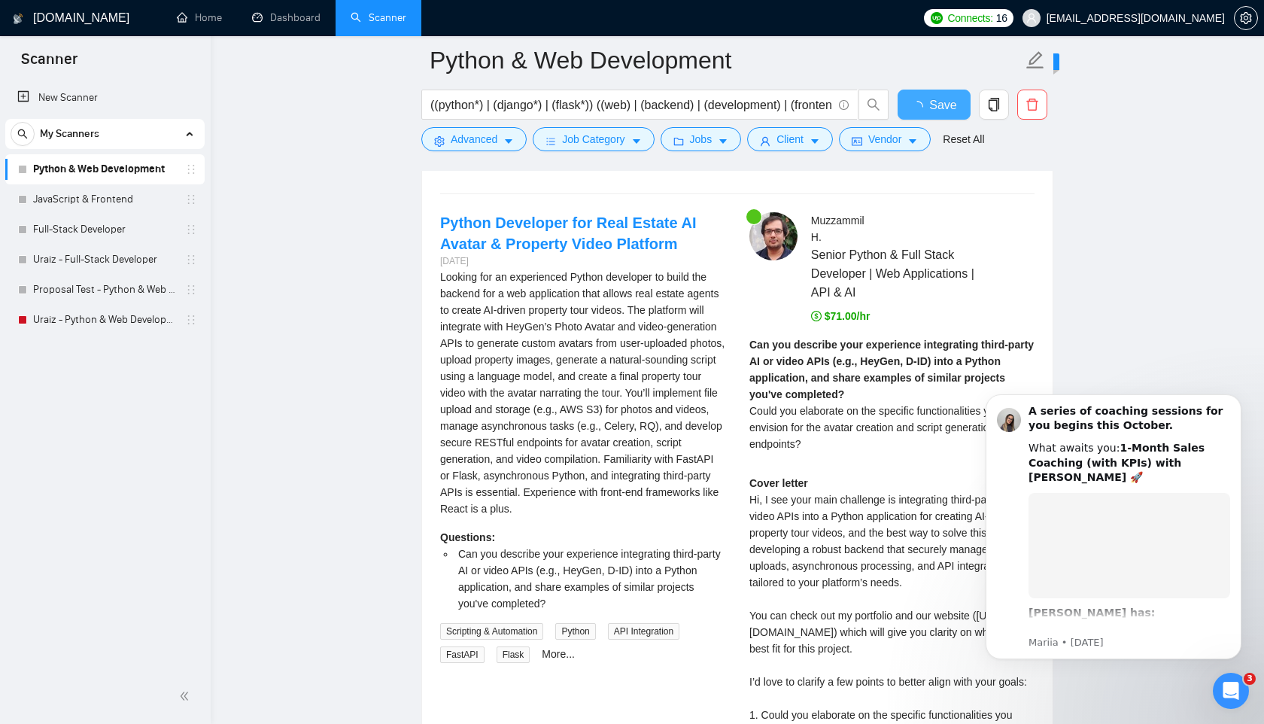
checkbox input "true"
